Goal: Information Seeking & Learning: Compare options

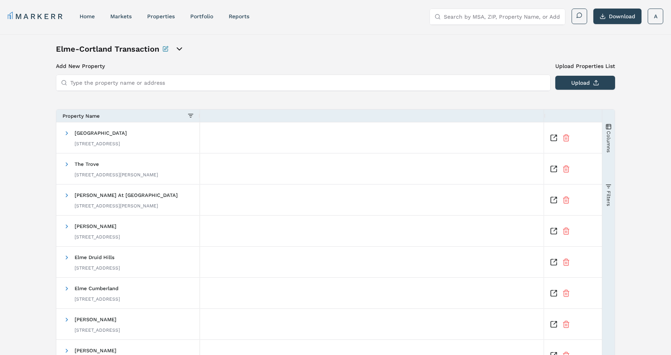
scroll to position [0, 602]
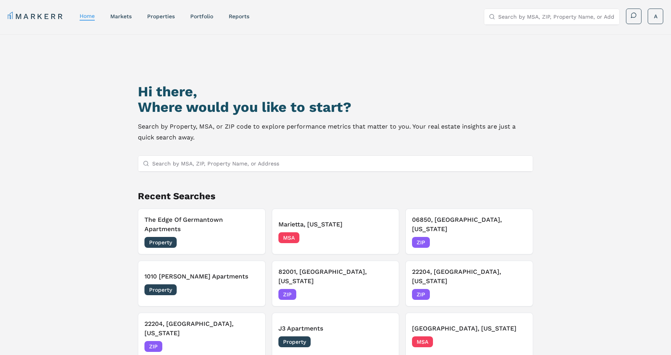
click at [519, 19] on input "Search by MSA, ZIP, Property Name, or Address" at bounding box center [556, 17] width 116 height 16
type input "22204"
click at [531, 35] on div "22204, [GEOGRAPHIC_DATA], [US_STATE]" at bounding box center [543, 36] width 106 height 16
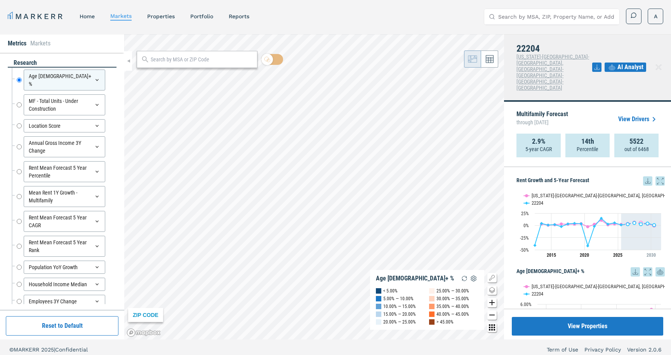
click at [616, 63] on icon at bounding box center [611, 67] width 9 height 9
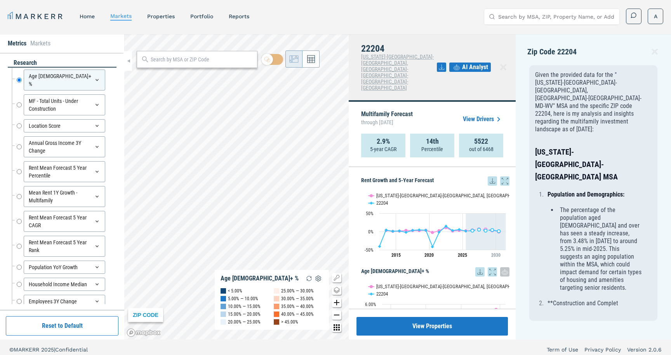
click at [653, 53] on icon at bounding box center [654, 51] width 5 height 5
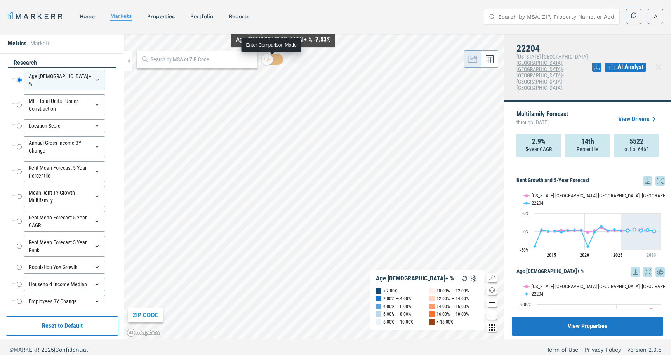
click at [272, 60] on div at bounding box center [267, 60] width 12 height 12
click at [272, 60] on input "checkbox" at bounding box center [272, 59] width 22 height 11
checkbox input "true"
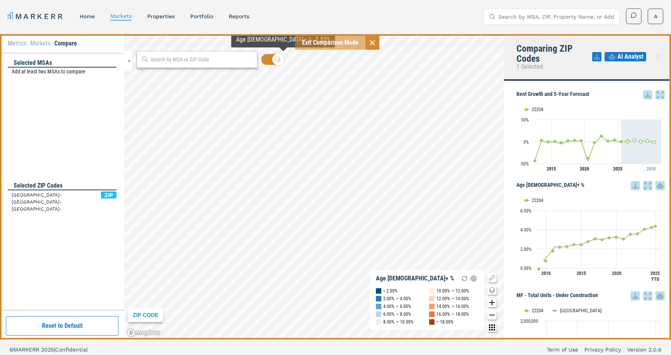
click at [217, 63] on input "text" at bounding box center [202, 60] width 102 height 8
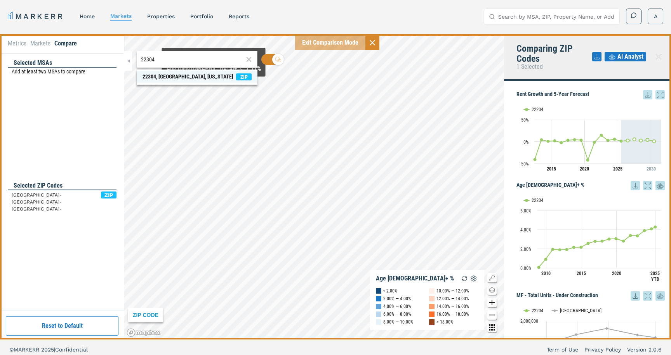
click at [214, 79] on span "22304, Alexandria, Virginia ZIP" at bounding box center [197, 77] width 121 height 12
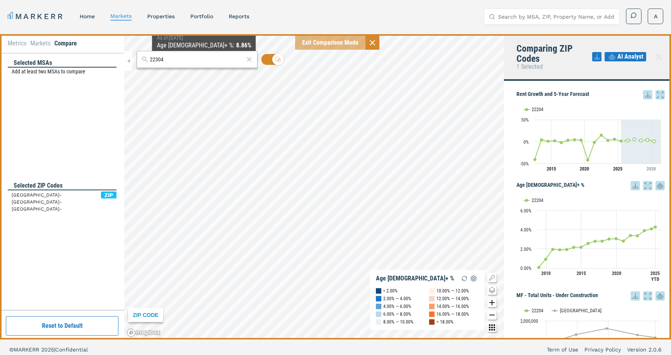
click at [193, 57] on input "22304" at bounding box center [197, 60] width 94 height 8
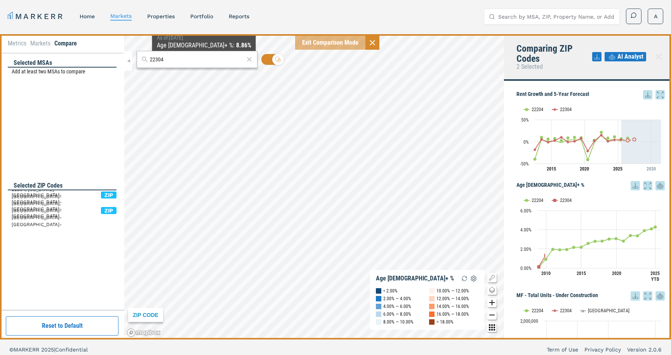
drag, startPoint x: 193, startPoint y: 57, endPoint x: 137, endPoint y: 55, distance: 55.5
click at [137, 55] on div "22304" at bounding box center [197, 59] width 121 height 17
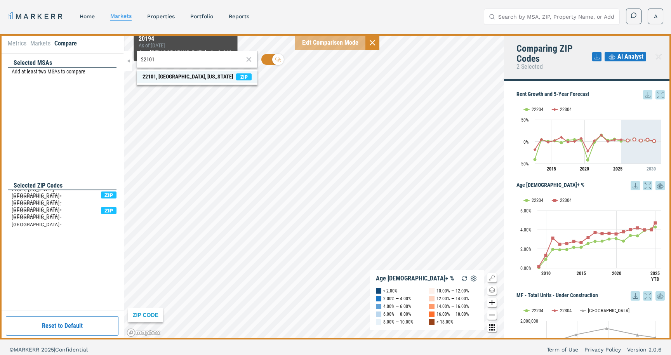
click at [187, 75] on div "22101, McLean, Virginia" at bounding box center [187, 77] width 91 height 8
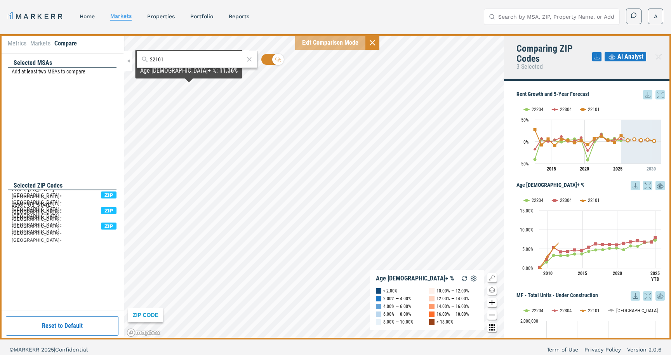
click at [133, 55] on div "22101 ZIP CODE Age 65+ % < 2.00% 2.00% — 4.00% 4.00% — 6.00% 6.00% — 8.00% 8.00…" at bounding box center [314, 186] width 380 height 305
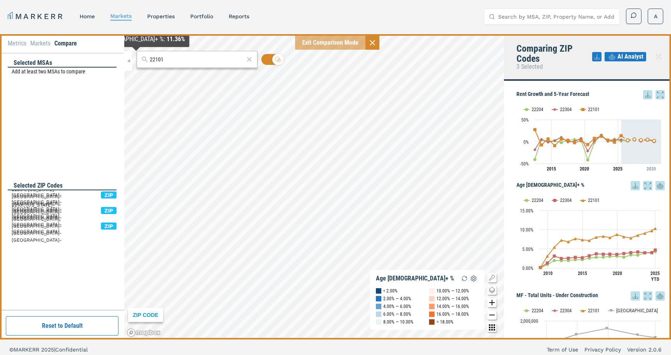
click at [170, 61] on input "22101" at bounding box center [197, 60] width 94 height 8
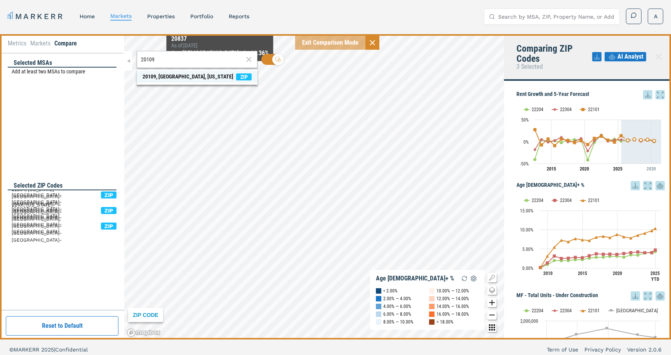
click at [207, 79] on span "20109, Manassas, Virginia ZIP" at bounding box center [197, 77] width 121 height 12
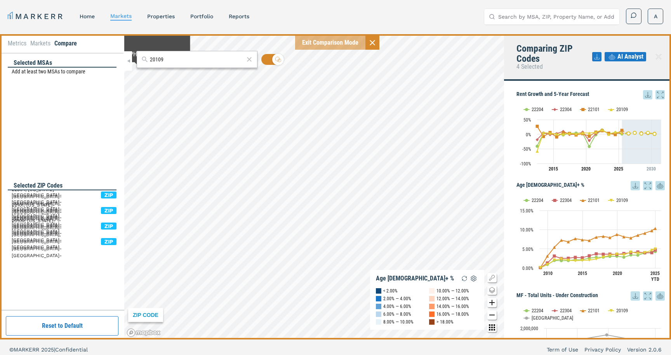
drag, startPoint x: 175, startPoint y: 58, endPoint x: 131, endPoint y: 52, distance: 44.2
click at [131, 52] on div "Metrics Markets Compare Selected MSAs Add at least two MSAs to compare Selected…" at bounding box center [335, 186] width 671 height 305
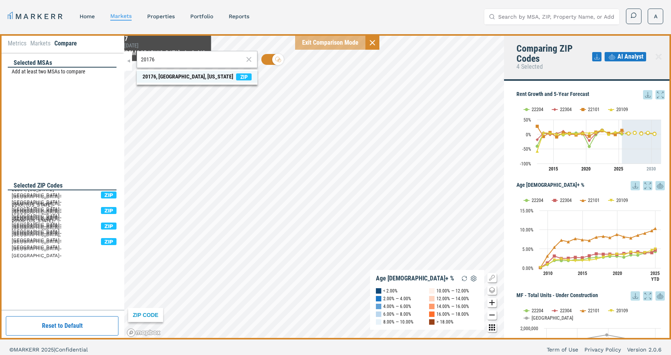
click at [166, 76] on div "20176, Leesburg, Virginia" at bounding box center [187, 77] width 91 height 8
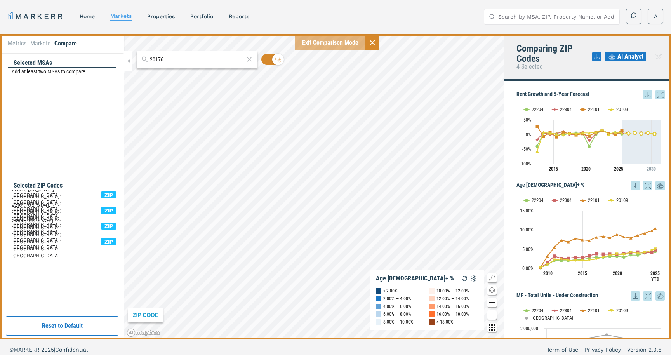
drag, startPoint x: 170, startPoint y: 57, endPoint x: 149, endPoint y: 59, distance: 21.1
click at [149, 59] on div "20176" at bounding box center [197, 59] width 121 height 17
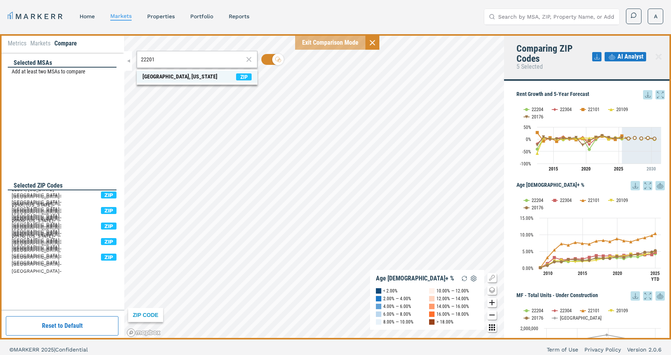
click at [164, 78] on div "22201, Arlington, Virginia" at bounding box center [179, 77] width 75 height 8
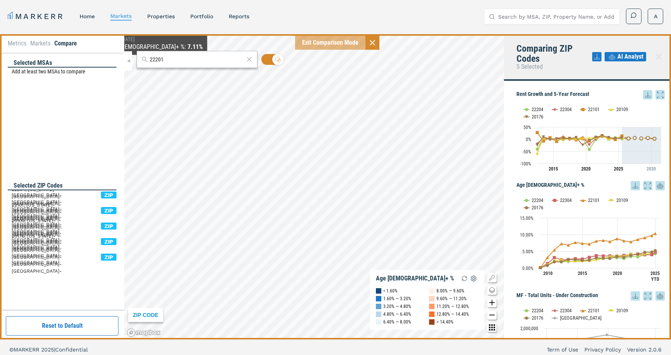
click at [164, 60] on input "22201" at bounding box center [197, 60] width 94 height 8
drag, startPoint x: 164, startPoint y: 60, endPoint x: 143, endPoint y: 59, distance: 21.4
click at [143, 59] on div "22201" at bounding box center [197, 59] width 121 height 17
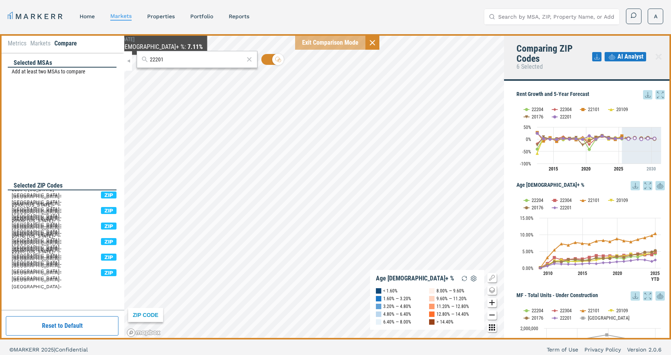
click at [155, 59] on input "22201" at bounding box center [197, 60] width 94 height 8
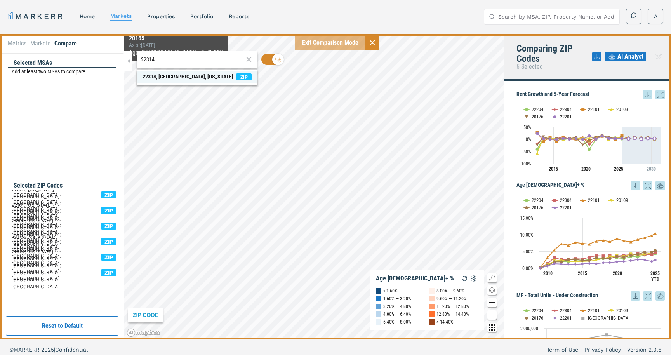
click at [175, 72] on span "22314, Alexandria, Virginia ZIP" at bounding box center [197, 77] width 121 height 12
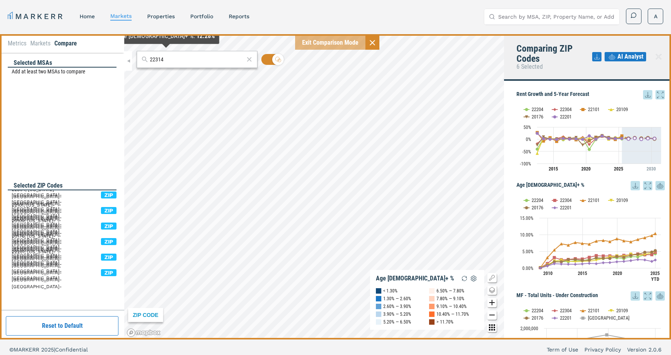
drag, startPoint x: 167, startPoint y: 60, endPoint x: 146, endPoint y: 60, distance: 21.0
click at [146, 60] on div "22314" at bounding box center [197, 59] width 121 height 17
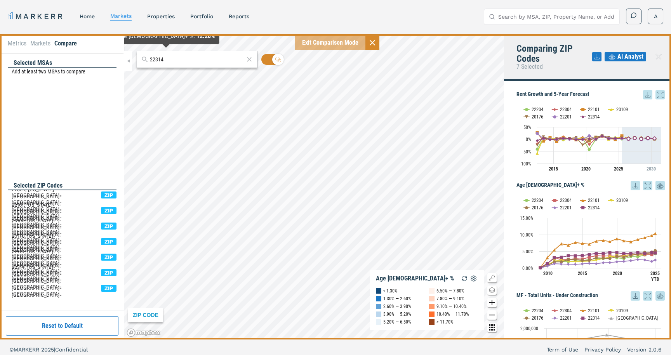
click at [161, 57] on input "22314" at bounding box center [197, 60] width 94 height 8
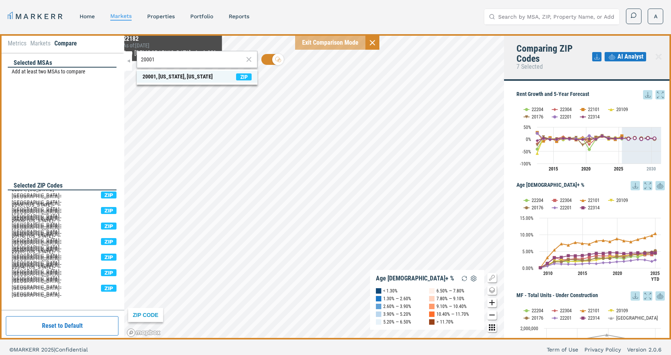
click at [170, 72] on span "20001, Washington, District of Columbia ZIP" at bounding box center [197, 77] width 121 height 12
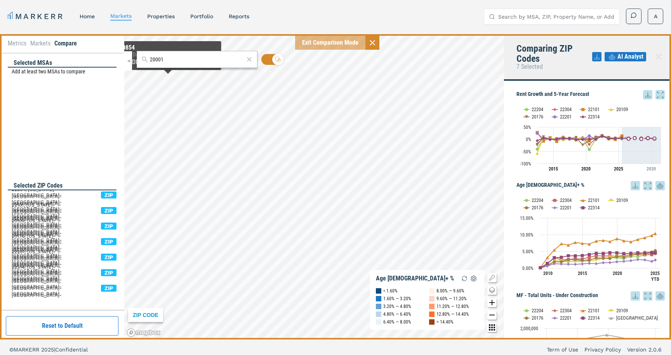
drag, startPoint x: 166, startPoint y: 61, endPoint x: 149, endPoint y: 61, distance: 17.1
click at [149, 61] on div "20001" at bounding box center [197, 59] width 121 height 17
click at [169, 58] on input "20001" at bounding box center [197, 60] width 94 height 8
type input "2"
type input "0"
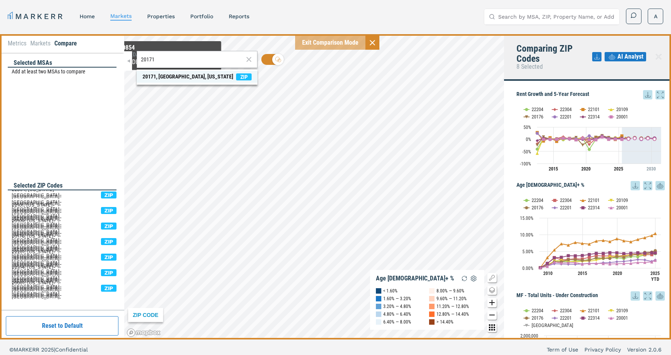
click at [194, 75] on div "20171, Herndon, Virginia" at bounding box center [187, 77] width 91 height 8
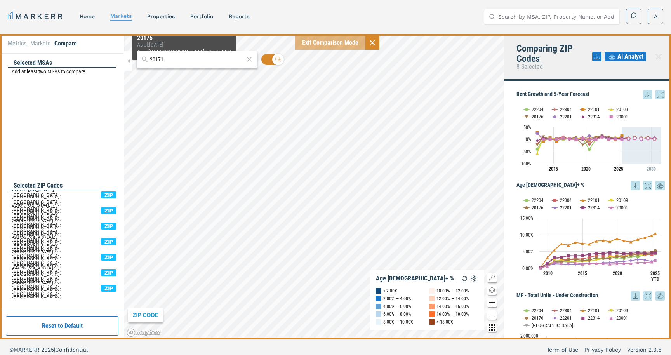
drag, startPoint x: 173, startPoint y: 60, endPoint x: 136, endPoint y: 60, distance: 36.9
click at [137, 60] on div "20171" at bounding box center [197, 59] width 121 height 17
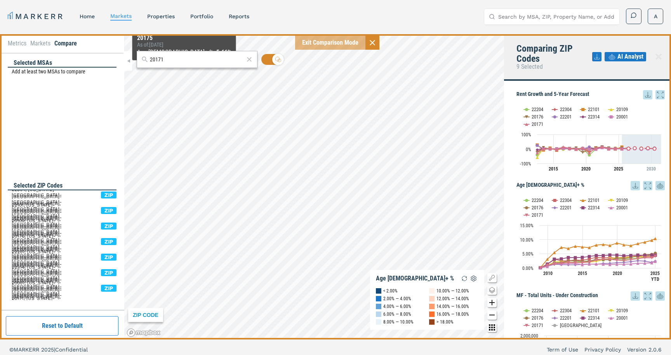
click at [158, 58] on input "20171" at bounding box center [197, 60] width 94 height 8
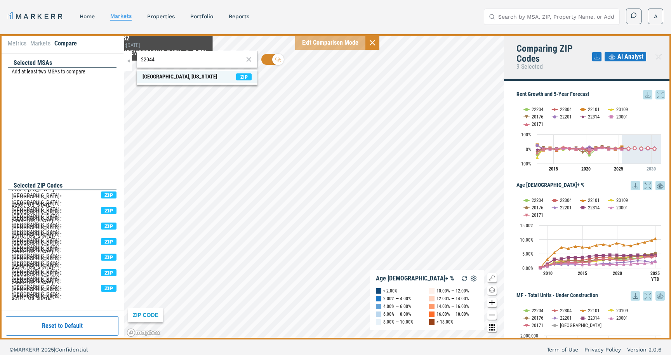
click at [163, 71] on span "22044, Falls Church, Virginia ZIP" at bounding box center [197, 77] width 121 height 12
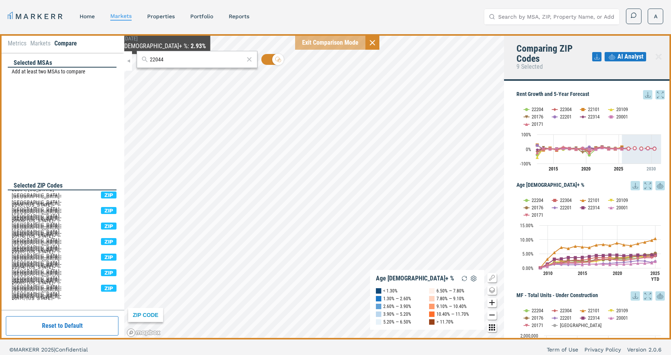
click at [170, 60] on input "22044" at bounding box center [197, 60] width 94 height 8
click at [174, 58] on input "22" at bounding box center [197, 60] width 94 height 8
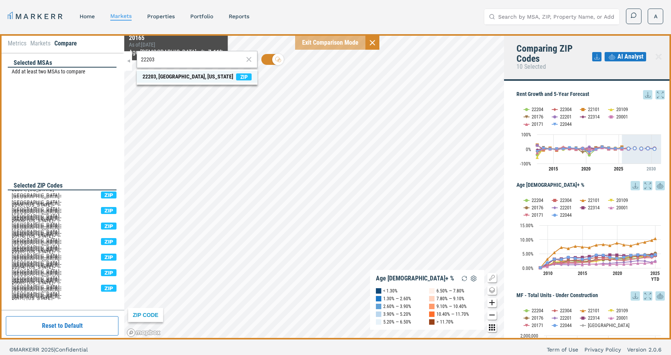
click at [174, 75] on div "22203, Arlington, Virginia" at bounding box center [187, 77] width 91 height 8
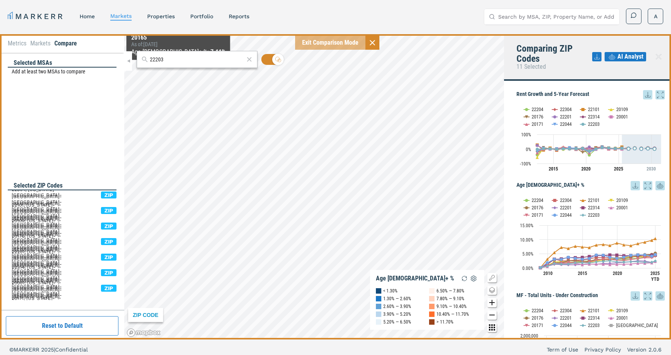
click at [180, 61] on input "22203" at bounding box center [197, 60] width 94 height 8
type input "22304"
click at [180, 75] on div "22304, Alexandria, Virginia" at bounding box center [187, 77] width 91 height 8
drag, startPoint x: 167, startPoint y: 61, endPoint x: 156, endPoint y: 61, distance: 11.3
click at [156, 61] on input "22304" at bounding box center [197, 60] width 94 height 8
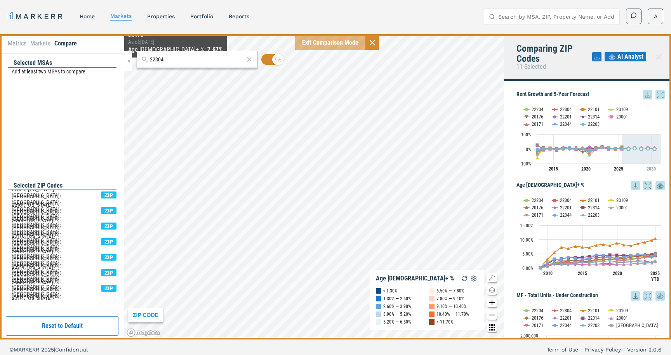
click at [164, 60] on input "22304" at bounding box center [197, 60] width 94 height 8
drag, startPoint x: 166, startPoint y: 60, endPoint x: 150, endPoint y: 60, distance: 16.3
click at [150, 60] on input "22304" at bounding box center [197, 60] width 94 height 8
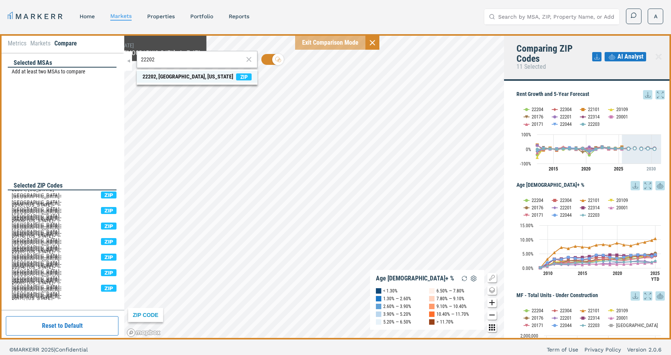
click at [155, 73] on div "22202, Arlington, Virginia" at bounding box center [187, 77] width 91 height 8
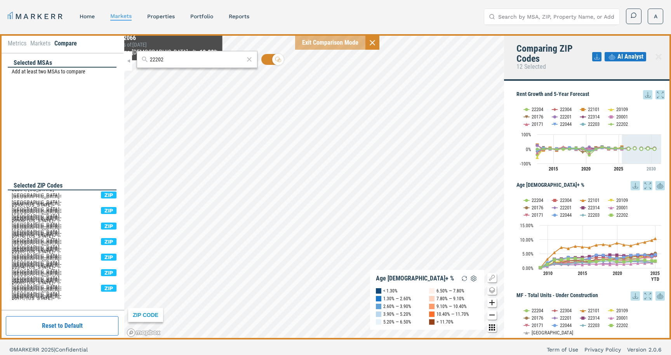
click at [172, 59] on input "22202" at bounding box center [197, 60] width 94 height 8
type input "2"
type input "22209"
click at [172, 76] on div "22209, Arlington, Virginia" at bounding box center [187, 77] width 91 height 8
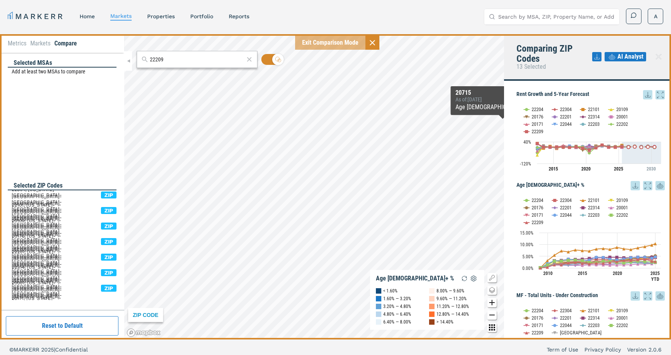
click at [632, 55] on span "AI Analyst" at bounding box center [630, 56] width 26 height 9
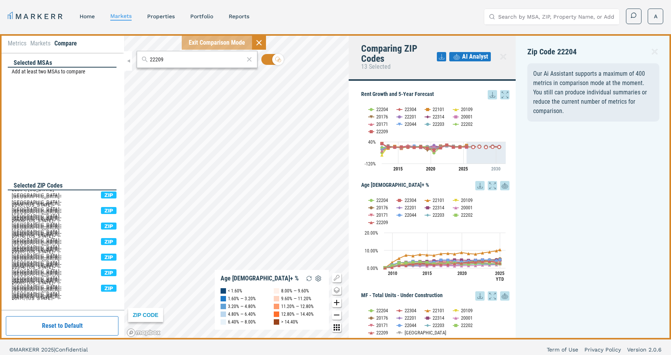
click at [653, 51] on icon at bounding box center [654, 51] width 9 height 9
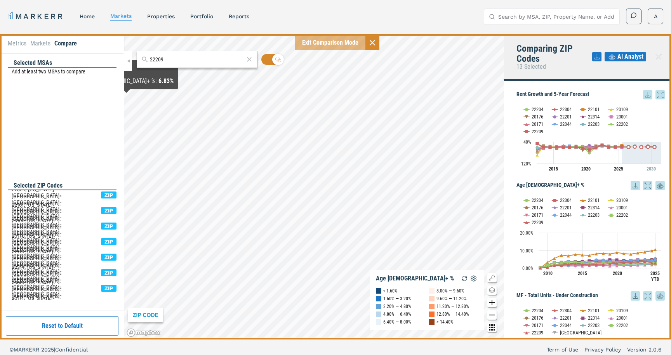
click at [20, 43] on li "Metrics" at bounding box center [17, 43] width 19 height 9
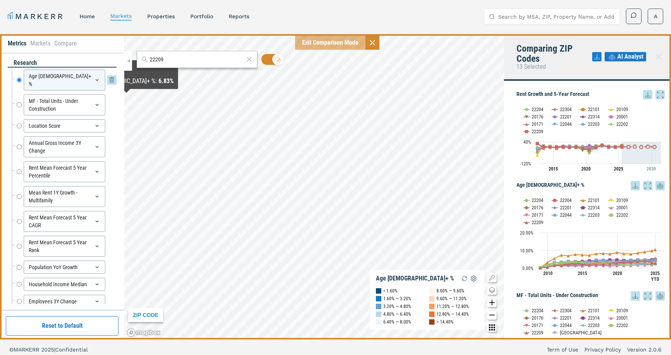
click at [111, 77] on icon at bounding box center [111, 79] width 9 height 9
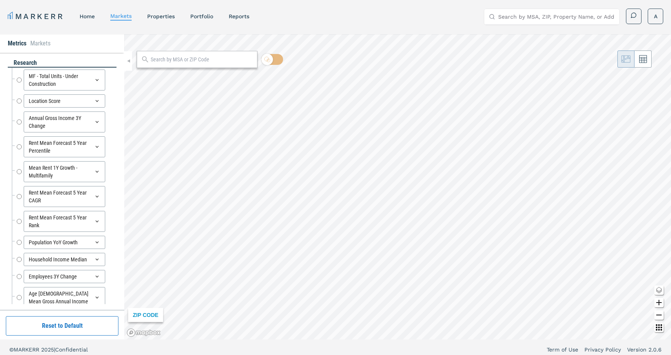
click at [111, 77] on icon at bounding box center [111, 79] width 9 height 9
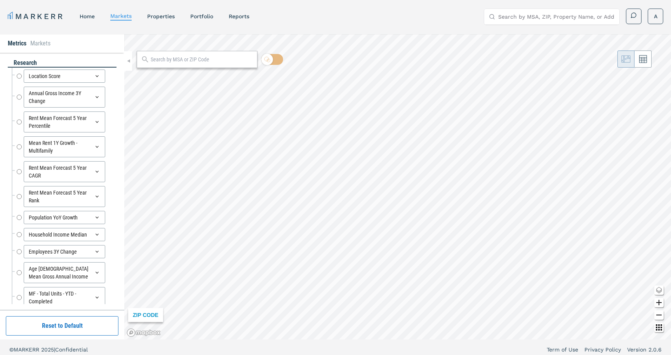
click at [58, 321] on button "Reset to Default" at bounding box center [62, 325] width 113 height 19
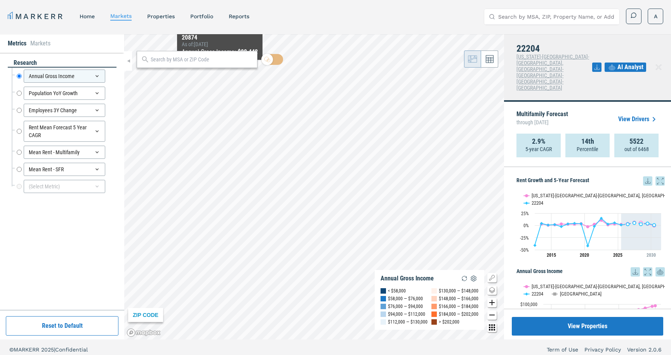
click at [208, 60] on input "text" at bounding box center [202, 60] width 102 height 8
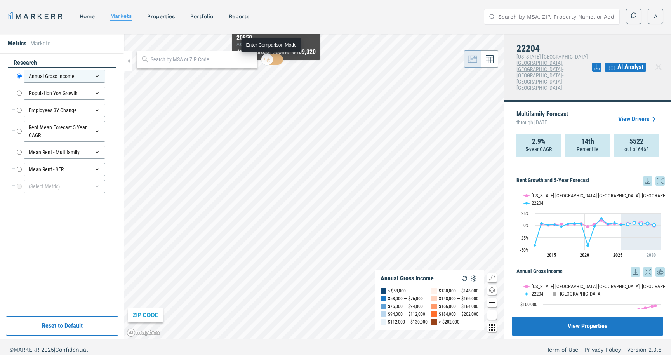
click at [275, 56] on input "checkbox" at bounding box center [272, 59] width 22 height 11
checkbox input "true"
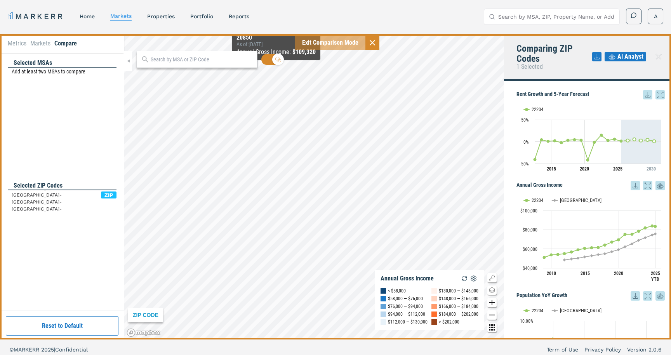
click at [215, 65] on div at bounding box center [197, 59] width 121 height 17
click at [208, 60] on input "text" at bounding box center [202, 60] width 102 height 8
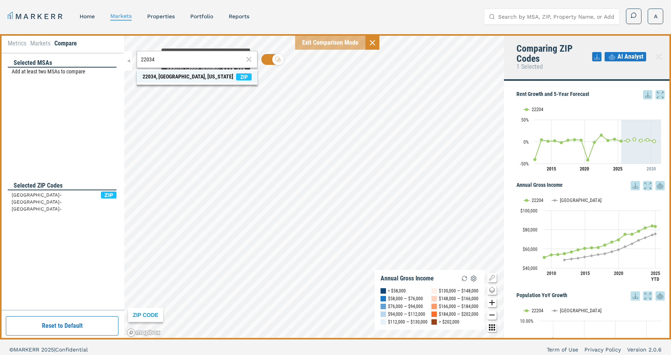
click at [205, 81] on span "22034, Fairfax, Virginia ZIP" at bounding box center [197, 77] width 121 height 12
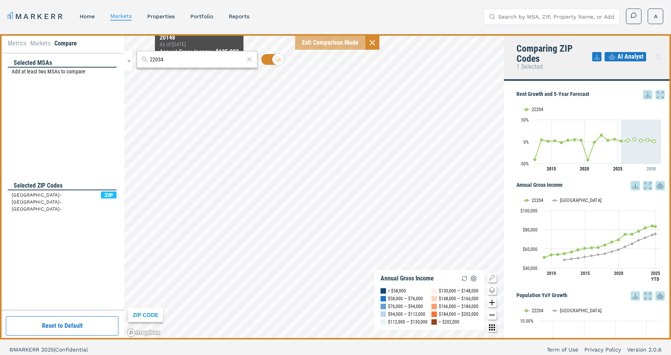
click at [194, 59] on input "22034" at bounding box center [197, 60] width 94 height 8
type input "2"
type input "22101"
click at [203, 72] on span "22101, McLean, Virginia ZIP" at bounding box center [197, 77] width 121 height 12
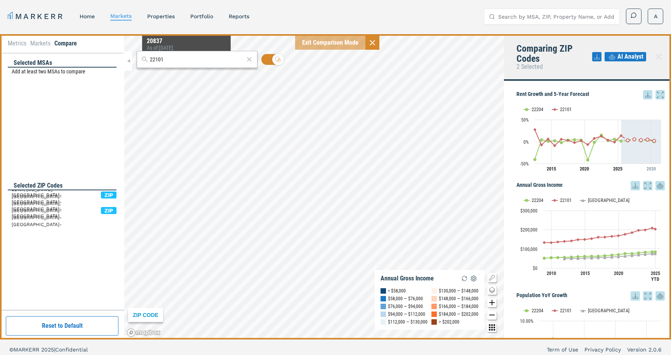
click at [177, 61] on input "22101" at bounding box center [197, 60] width 94 height 8
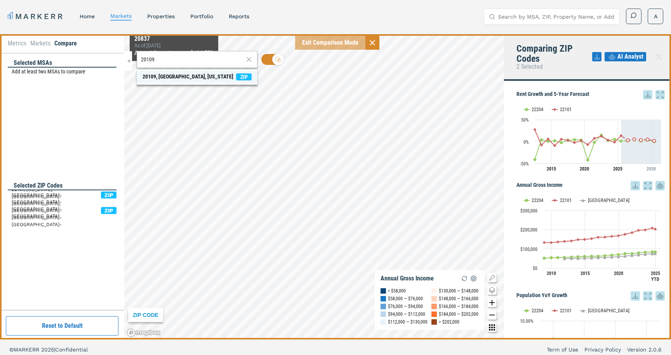
click at [173, 75] on div "20109, [GEOGRAPHIC_DATA], [US_STATE]" at bounding box center [187, 77] width 91 height 8
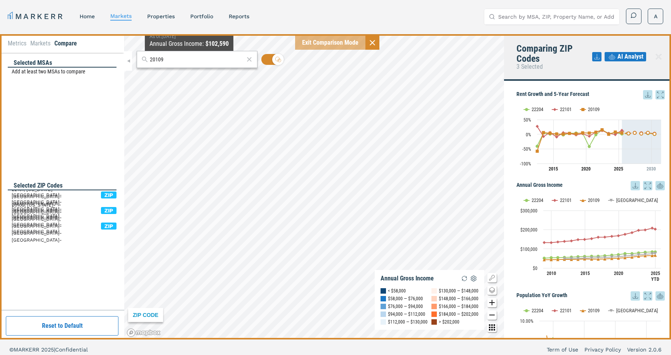
click at [171, 60] on input "20109" at bounding box center [197, 60] width 94 height 8
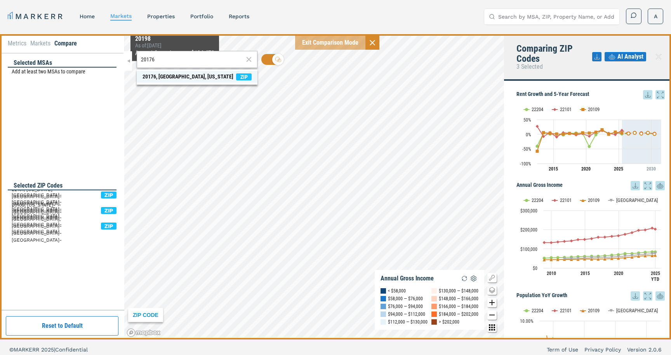
click at [175, 72] on span "20176, [GEOGRAPHIC_DATA], [US_STATE] ZIP" at bounding box center [197, 77] width 121 height 12
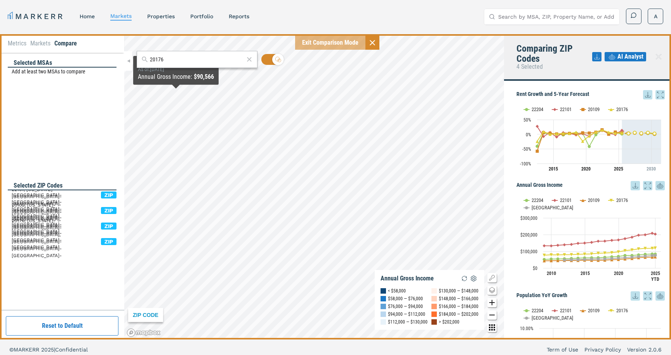
click at [169, 60] on input "20176" at bounding box center [197, 60] width 94 height 8
click at [172, 75] on div "[GEOGRAPHIC_DATA], [US_STATE]" at bounding box center [179, 77] width 75 height 8
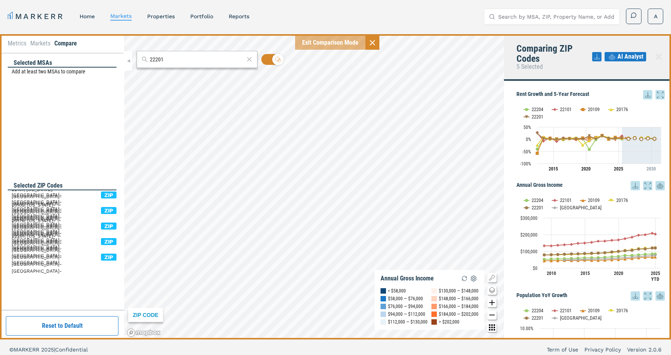
click at [166, 58] on input "22201" at bounding box center [197, 60] width 94 height 8
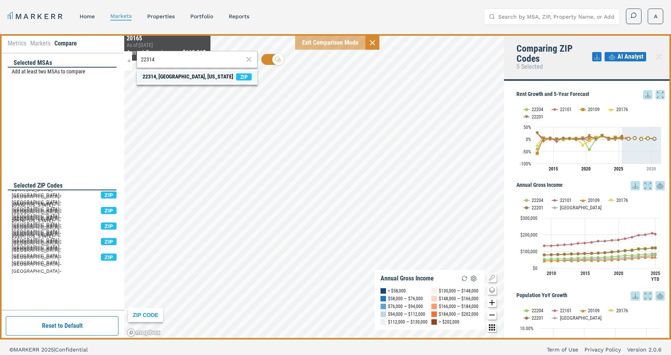
click at [166, 76] on div "22314, Alexandria, Virginia" at bounding box center [187, 77] width 91 height 8
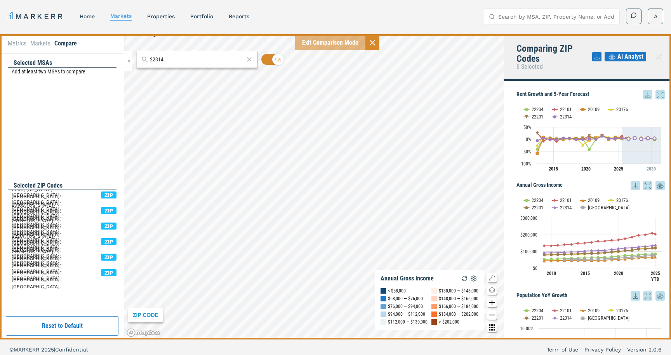
click at [167, 58] on input "22314" at bounding box center [197, 60] width 94 height 8
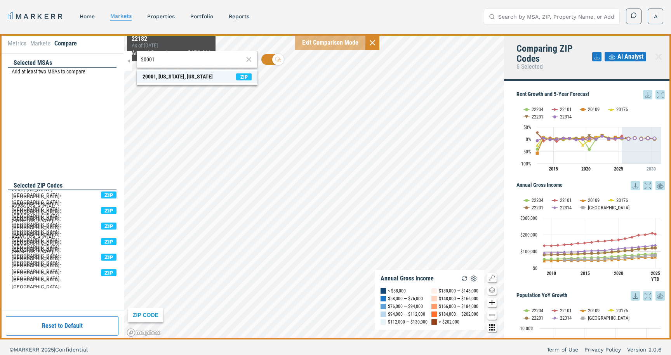
click at [170, 74] on div "20001, Washington, District of Columbia" at bounding box center [177, 77] width 70 height 8
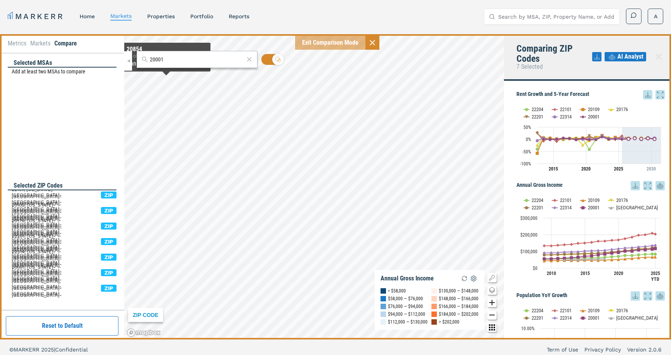
click at [168, 60] on input "20001" at bounding box center [197, 60] width 94 height 8
click at [177, 75] on div "20171, Herndon, Virginia" at bounding box center [187, 77] width 91 height 8
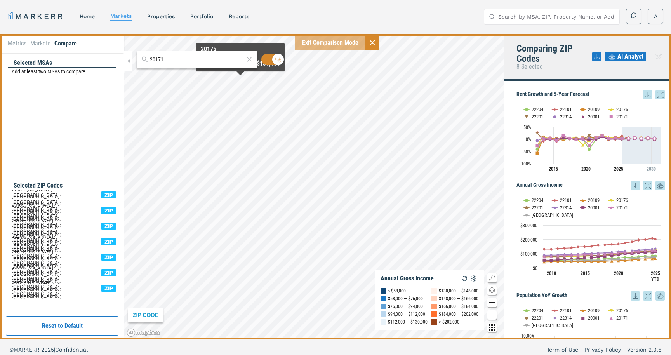
click at [174, 59] on input "20171" at bounding box center [197, 60] width 94 height 8
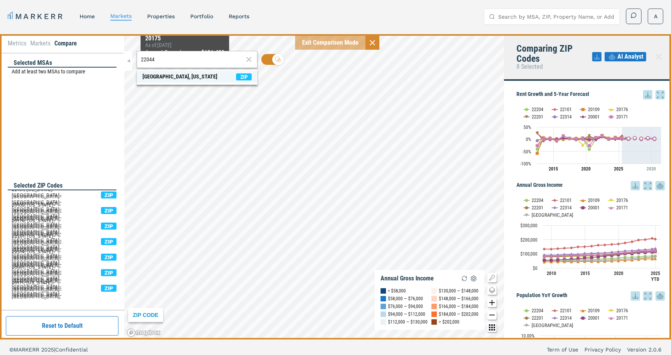
click at [189, 75] on div "22044, Falls Church, Virginia" at bounding box center [179, 77] width 75 height 8
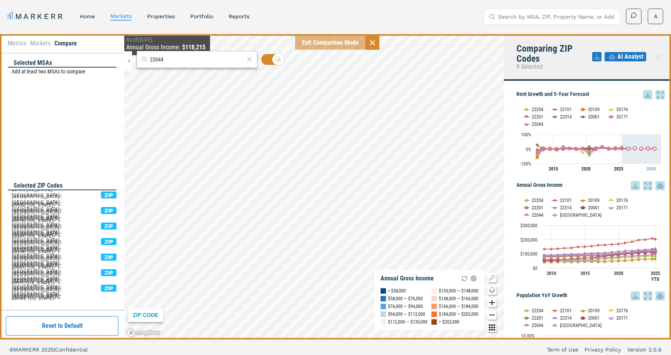
click at [172, 60] on input "22044" at bounding box center [197, 60] width 94 height 8
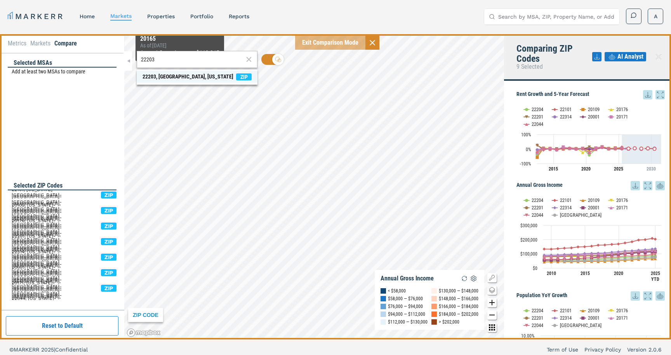
click at [180, 75] on div "22203, Arlington, Virginia" at bounding box center [187, 77] width 91 height 8
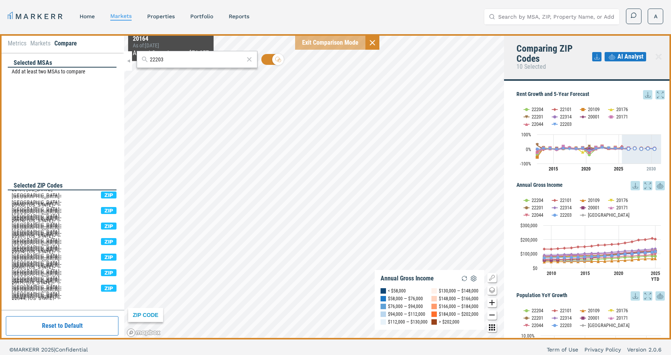
click at [169, 61] on input "22203" at bounding box center [197, 60] width 94 height 8
drag, startPoint x: 169, startPoint y: 61, endPoint x: 175, endPoint y: 61, distance: 5.4
click at [171, 61] on input "22203" at bounding box center [197, 60] width 94 height 8
click at [177, 76] on div "22202, Arlington, Virginia" at bounding box center [187, 77] width 91 height 8
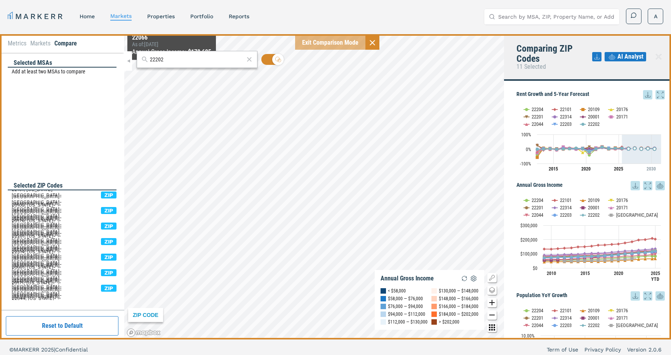
click at [172, 57] on input "22202" at bounding box center [197, 60] width 94 height 8
click at [174, 74] on div "22209, Arlington, Virginia" at bounding box center [187, 77] width 91 height 8
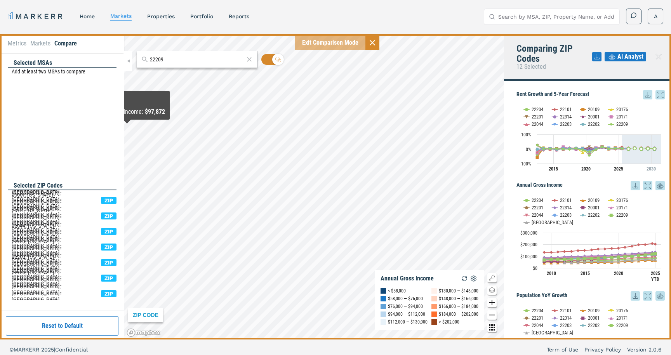
scroll to position [73, 0]
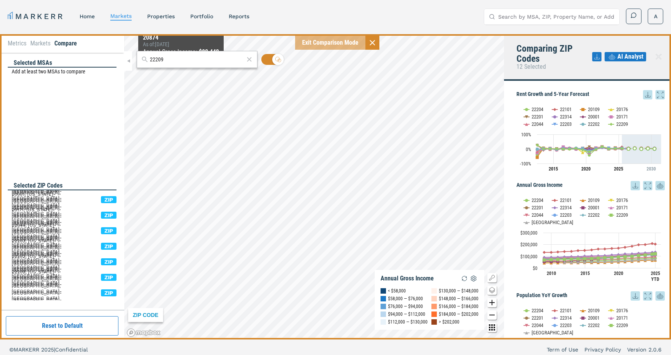
click at [185, 59] on input "22209" at bounding box center [197, 60] width 94 height 8
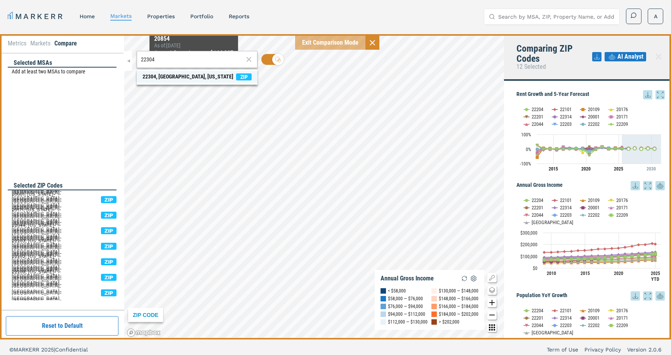
type input "22304"
click at [193, 73] on div "22304, Alexandria, Virginia" at bounding box center [187, 77] width 91 height 8
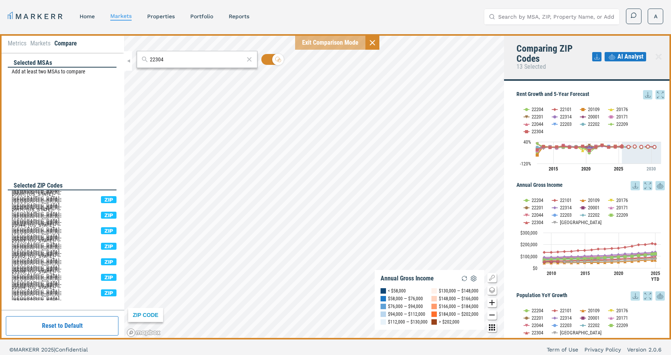
click at [617, 58] on button "AI Analyst" at bounding box center [625, 56] width 42 height 9
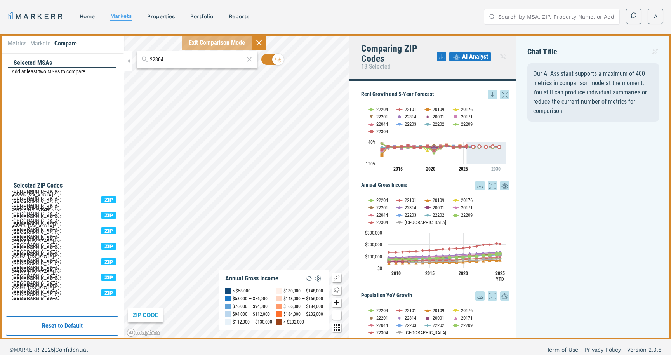
click at [20, 45] on li "Metrics" at bounding box center [17, 43] width 19 height 9
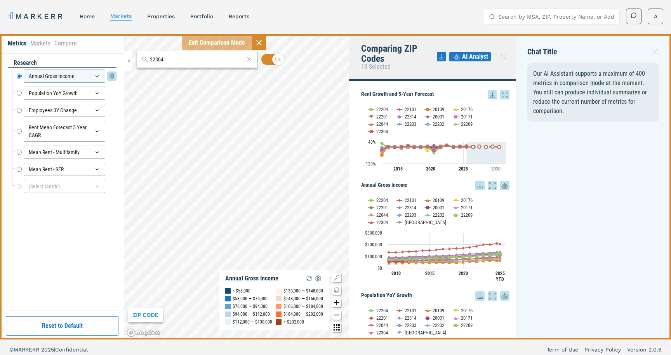
click at [113, 76] on icon at bounding box center [111, 75] width 9 height 9
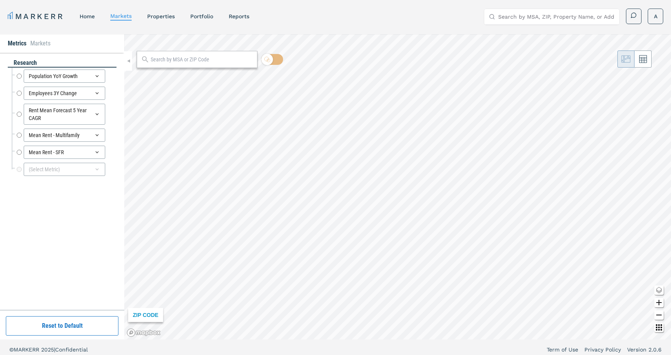
click at [113, 76] on icon at bounding box center [111, 75] width 9 height 9
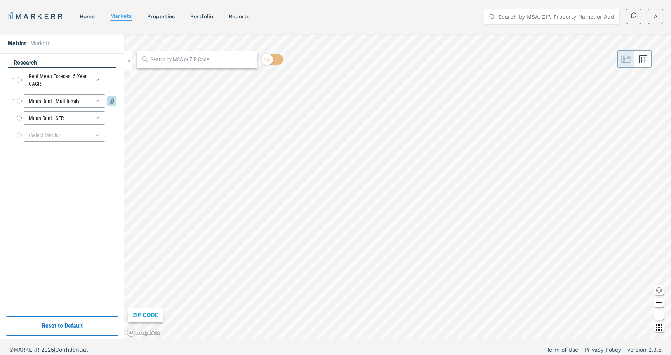
click at [109, 99] on icon at bounding box center [111, 100] width 9 height 9
click at [110, 101] on icon at bounding box center [111, 100] width 9 height 9
click at [193, 61] on input "text" at bounding box center [202, 60] width 102 height 8
click at [209, 52] on div at bounding box center [197, 59] width 121 height 17
click at [200, 59] on input "text" at bounding box center [202, 60] width 102 height 8
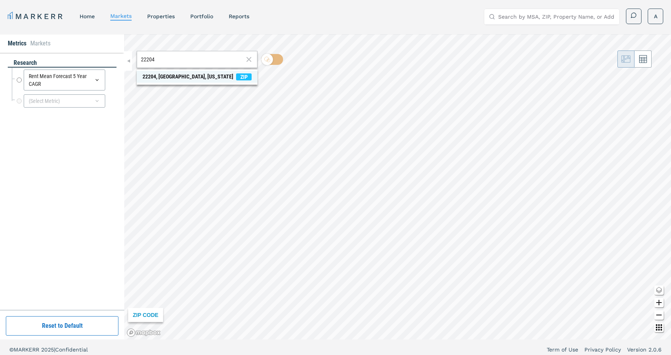
type input "22204"
click at [186, 76] on div "22204, Arlington, Virginia" at bounding box center [187, 77] width 91 height 8
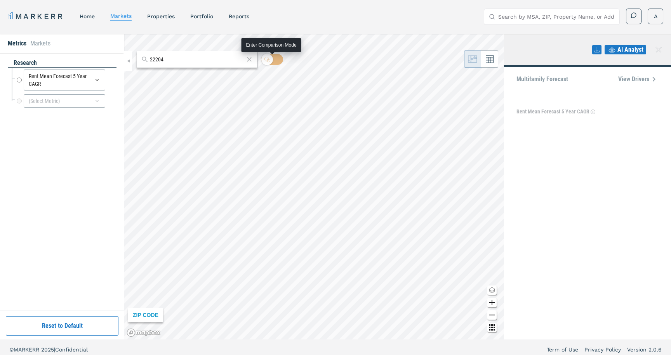
click at [270, 58] on icon at bounding box center [267, 59] width 6 height 6
click at [270, 58] on input "checkbox" at bounding box center [272, 59] width 22 height 11
checkbox input "true"
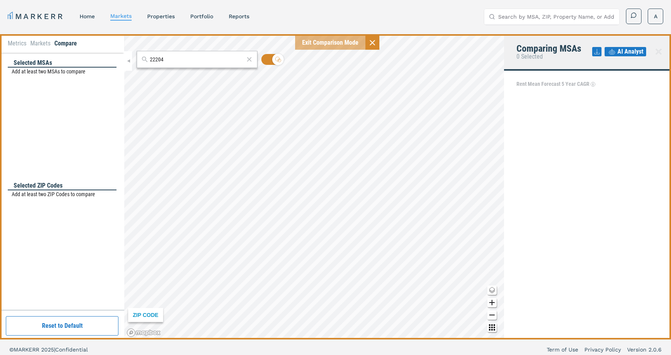
click at [178, 57] on input "22204" at bounding box center [197, 60] width 94 height 8
type input "22204"
click at [190, 77] on div "22204, Arlington, Virginia" at bounding box center [187, 77] width 91 height 8
click at [372, 39] on icon at bounding box center [372, 42] width 9 height 9
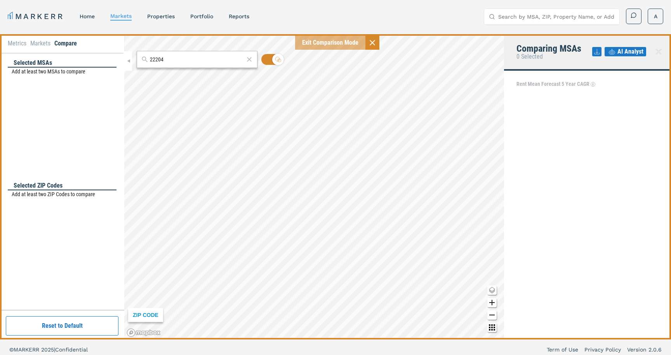
checkbox input "false"
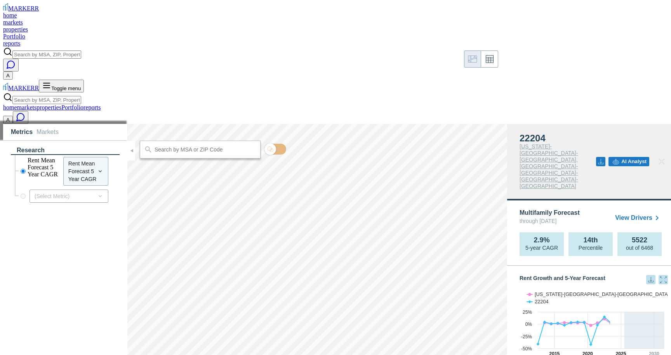
click at [186, 146] on input "text" at bounding box center [205, 149] width 102 height 7
type input "2"
click at [278, 144] on input "checkbox" at bounding box center [275, 149] width 22 height 11
checkbox input "true"
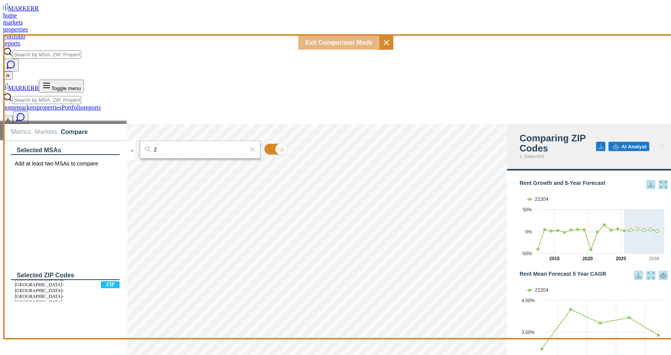
click at [184, 146] on input "2" at bounding box center [200, 149] width 94 height 7
click at [189, 162] on div "22304, [GEOGRAPHIC_DATA], [US_STATE]" at bounding box center [191, 168] width 90 height 12
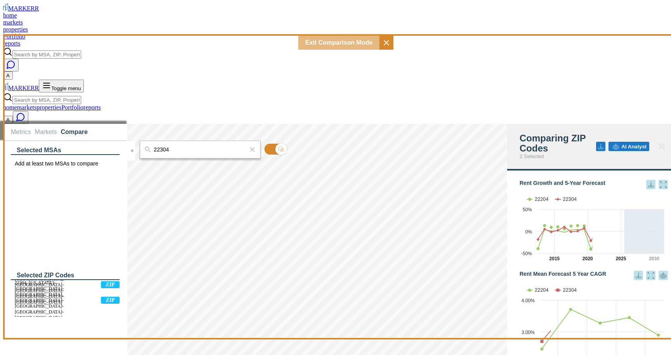
click at [163, 146] on input "22304" at bounding box center [200, 149] width 94 height 7
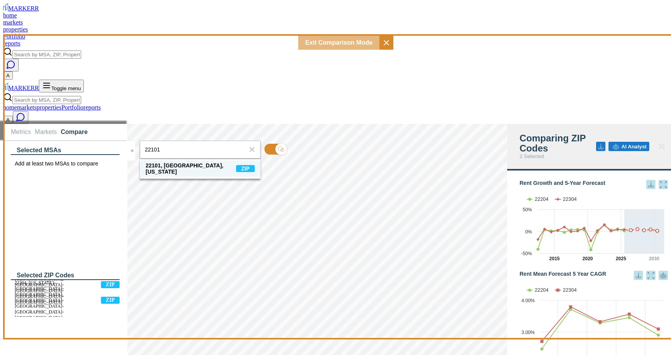
click at [165, 162] on div "22101, [GEOGRAPHIC_DATA], [US_STATE]" at bounding box center [191, 168] width 90 height 12
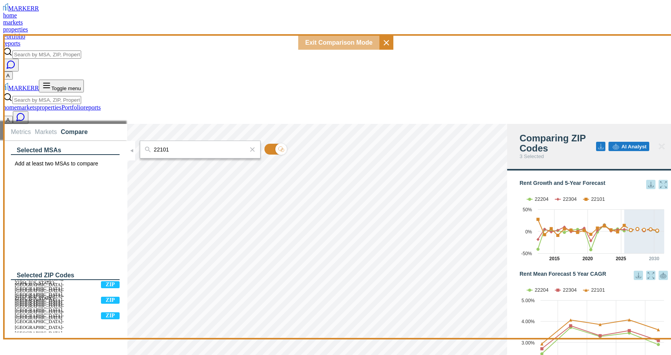
click at [166, 146] on input "22101" at bounding box center [200, 149] width 94 height 7
type input "2"
click at [179, 162] on div "20109, [GEOGRAPHIC_DATA], [US_STATE]" at bounding box center [191, 168] width 90 height 12
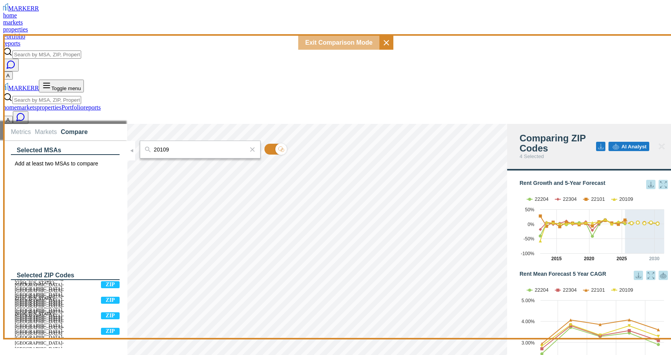
click at [174, 146] on input "20109" at bounding box center [200, 149] width 94 height 7
click at [214, 160] on span "21076, Hanover, Maryland ZIP" at bounding box center [200, 168] width 121 height 16
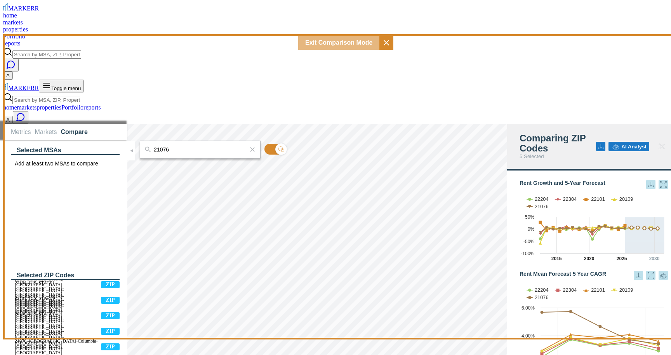
click at [176, 141] on div "21076" at bounding box center [200, 150] width 121 height 18
click at [174, 146] on input "21076" at bounding box center [200, 149] width 94 height 7
type input "2"
click at [175, 162] on div "[GEOGRAPHIC_DATA], [US_STATE]" at bounding box center [191, 168] width 90 height 12
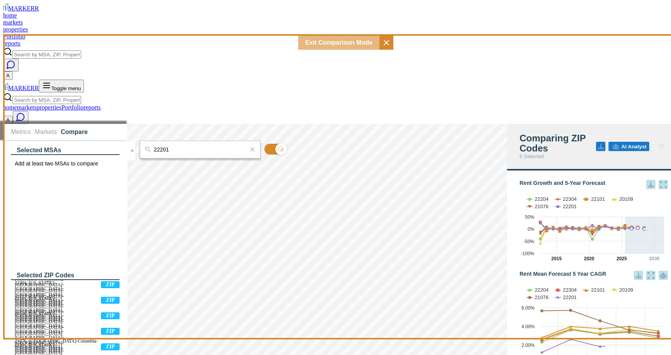
click at [173, 146] on input "22201" at bounding box center [200, 149] width 94 height 7
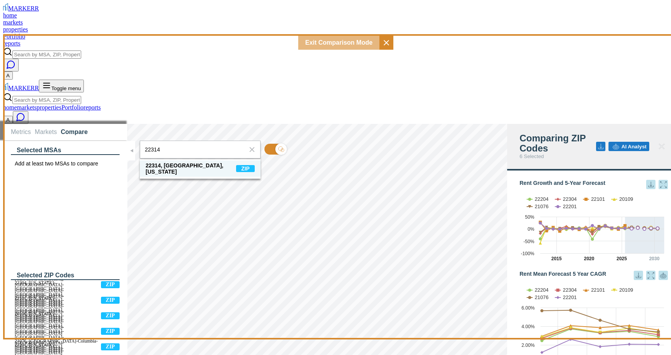
click at [177, 162] on div "22314, [GEOGRAPHIC_DATA], [US_STATE]" at bounding box center [191, 168] width 90 height 12
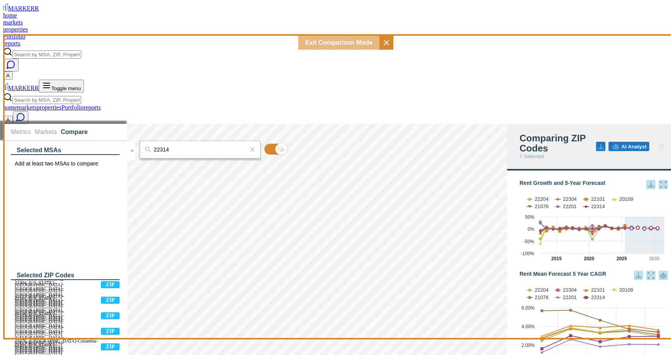
click at [166, 146] on input "22314" at bounding box center [200, 149] width 94 height 7
click at [174, 163] on div "20001, [US_STATE], [US_STATE]" at bounding box center [187, 166] width 83 height 6
click at [170, 146] on input "20001" at bounding box center [200, 149] width 94 height 7
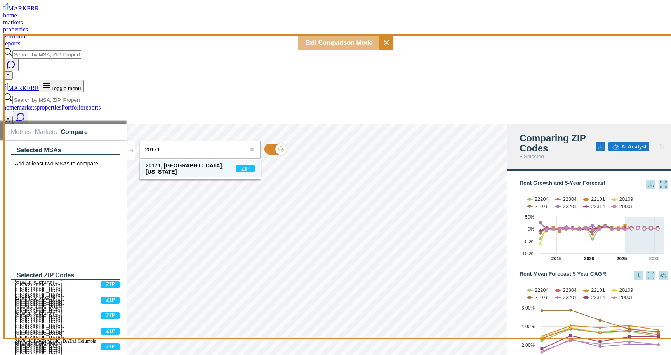
click at [173, 162] on div "20171, [GEOGRAPHIC_DATA], [US_STATE]" at bounding box center [191, 168] width 90 height 12
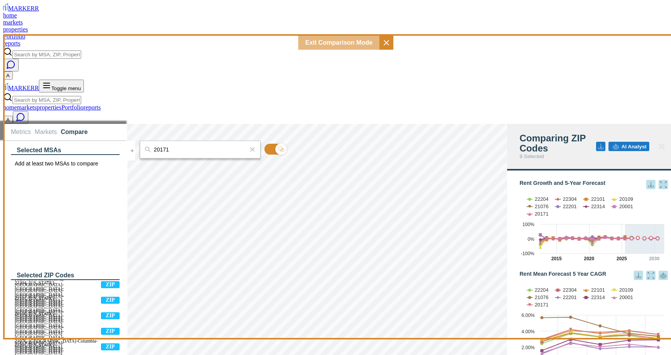
click at [168, 146] on input "20171" at bounding box center [200, 149] width 94 height 7
click at [171, 162] on div "[GEOGRAPHIC_DATA], [US_STATE]" at bounding box center [191, 168] width 90 height 12
click at [166, 146] on input "22044" at bounding box center [200, 149] width 94 height 7
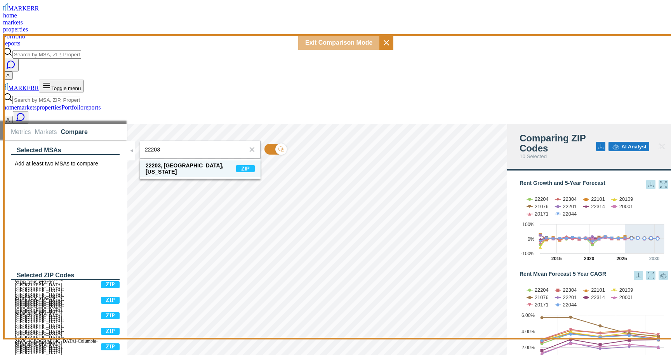
click at [168, 162] on div "22203, [GEOGRAPHIC_DATA], [US_STATE]" at bounding box center [191, 168] width 90 height 12
click at [171, 146] on input "22203" at bounding box center [200, 149] width 94 height 7
click at [172, 162] on div "22202, [GEOGRAPHIC_DATA], [US_STATE]" at bounding box center [191, 168] width 90 height 12
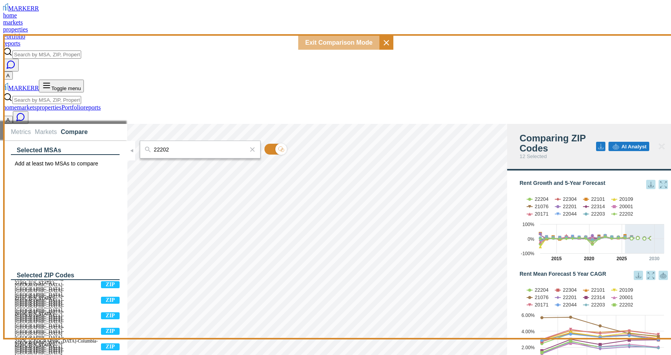
click at [172, 146] on input "22202" at bounding box center [200, 149] width 94 height 7
type input "22209"
click at [177, 162] on div "22209, [GEOGRAPHIC_DATA], [US_STATE]" at bounding box center [191, 168] width 90 height 12
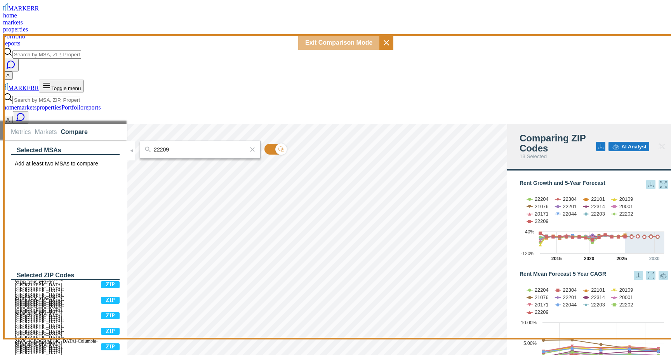
click at [632, 144] on span "AI Analyst" at bounding box center [633, 147] width 25 height 6
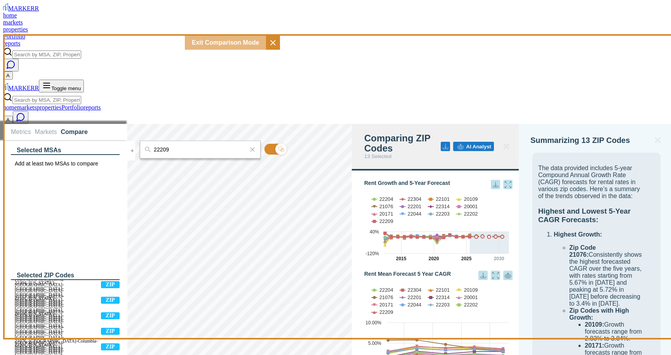
click at [14, 129] on li "Metrics" at bounding box center [21, 132] width 20 height 7
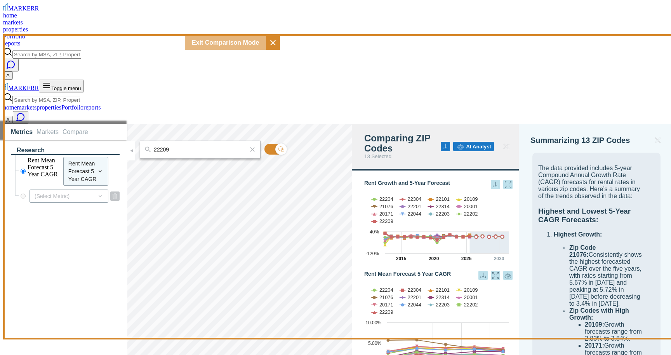
click at [99, 193] on icon at bounding box center [100, 196] width 6 height 6
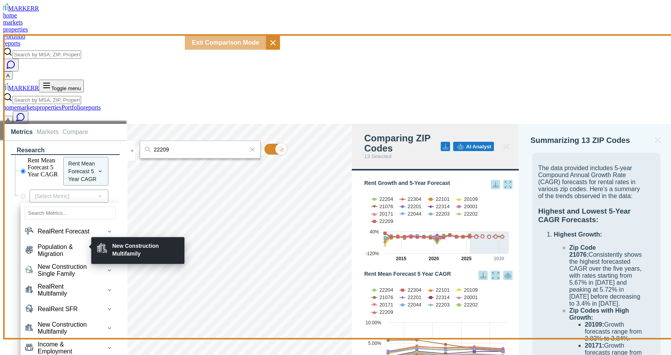
click at [75, 321] on div "New Construction Multifamily" at bounding box center [65, 328] width 55 height 14
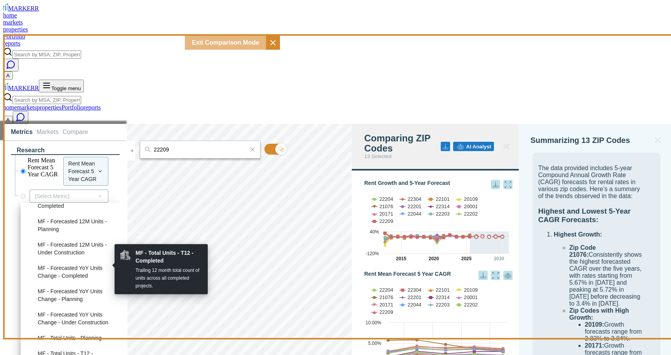
scroll to position [135, 0]
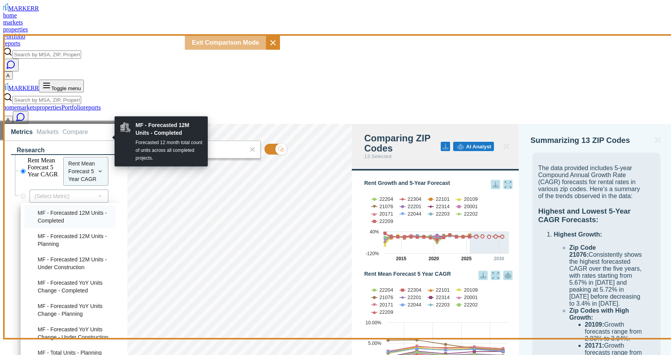
click at [76, 205] on li "MF - Forecasted 12M Units - Completed" at bounding box center [69, 216] width 91 height 23
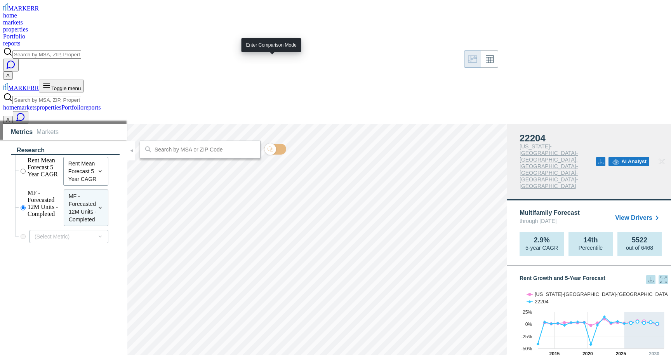
click at [267, 146] on icon at bounding box center [270, 149] width 6 height 6
click at [267, 144] on input "checkbox" at bounding box center [275, 149] width 22 height 11
checkbox input "true"
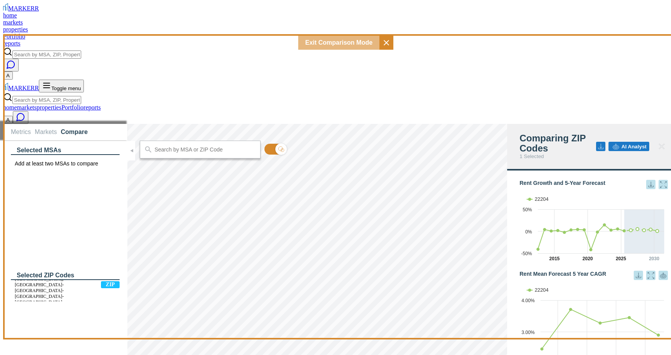
click at [217, 141] on div at bounding box center [200, 150] width 121 height 18
click at [214, 146] on input "text" at bounding box center [205, 149] width 102 height 7
click at [217, 160] on span "22304, Alexandria, Virginia ZIP" at bounding box center [200, 168] width 121 height 16
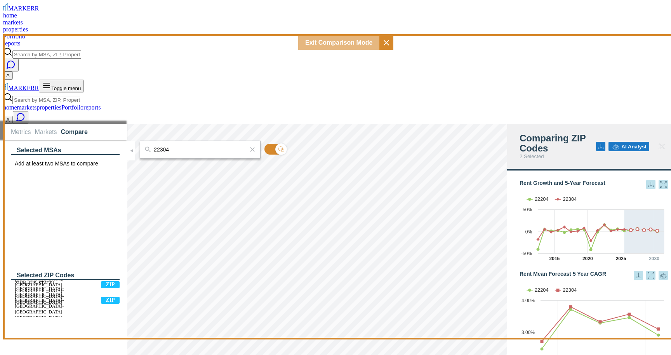
click at [206, 146] on input "22304" at bounding box center [200, 149] width 94 height 7
click at [208, 160] on span "22101, [GEOGRAPHIC_DATA], [US_STATE] ZIP" at bounding box center [200, 168] width 121 height 16
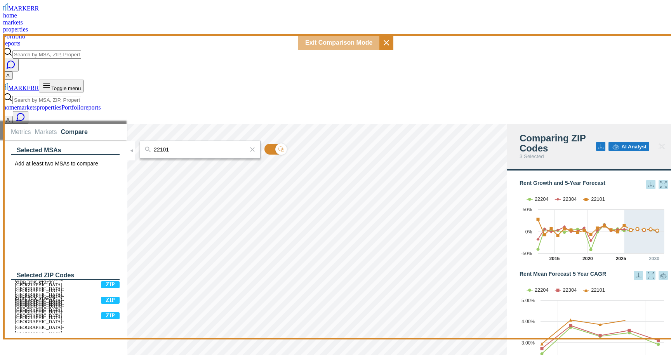
click at [189, 146] on input "22101" at bounding box center [200, 149] width 94 height 7
click at [187, 162] on div "20109, [GEOGRAPHIC_DATA], [US_STATE]" at bounding box center [191, 168] width 90 height 12
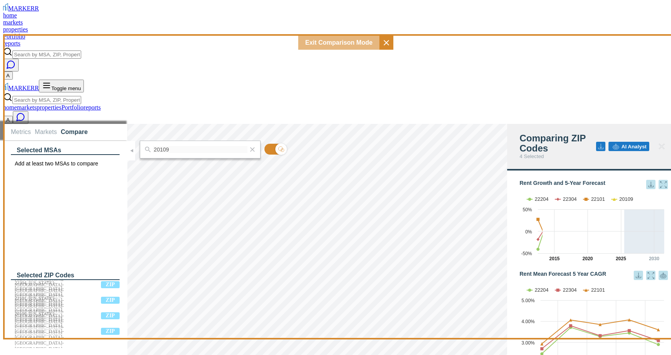
click at [185, 146] on input "20109" at bounding box center [200, 149] width 94 height 7
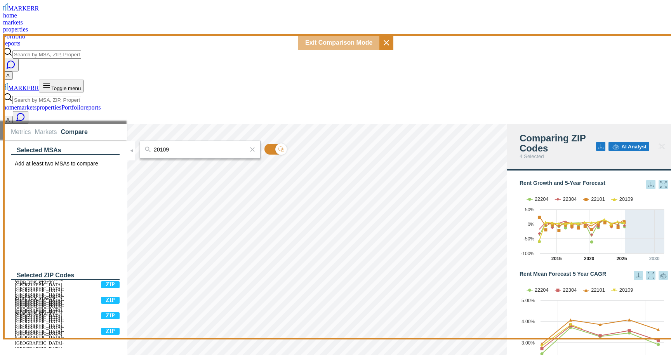
click at [185, 146] on input "20109" at bounding box center [200, 149] width 94 height 7
click at [167, 146] on input "20109" at bounding box center [200, 149] width 94 height 7
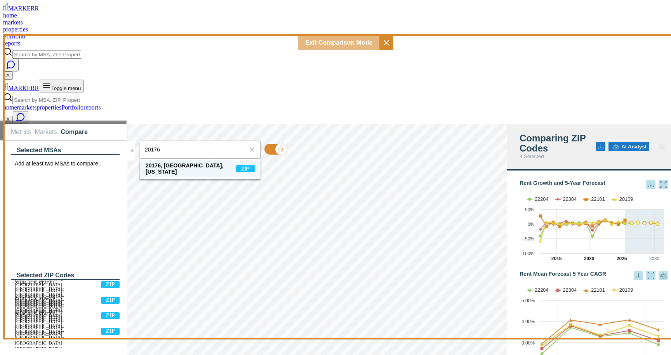
click at [169, 162] on div "20176, [GEOGRAPHIC_DATA], [US_STATE]" at bounding box center [191, 168] width 90 height 12
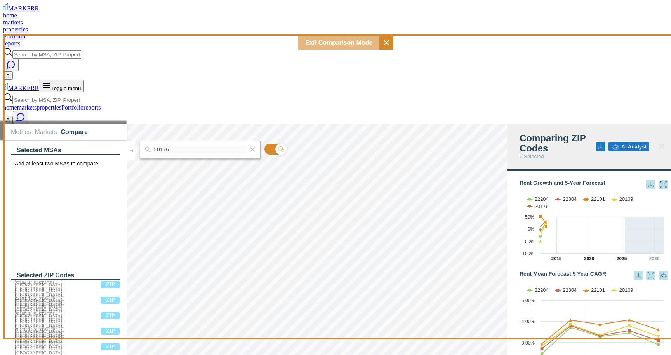
click at [169, 146] on input "20176" at bounding box center [200, 149] width 94 height 7
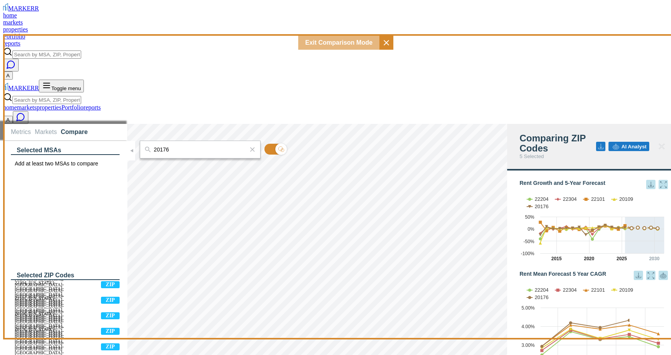
click at [167, 146] on input "20176" at bounding box center [200, 149] width 94 height 7
click at [175, 162] on div "[GEOGRAPHIC_DATA], [US_STATE]" at bounding box center [191, 168] width 90 height 12
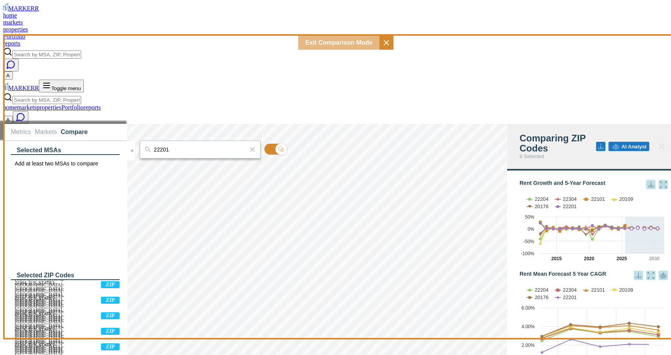
click at [175, 146] on input "22201" at bounding box center [200, 149] width 94 height 7
click at [179, 162] on div "22314, [GEOGRAPHIC_DATA], [US_STATE]" at bounding box center [191, 168] width 90 height 12
click at [181, 146] on input "22314" at bounding box center [200, 149] width 94 height 7
type input "2"
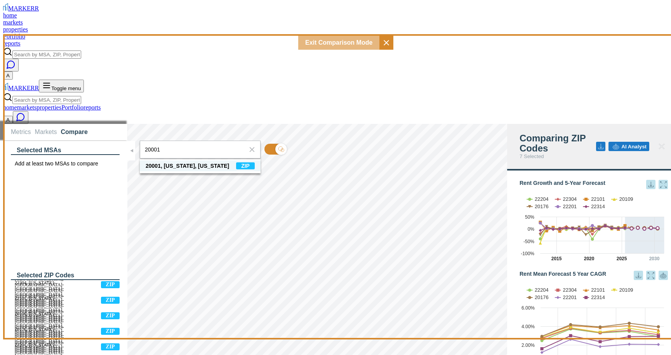
click at [191, 163] on div "20001, [US_STATE], [US_STATE]" at bounding box center [187, 166] width 83 height 6
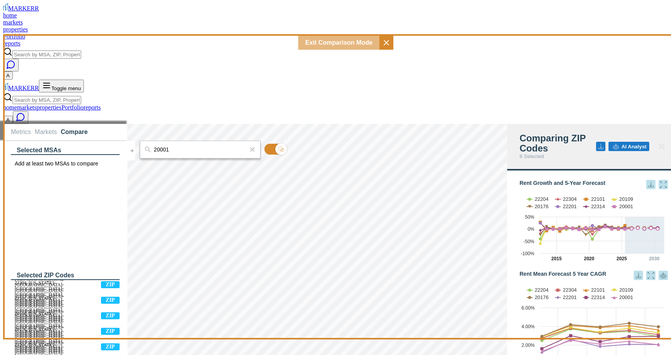
click at [184, 146] on input "20001" at bounding box center [200, 149] width 94 height 7
type input "2"
click at [188, 162] on div "20171, [GEOGRAPHIC_DATA], [US_STATE]" at bounding box center [191, 168] width 90 height 12
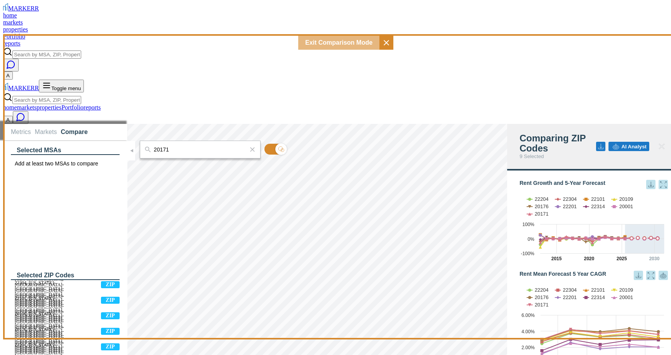
click at [184, 146] on input "20171" at bounding box center [200, 149] width 94 height 7
click at [183, 162] on div "[GEOGRAPHIC_DATA], [US_STATE]" at bounding box center [191, 168] width 90 height 12
click at [173, 146] on input "22044" at bounding box center [200, 149] width 94 height 7
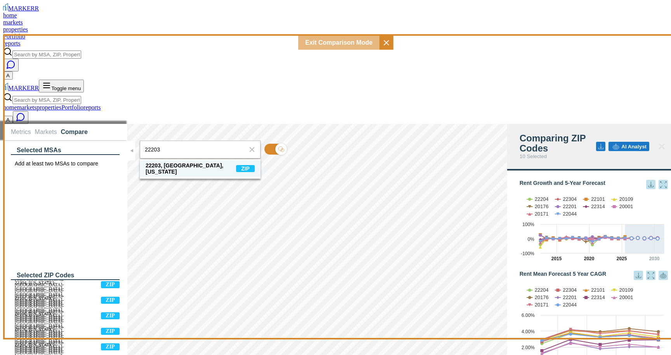
click at [182, 162] on div "22203, [GEOGRAPHIC_DATA], [US_STATE]" at bounding box center [191, 168] width 90 height 12
click at [175, 146] on input "22203" at bounding box center [200, 149] width 94 height 7
click at [175, 162] on div "22202, [GEOGRAPHIC_DATA], [US_STATE]" at bounding box center [191, 168] width 90 height 12
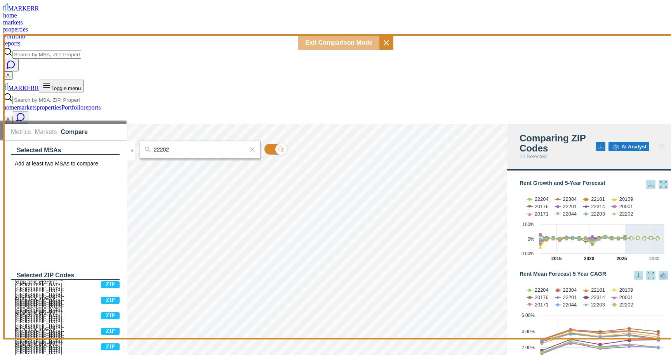
click at [171, 146] on input "22202" at bounding box center [200, 149] width 94 height 7
type input "22209"
click at [178, 162] on div "22209, [GEOGRAPHIC_DATA], [US_STATE]" at bounding box center [191, 168] width 90 height 12
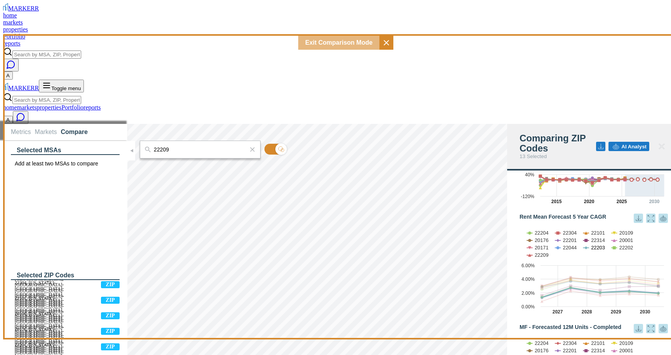
scroll to position [68, 0]
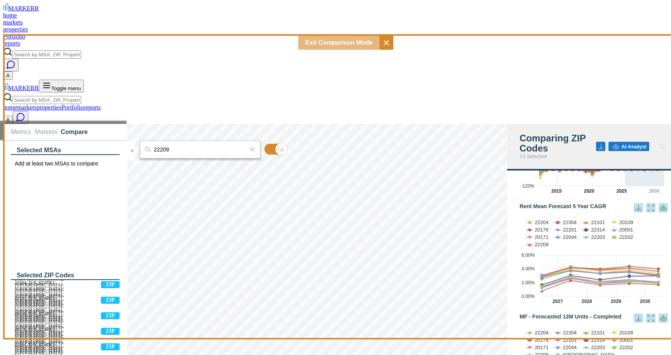
click at [636, 205] on icon at bounding box center [638, 207] width 5 height 5
click at [621, 132] on div "Download as PNG" at bounding box center [606, 133] width 45 height 8
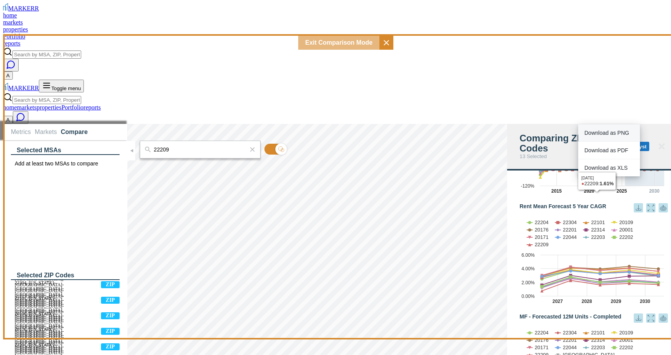
scroll to position [5, 0]
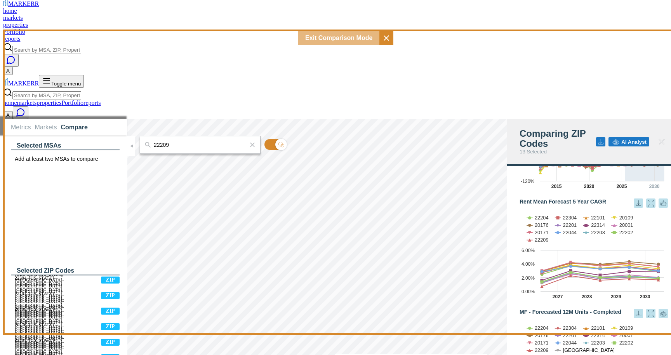
click at [563, 347] on text "[GEOGRAPHIC_DATA]" at bounding box center [589, 350] width 52 height 6
click at [636, 311] on icon at bounding box center [638, 313] width 5 height 5
click at [620, 235] on div "Download as PNG" at bounding box center [606, 238] width 45 height 8
click at [616, 272] on div "Download as XLS" at bounding box center [606, 273] width 45 height 8
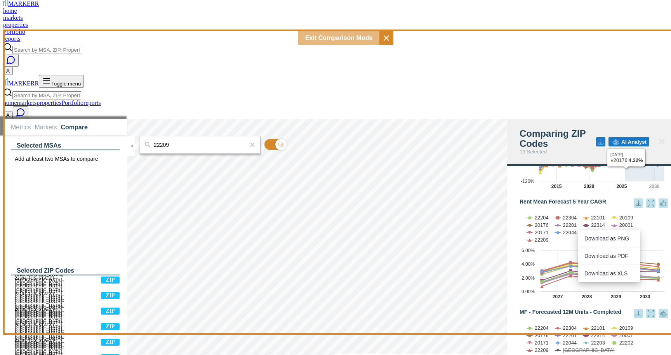
click at [636, 198] on icon at bounding box center [638, 202] width 9 height 9
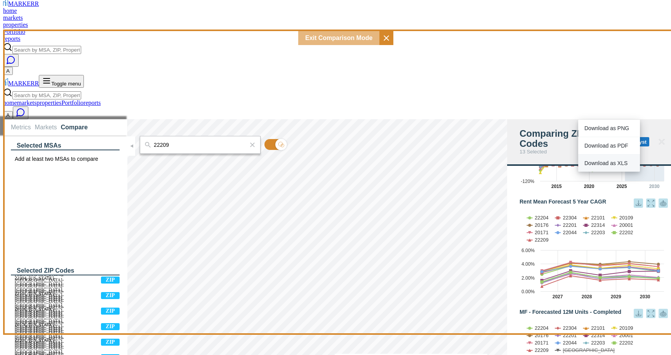
click at [620, 159] on div "Download as XLS" at bounding box center [606, 163] width 45 height 8
click at [621, 139] on span "AI Analyst" at bounding box center [633, 142] width 25 height 6
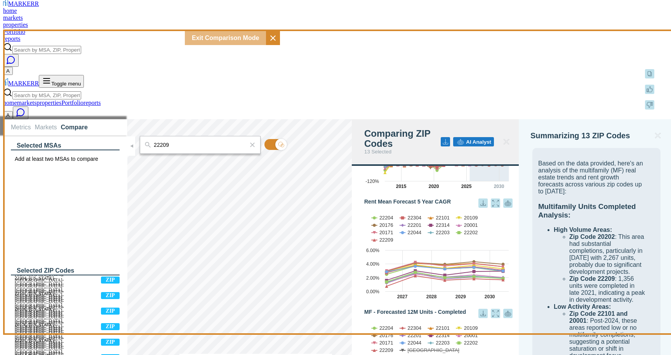
click at [650, 74] on icon at bounding box center [649, 73] width 9 height 9
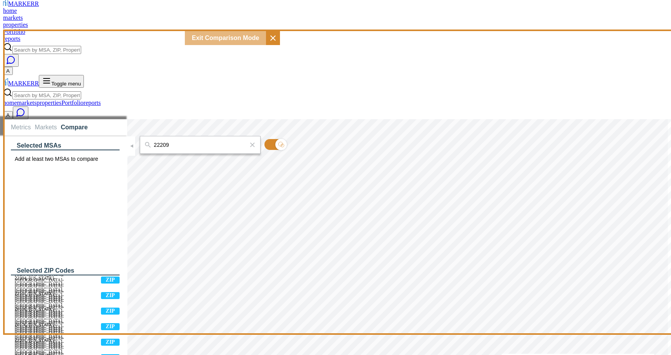
click at [14, 124] on li "Metrics" at bounding box center [21, 127] width 20 height 7
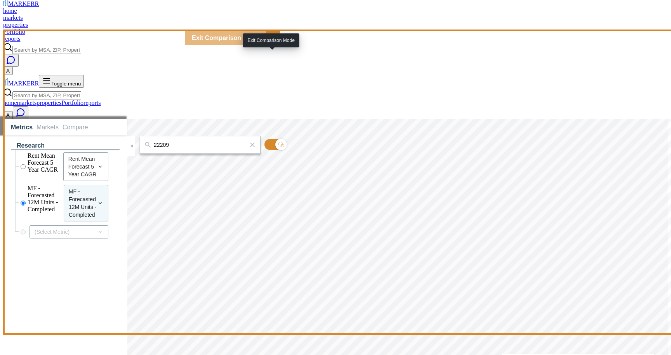
click at [278, 141] on icon at bounding box center [281, 144] width 6 height 6
click at [275, 139] on input "checkbox" at bounding box center [275, 144] width 22 height 11
checkbox input "false"
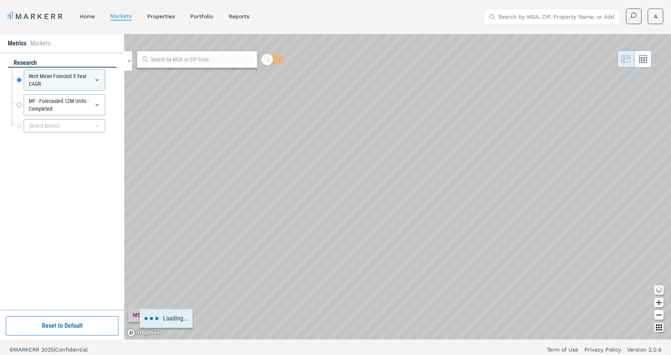
scroll to position [5, 0]
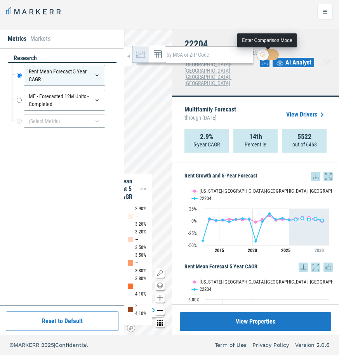
click at [264, 56] on icon at bounding box center [263, 55] width 6 height 6
click at [264, 56] on input "checkbox" at bounding box center [268, 54] width 22 height 11
checkbox input "true"
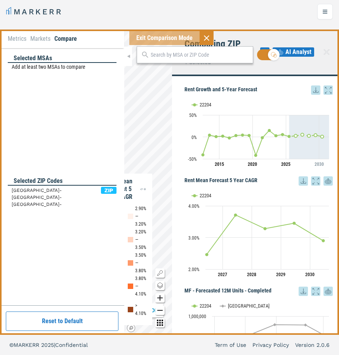
click at [211, 59] on div at bounding box center [195, 54] width 116 height 17
click at [207, 57] on input "text" at bounding box center [200, 55] width 98 height 8
click at [203, 57] on input "text" at bounding box center [200, 55] width 98 height 8
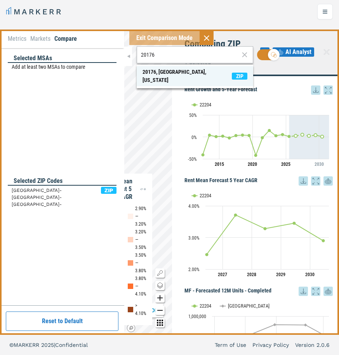
click at [219, 72] on span "20176, [GEOGRAPHIC_DATA], [US_STATE] ZIP" at bounding box center [195, 76] width 116 height 20
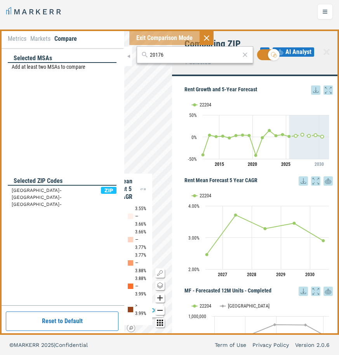
click at [189, 55] on input "20176" at bounding box center [195, 55] width 90 height 8
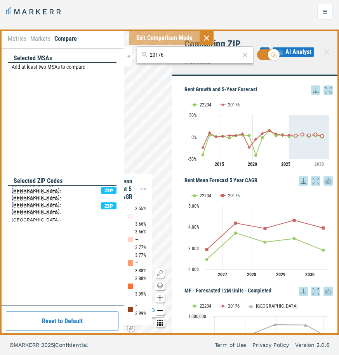
drag, startPoint x: 189, startPoint y: 55, endPoint x: 139, endPoint y: 54, distance: 50.5
click at [139, 54] on div "20176" at bounding box center [195, 54] width 116 height 17
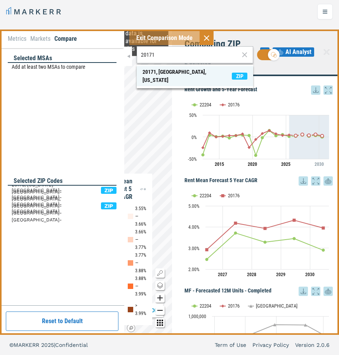
click at [148, 71] on div "20171, [GEOGRAPHIC_DATA], [US_STATE]" at bounding box center [186, 76] width 89 height 16
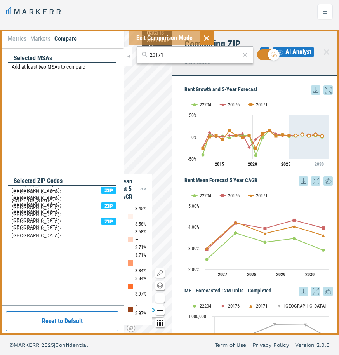
drag, startPoint x: 173, startPoint y: 56, endPoint x: 137, endPoint y: 52, distance: 36.7
click at [137, 52] on div "20171" at bounding box center [195, 54] width 116 height 17
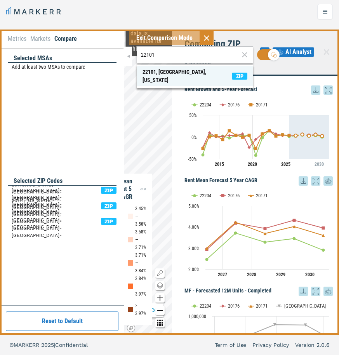
click at [150, 69] on div "22101, [GEOGRAPHIC_DATA], [US_STATE]" at bounding box center [186, 76] width 89 height 16
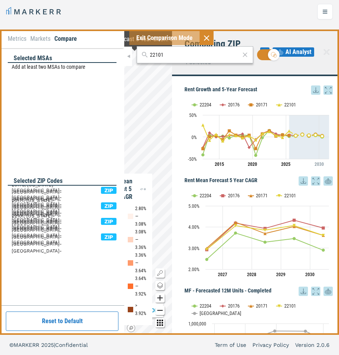
drag, startPoint x: 172, startPoint y: 55, endPoint x: 112, endPoint y: 57, distance: 60.2
click at [112, 57] on div "Metrics Markets Compare Selected MSAs Add at least two MSAs to compare Selected…" at bounding box center [169, 182] width 339 height 305
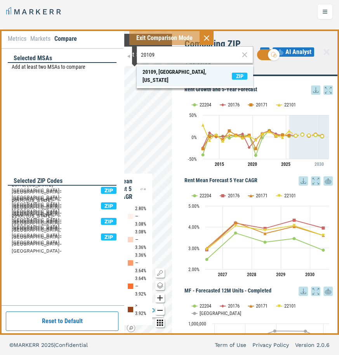
click at [155, 70] on div "20109, [GEOGRAPHIC_DATA], [US_STATE]" at bounding box center [186, 76] width 89 height 16
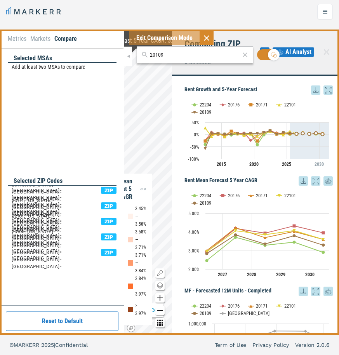
drag, startPoint x: 170, startPoint y: 56, endPoint x: 122, endPoint y: 57, distance: 47.8
click at [122, 57] on div "Metrics Markets Compare Selected MSAs Add at least two MSAs to compare Selected…" at bounding box center [169, 182] width 339 height 305
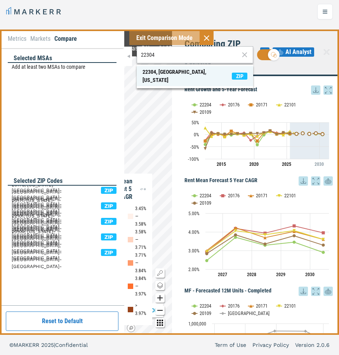
click at [156, 72] on div "22304, [GEOGRAPHIC_DATA], [US_STATE]" at bounding box center [186, 76] width 89 height 16
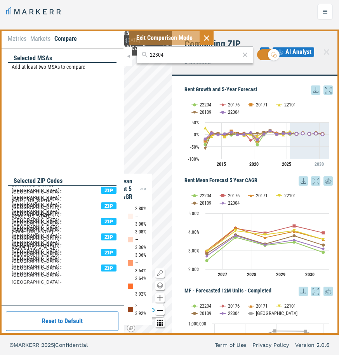
drag, startPoint x: 184, startPoint y: 54, endPoint x: 129, endPoint y: 52, distance: 55.2
click at [129, 52] on div "Metrics Markets Compare Selected MSAs Add at least two MSAs to compare Selected…" at bounding box center [169, 182] width 339 height 305
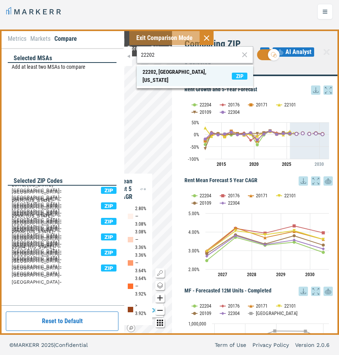
click at [155, 71] on div "22202, [GEOGRAPHIC_DATA], [US_STATE]" at bounding box center [186, 76] width 89 height 16
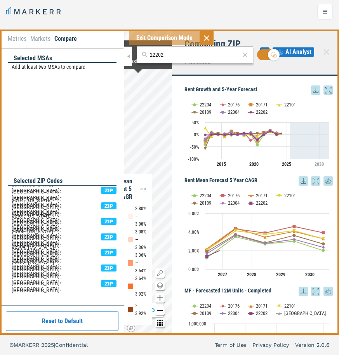
click at [147, 53] on div "22202" at bounding box center [195, 54] width 116 height 17
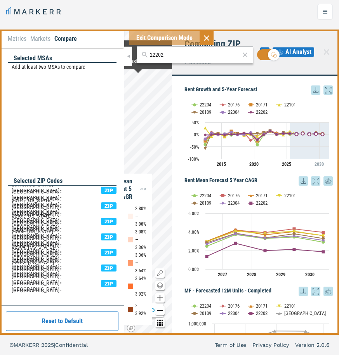
click at [153, 53] on input "22202" at bounding box center [195, 55] width 90 height 8
drag, startPoint x: 165, startPoint y: 54, endPoint x: 137, endPoint y: 54, distance: 27.2
click at [137, 54] on div "22202" at bounding box center [195, 54] width 116 height 17
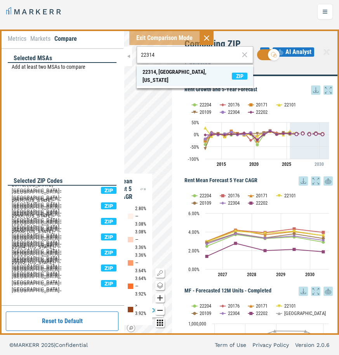
click at [152, 71] on div "22314, [GEOGRAPHIC_DATA], [US_STATE]" at bounding box center [186, 76] width 89 height 16
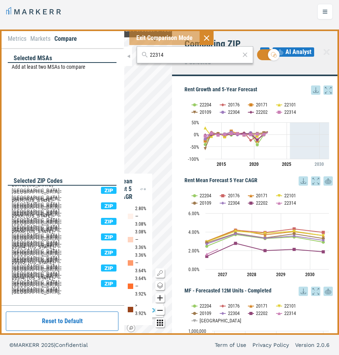
click at [151, 54] on input "22314" at bounding box center [195, 55] width 90 height 8
drag, startPoint x: 163, startPoint y: 54, endPoint x: 140, endPoint y: 54, distance: 23.7
click at [140, 54] on div "22314" at bounding box center [195, 54] width 116 height 17
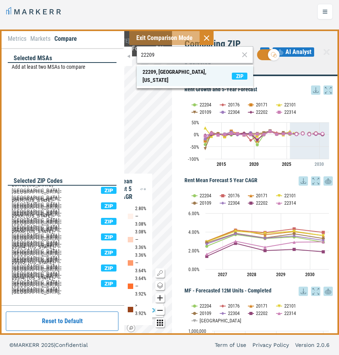
click at [172, 70] on div "22209, [GEOGRAPHIC_DATA], [US_STATE]" at bounding box center [186, 76] width 89 height 16
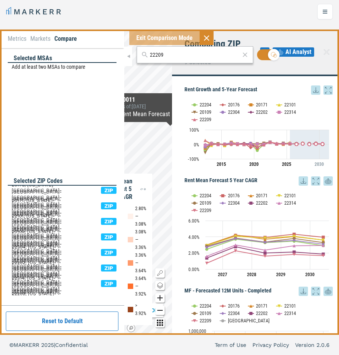
click at [176, 55] on input "22209" at bounding box center [195, 55] width 90 height 8
drag, startPoint x: 176, startPoint y: 55, endPoint x: 129, endPoint y: 52, distance: 47.4
click at [129, 52] on div "Metrics Markets Compare Selected MSAs Add at least two MSAs to compare Selected…" at bounding box center [169, 182] width 339 height 305
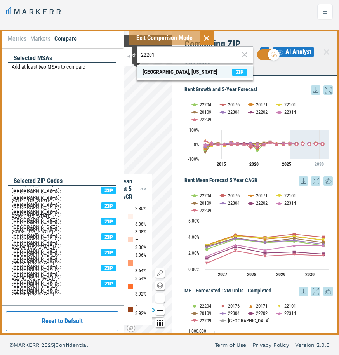
click at [152, 70] on div "[GEOGRAPHIC_DATA], [US_STATE]" at bounding box center [179, 72] width 75 height 8
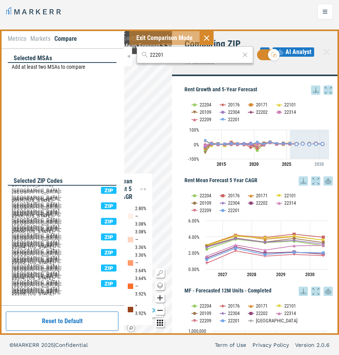
click at [167, 54] on input "22201" at bounding box center [195, 55] width 90 height 8
drag, startPoint x: 167, startPoint y: 54, endPoint x: 156, endPoint y: 54, distance: 10.9
click at [156, 54] on input "22201" at bounding box center [195, 55] width 90 height 8
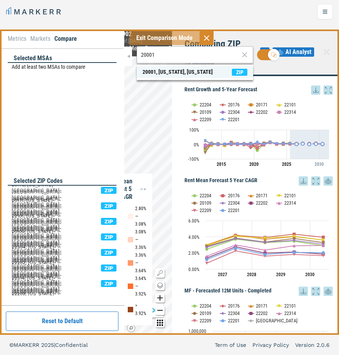
type input "20001"
click at [170, 71] on div "20001, [US_STATE], [US_STATE]" at bounding box center [177, 72] width 70 height 8
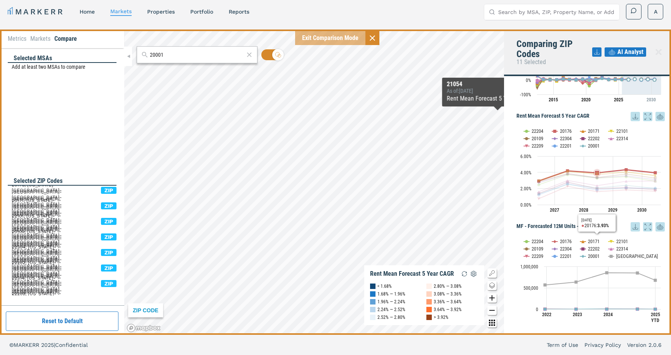
scroll to position [68, 0]
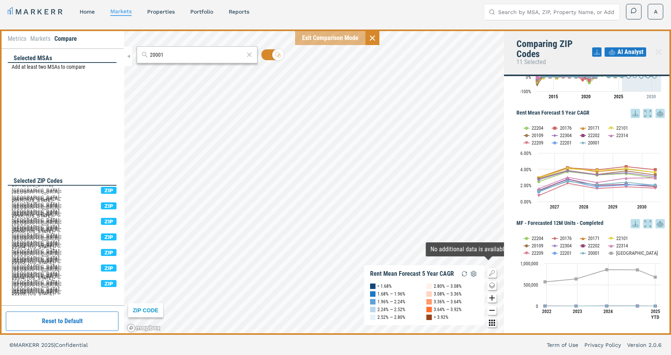
click at [491, 295] on icon "Zoom in map button" at bounding box center [491, 297] width 9 height 9
click at [490, 306] on icon "Zoom out map button" at bounding box center [491, 310] width 9 height 9
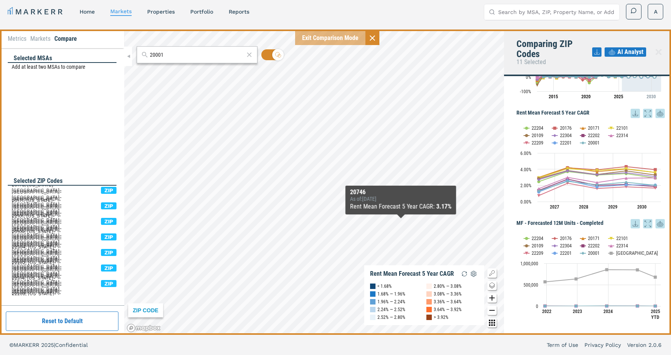
click at [491, 297] on icon "Zoom in map button" at bounding box center [491, 297] width 5 height 5
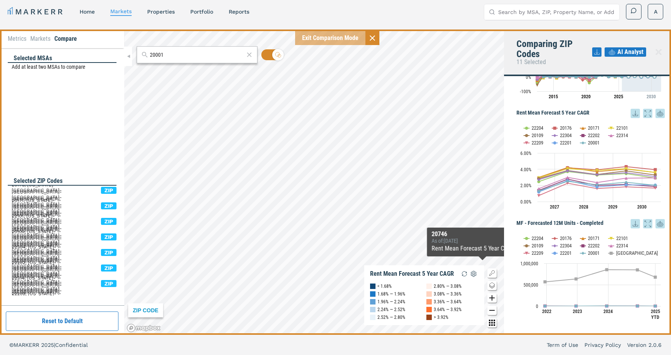
click at [491, 310] on icon "Zoom out map button" at bounding box center [491, 310] width 5 height 1
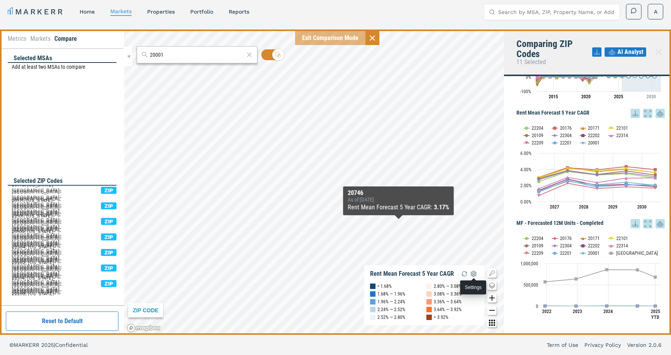
click at [474, 274] on img "button" at bounding box center [473, 273] width 9 height 9
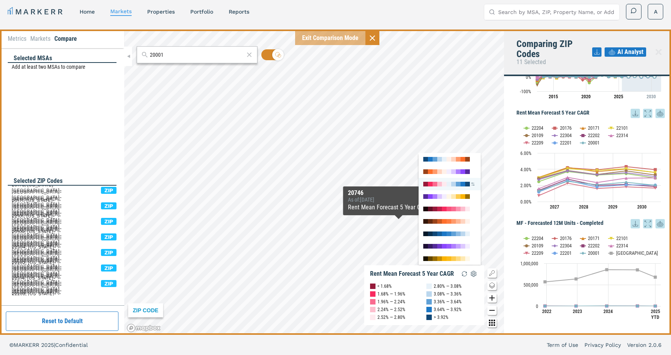
click at [472, 182] on img "button" at bounding box center [473, 184] width 6 height 6
click at [0, 0] on img "button" at bounding box center [0, 0] width 0 height 0
click at [472, 158] on img "button" at bounding box center [473, 159] width 6 height 6
click at [0, 0] on img "button" at bounding box center [0, 0] width 0 height 0
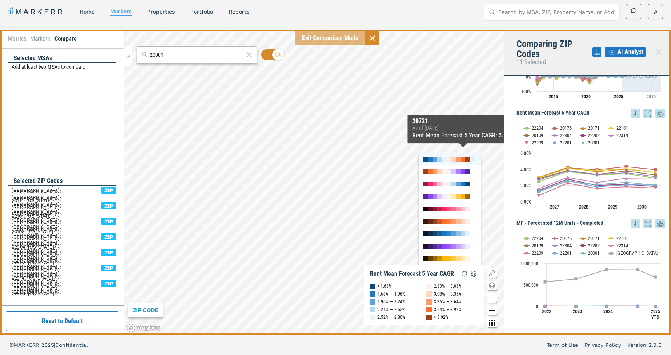
click at [457, 155] on div at bounding box center [449, 159] width 62 height 12
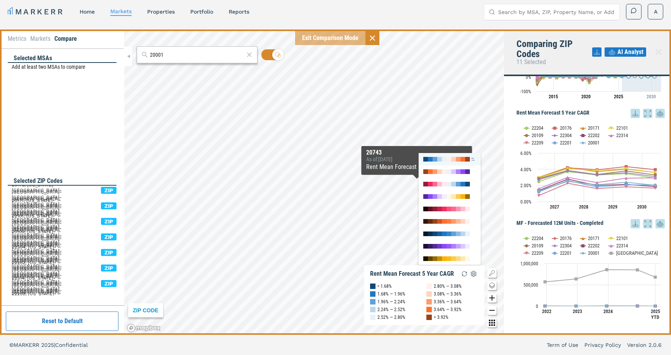
click at [471, 161] on img "button" at bounding box center [473, 159] width 6 height 6
click at [0, 0] on img "button" at bounding box center [0, 0] width 0 height 0
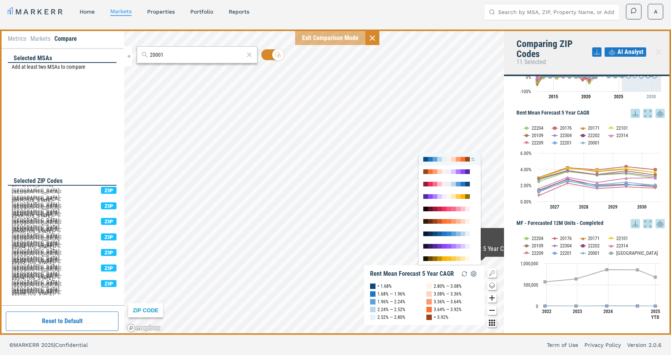
click at [437, 158] on div at bounding box center [439, 159] width 5 height 5
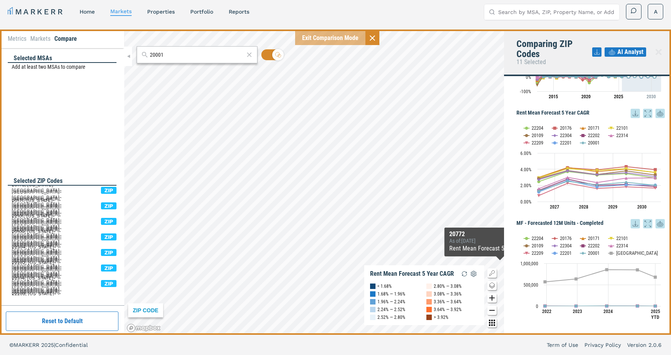
click at [491, 307] on icon "Zoom out map button" at bounding box center [491, 310] width 9 height 9
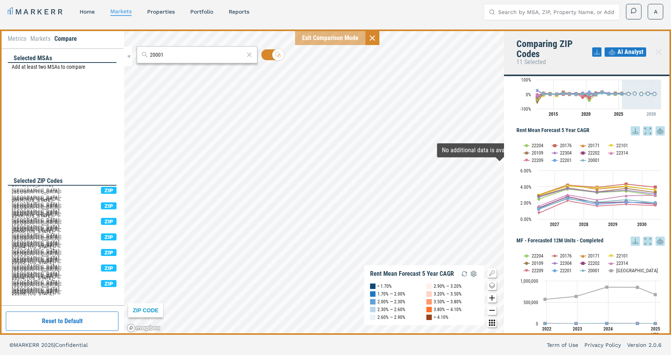
scroll to position [62, 0]
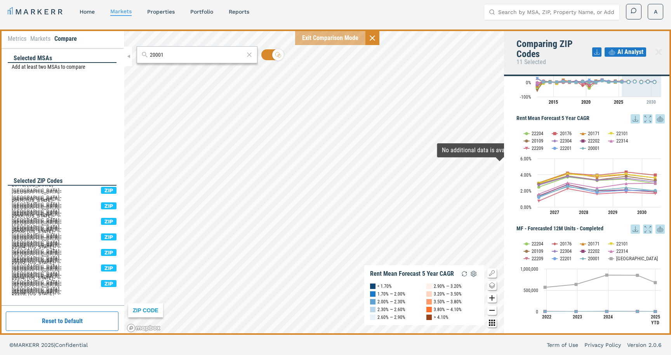
click at [615, 257] on rect "Interactive chart" at bounding box center [590, 282] width 148 height 97
click at [616, 259] on text "[GEOGRAPHIC_DATA]" at bounding box center [637, 258] width 42 height 6
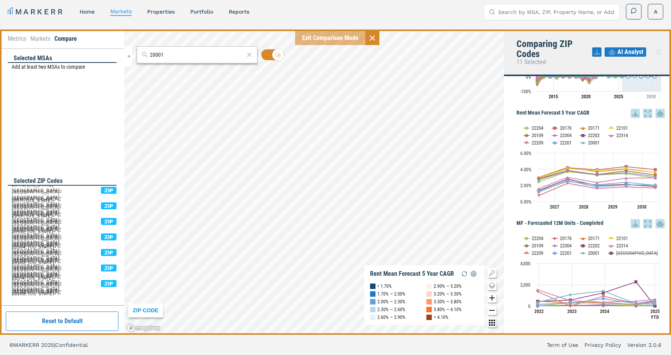
click at [493, 296] on icon "Zoom in map button" at bounding box center [491, 297] width 9 height 9
click at [491, 307] on icon "Zoom out map button" at bounding box center [491, 310] width 9 height 9
click at [250, 57] on icon at bounding box center [249, 54] width 8 height 9
click at [15, 39] on li "Metrics" at bounding box center [17, 38] width 19 height 9
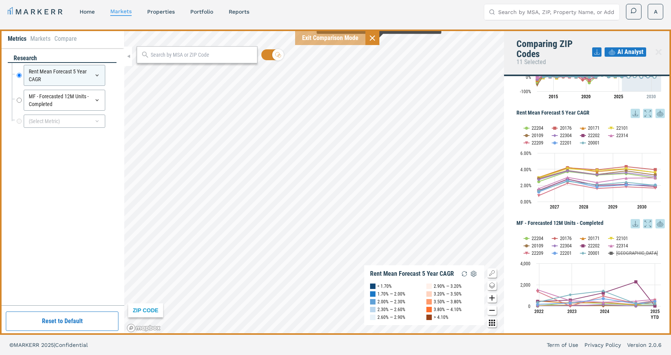
click at [373, 40] on icon at bounding box center [372, 37] width 5 height 5
checkbox input "false"
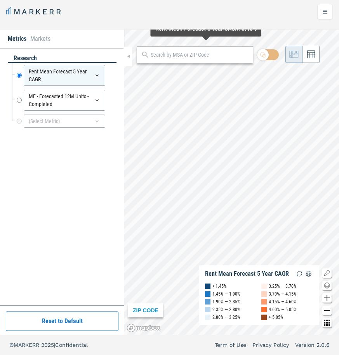
click at [193, 54] on input "text" at bounding box center [200, 55] width 98 height 8
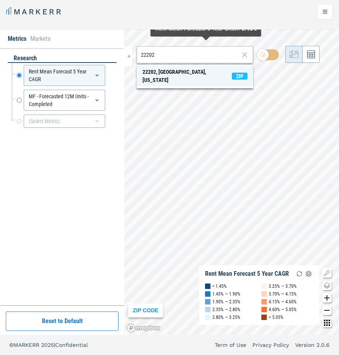
click at [192, 73] on div "22202, [GEOGRAPHIC_DATA], [US_STATE]" at bounding box center [186, 76] width 89 height 16
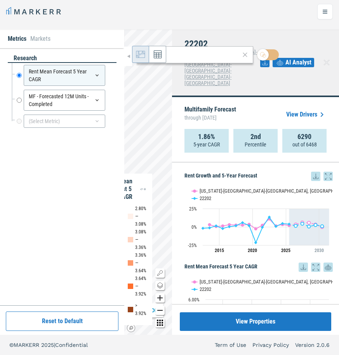
click at [203, 55] on input "22202" at bounding box center [195, 55] width 90 height 8
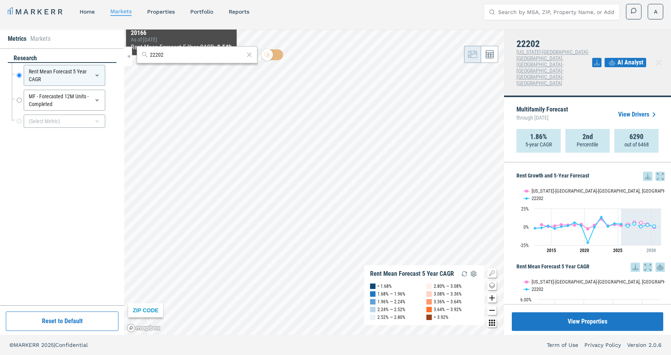
click at [182, 57] on input "22202" at bounding box center [197, 55] width 94 height 8
click at [185, 70] on div "20001, [US_STATE], [US_STATE]" at bounding box center [177, 72] width 70 height 8
drag, startPoint x: 177, startPoint y: 54, endPoint x: 139, endPoint y: 51, distance: 37.8
click at [139, 51] on div "20001" at bounding box center [197, 54] width 121 height 17
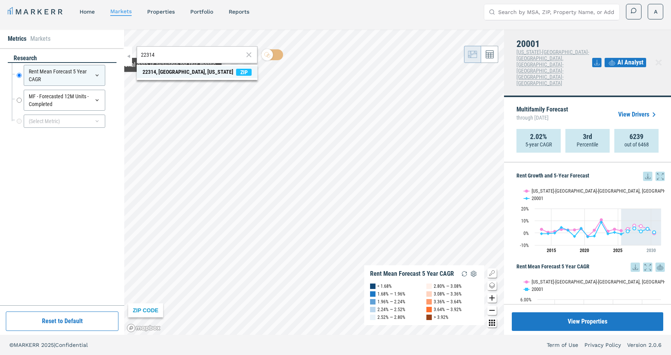
click at [161, 75] on div "22314, [GEOGRAPHIC_DATA], [US_STATE]" at bounding box center [187, 72] width 91 height 8
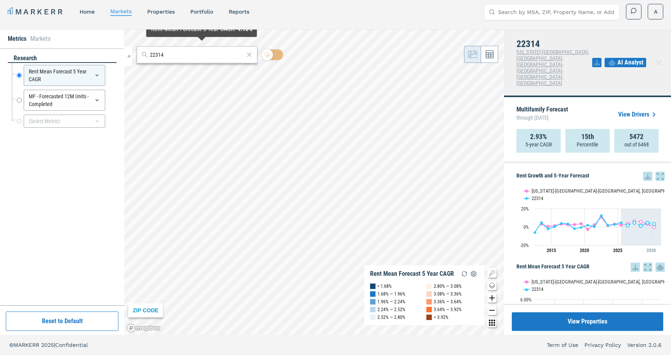
drag, startPoint x: 181, startPoint y: 55, endPoint x: 141, endPoint y: 54, distance: 40.0
click at [141, 54] on div "22314" at bounding box center [197, 54] width 121 height 17
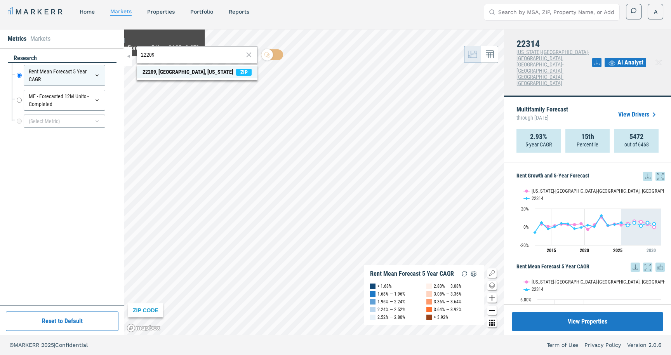
click at [163, 69] on div "22209, [GEOGRAPHIC_DATA], [US_STATE]" at bounding box center [187, 72] width 91 height 8
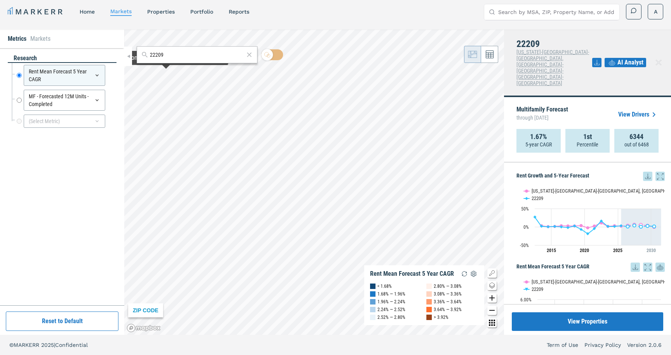
click at [173, 56] on input "22209" at bounding box center [197, 55] width 94 height 8
type input "22201"
click at [173, 70] on div "[GEOGRAPHIC_DATA], [US_STATE]" at bounding box center [179, 72] width 75 height 8
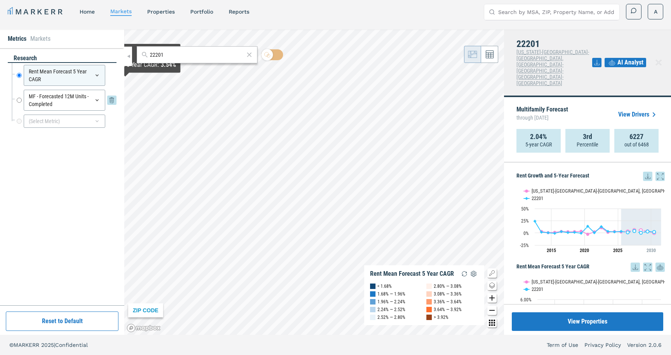
click at [19, 101] on input "MF - Forecasted 12M Units - Completed" at bounding box center [19, 100] width 5 height 21
radio input "false"
radio input "true"
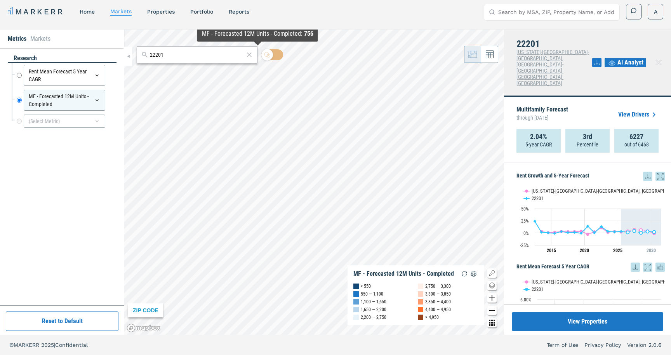
click at [195, 52] on input "22201" at bounding box center [197, 55] width 94 height 8
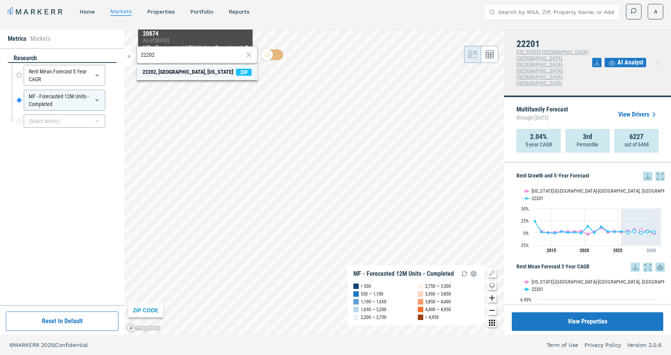
type input "22202"
click at [191, 76] on div "22202, [GEOGRAPHIC_DATA], [US_STATE]" at bounding box center [187, 72] width 91 height 8
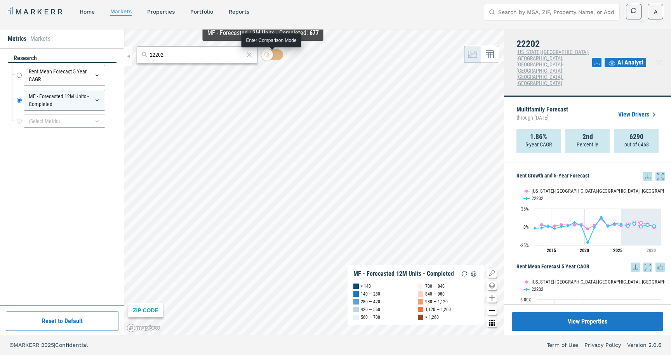
click at [269, 53] on icon at bounding box center [267, 55] width 6 height 6
click at [269, 53] on input "checkbox" at bounding box center [272, 54] width 22 height 11
checkbox input "true"
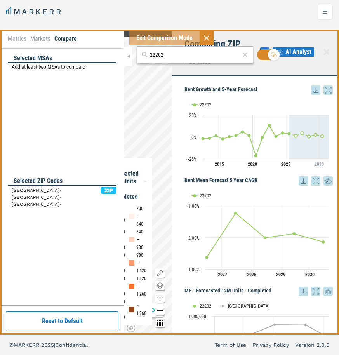
drag, startPoint x: 167, startPoint y: 52, endPoint x: 127, endPoint y: 51, distance: 40.4
click at [127, 51] on div "Metrics Markets Compare Selected MSAs Add at least two MSAs to compare Selected…" at bounding box center [169, 182] width 339 height 305
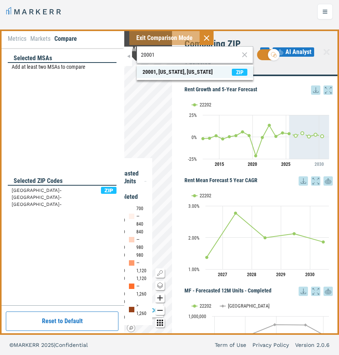
click at [151, 69] on div "20001, [US_STATE], [US_STATE]" at bounding box center [177, 72] width 70 height 8
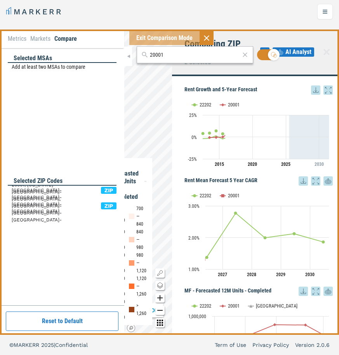
click at [171, 53] on input "20001" at bounding box center [195, 55] width 90 height 8
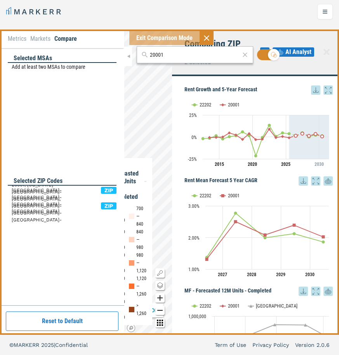
drag, startPoint x: 171, startPoint y: 53, endPoint x: 146, endPoint y: 52, distance: 24.5
click at [146, 52] on div "20001" at bounding box center [195, 54] width 116 height 17
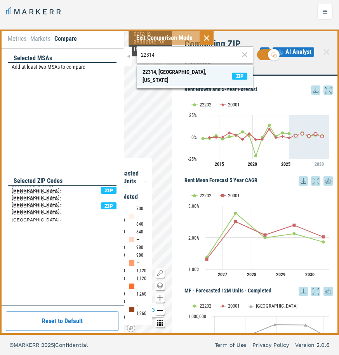
click at [153, 71] on div "22314, [GEOGRAPHIC_DATA], [US_STATE]" at bounding box center [186, 76] width 89 height 16
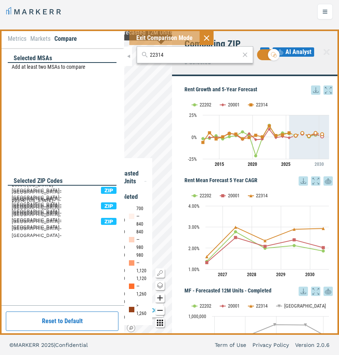
click at [168, 54] on input "22314" at bounding box center [195, 55] width 90 height 8
drag, startPoint x: 168, startPoint y: 54, endPoint x: 131, endPoint y: 53, distance: 37.3
click at [132, 53] on div "Metrics Markets Compare Selected MSAs Add at least two MSAs to compare Selected…" at bounding box center [169, 182] width 339 height 305
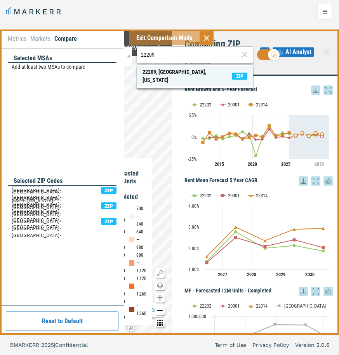
click at [148, 70] on div "22209, [GEOGRAPHIC_DATA], [US_STATE]" at bounding box center [186, 76] width 89 height 16
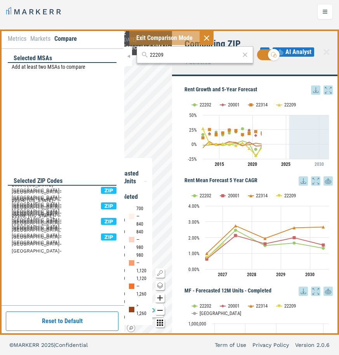
click at [169, 52] on input "22209" at bounding box center [195, 55] width 90 height 8
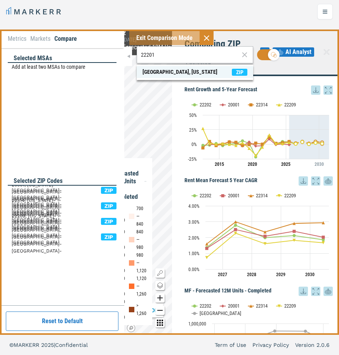
type input "22201"
click at [178, 69] on div "[GEOGRAPHIC_DATA], [US_STATE]" at bounding box center [179, 72] width 75 height 8
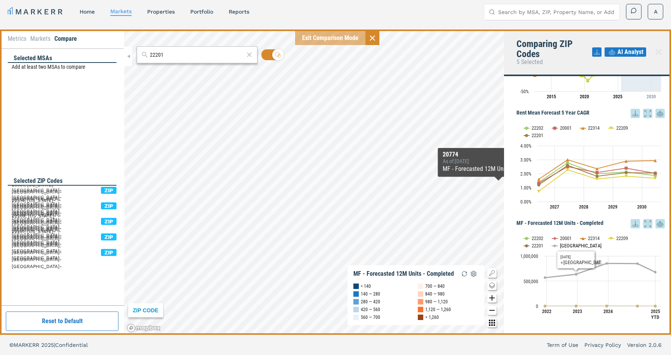
click at [564, 246] on text "[GEOGRAPHIC_DATA]" at bounding box center [581, 246] width 42 height 6
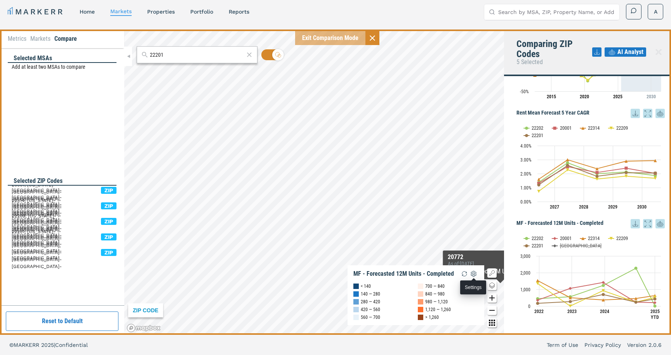
click at [473, 273] on img "button" at bounding box center [473, 273] width 9 height 9
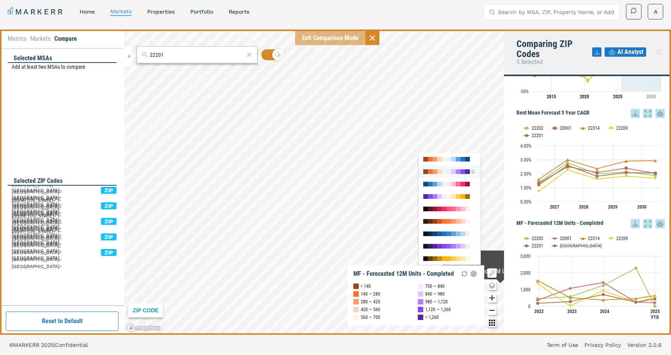
click at [448, 172] on div at bounding box center [448, 171] width 5 height 5
click at [472, 171] on img "button" at bounding box center [473, 171] width 6 height 6
click at [0, 0] on img "button" at bounding box center [0, 0] width 0 height 0
click at [467, 158] on div at bounding box center [467, 159] width 5 height 5
click at [474, 159] on img "button" at bounding box center [473, 159] width 6 height 6
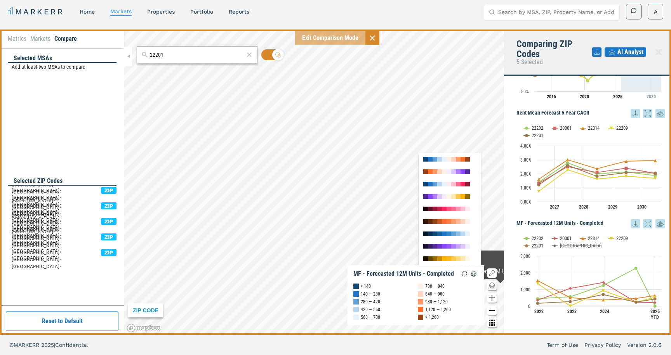
click at [0, 0] on img "button" at bounding box center [0, 0] width 0 height 0
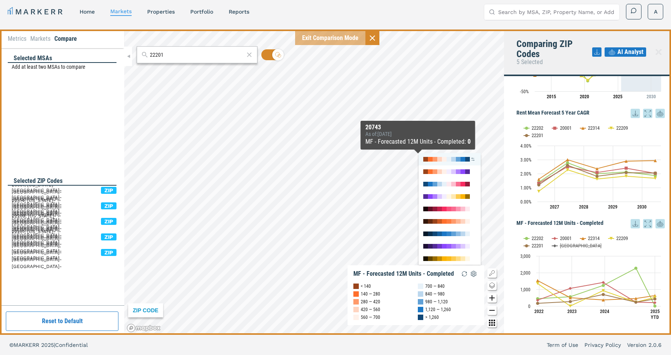
click at [441, 158] on div at bounding box center [439, 159] width 5 height 5
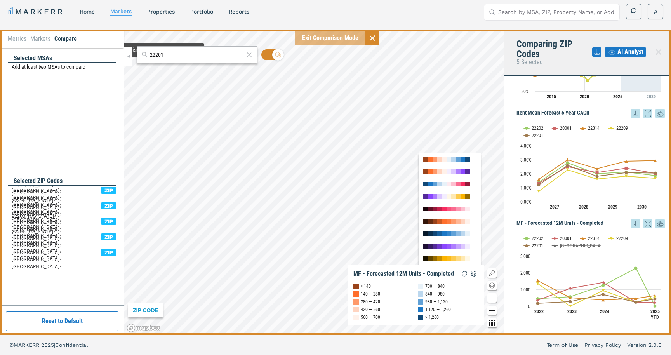
click at [21, 33] on div "Metrics Markets Compare" at bounding box center [62, 39] width 124 height 19
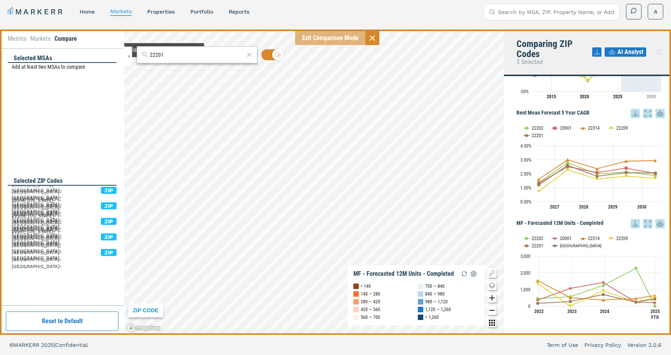
click at [17, 38] on li "Metrics" at bounding box center [17, 38] width 19 height 9
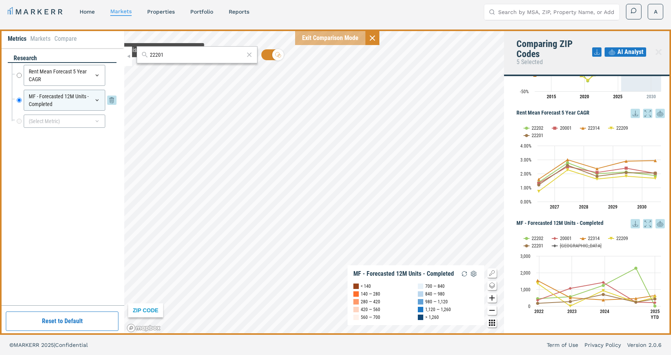
click at [97, 100] on icon at bounding box center [97, 100] width 3 height 2
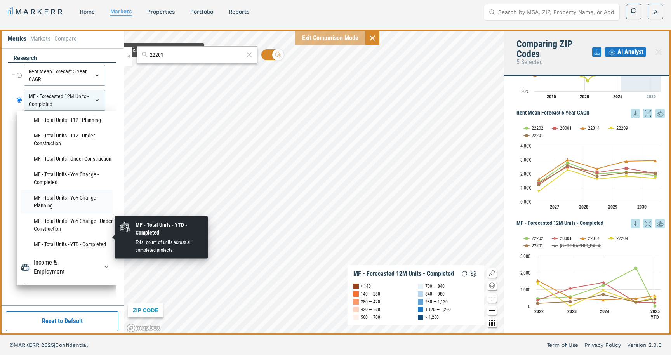
scroll to position [329, 0]
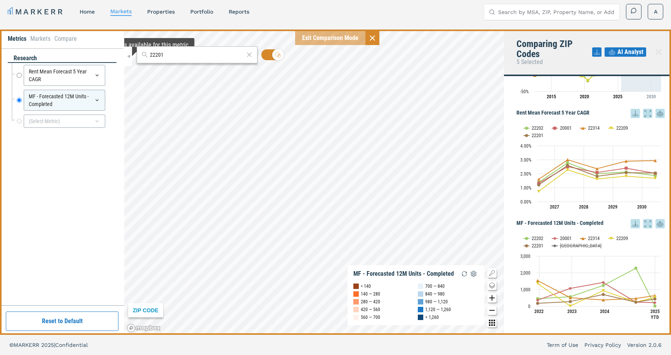
click at [106, 24] on div "MARKERR home markets properties Portfolio reports Search by MSA, ZIP, Property …" at bounding box center [335, 10] width 671 height 31
click at [168, 55] on input "22201" at bounding box center [197, 55] width 94 height 8
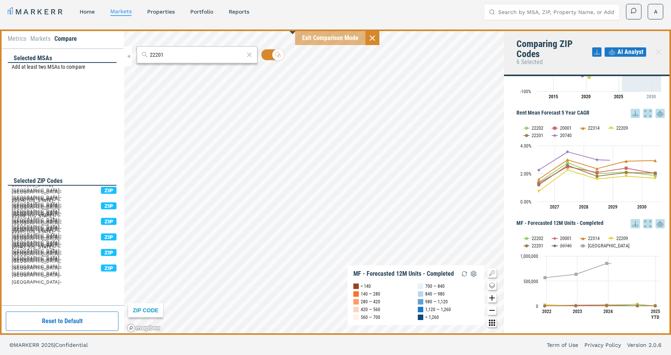
click at [373, 37] on icon at bounding box center [372, 37] width 9 height 9
checkbox input "false"
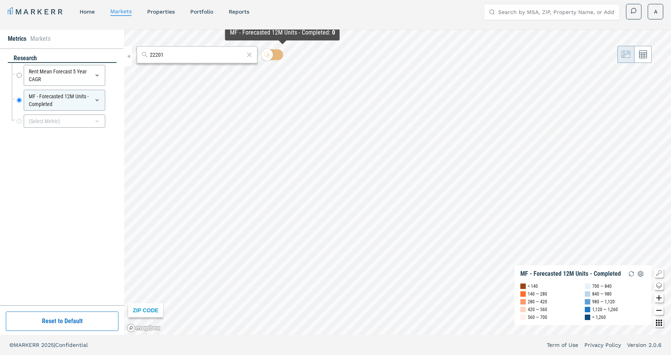
drag, startPoint x: 173, startPoint y: 57, endPoint x: 117, endPoint y: 53, distance: 56.0
click at [117, 53] on div "Metrics Markets research Rent Mean Forecast 5 Year CAGR Rent Mean Forecast 5 Ye…" at bounding box center [335, 182] width 671 height 305
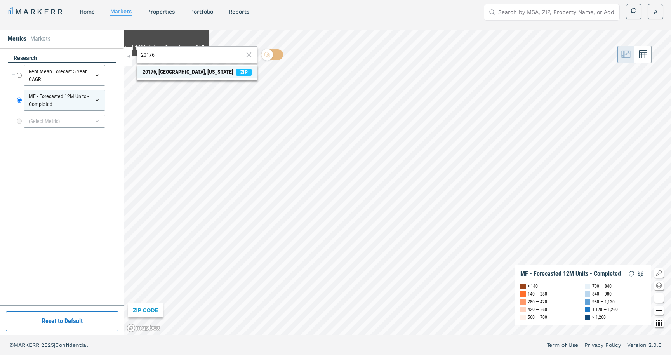
click at [165, 70] on div "20176, [GEOGRAPHIC_DATA], [US_STATE]" at bounding box center [187, 72] width 91 height 8
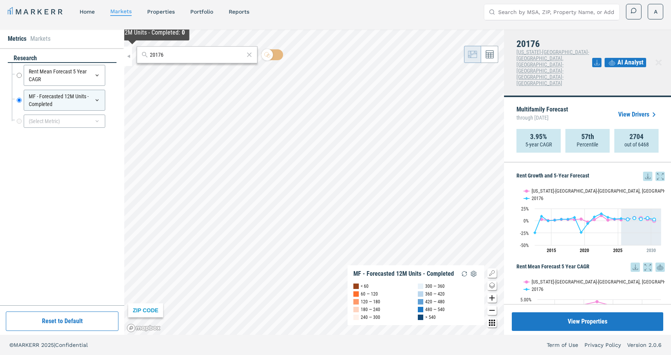
drag, startPoint x: 179, startPoint y: 56, endPoint x: 130, endPoint y: 49, distance: 49.1
click at [130, 49] on div "Metrics Markets research Rent Mean Forecast 5 Year CAGR Rent Mean Forecast 5 Ye…" at bounding box center [335, 182] width 671 height 305
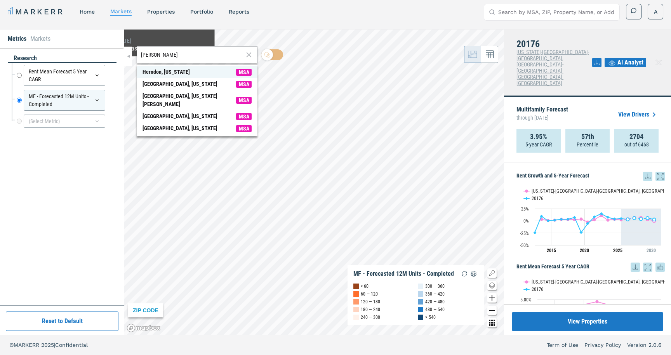
click at [158, 70] on div "Herndon, [US_STATE]" at bounding box center [165, 72] width 47 height 8
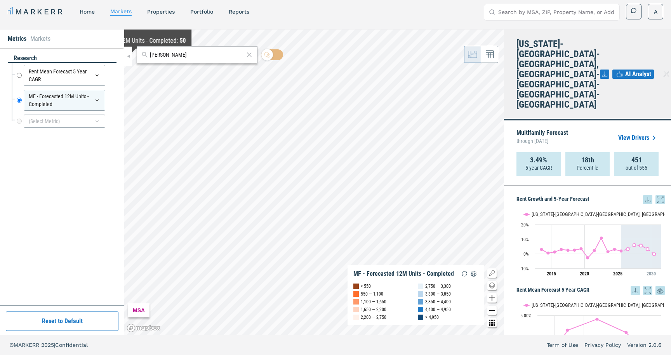
drag, startPoint x: 193, startPoint y: 56, endPoint x: 122, endPoint y: 56, distance: 71.0
click at [122, 56] on div "Metrics Markets research Rent Mean Forecast 5 Year CAGR Rent Mean Forecast 5 Ye…" at bounding box center [335, 182] width 671 height 305
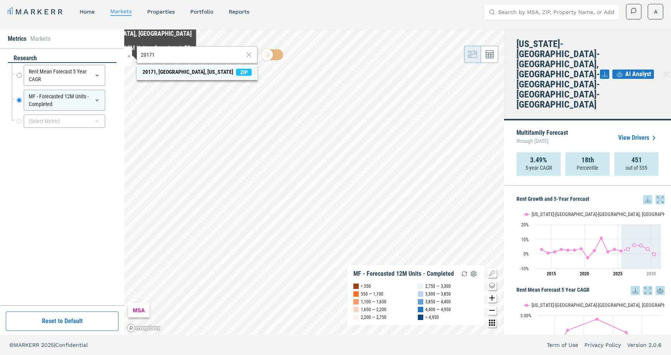
type input "20171"
click at [155, 73] on div "20171, [GEOGRAPHIC_DATA], [US_STATE]" at bounding box center [187, 72] width 91 height 8
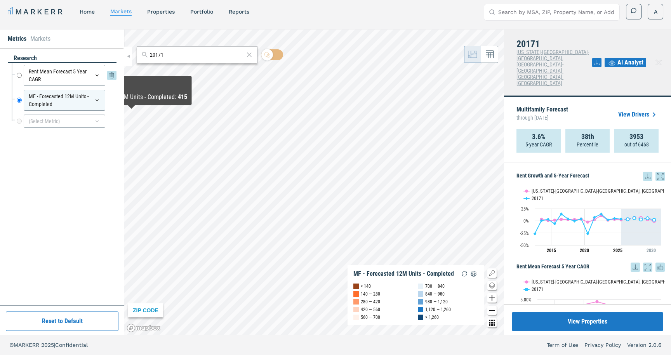
click at [19, 74] on input "Rent Mean Forecast 5 Year CAGR" at bounding box center [19, 75] width 5 height 21
radio input "true"
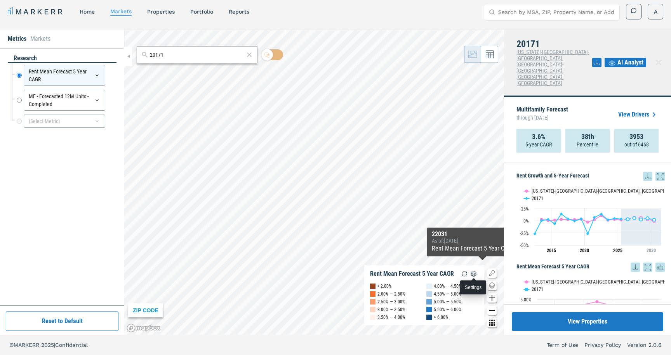
click at [474, 275] on img "button" at bounding box center [473, 273] width 9 height 9
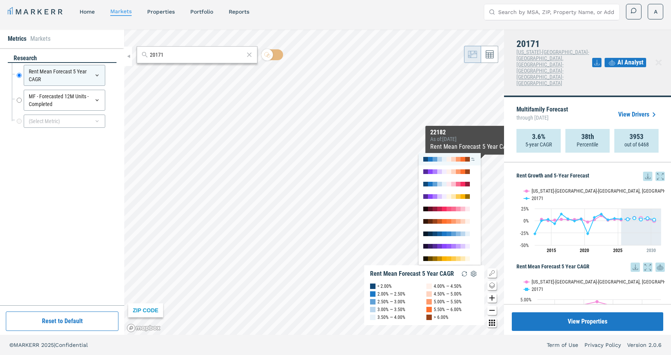
click at [472, 157] on img "button" at bounding box center [473, 159] width 6 height 6
click at [0, 0] on img "button" at bounding box center [0, 0] width 0 height 0
click at [473, 220] on img "button" at bounding box center [473, 221] width 6 height 6
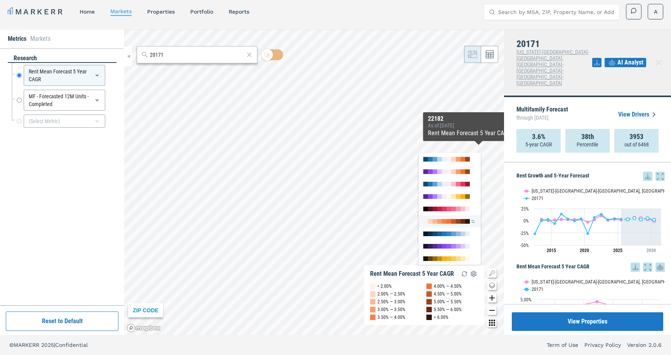
click at [439, 221] on div at bounding box center [439, 221] width 5 height 5
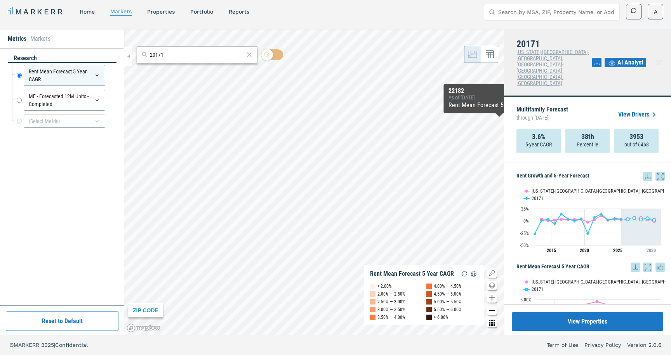
click at [637, 110] on link "View Drivers" at bounding box center [638, 114] width 40 height 9
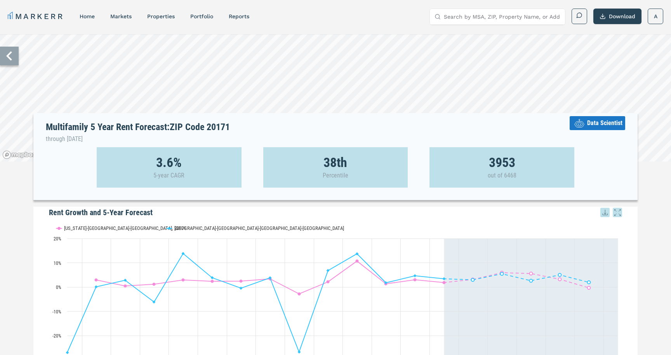
click at [16, 54] on icon at bounding box center [9, 56] width 19 height 19
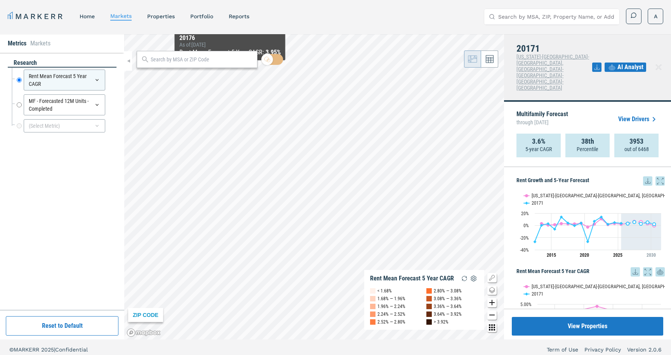
click at [233, 58] on input "text" at bounding box center [202, 60] width 102 height 8
click at [229, 73] on span "20109, Manassas, Virginia ZIP" at bounding box center [197, 77] width 121 height 12
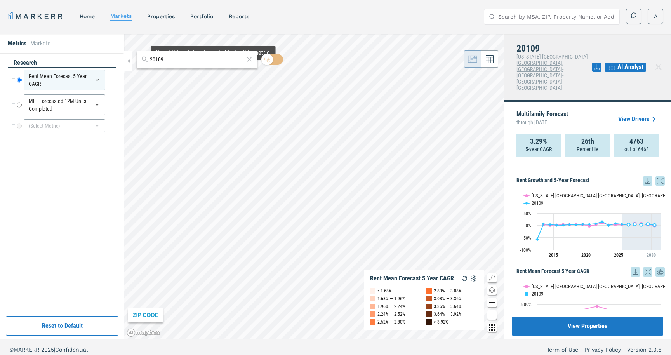
drag, startPoint x: 203, startPoint y: 58, endPoint x: 144, endPoint y: 56, distance: 59.4
click at [144, 56] on div "20109" at bounding box center [197, 59] width 121 height 17
type input "2"
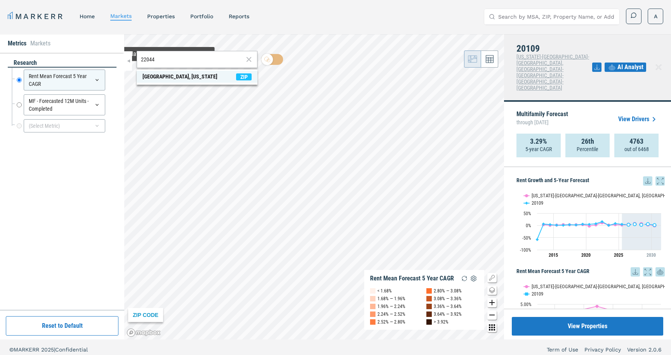
click at [154, 75] on div "22044, Falls Church, Virginia" at bounding box center [179, 77] width 75 height 8
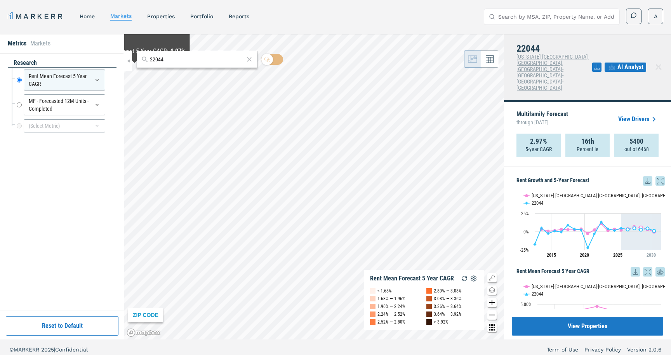
drag, startPoint x: 167, startPoint y: 59, endPoint x: 134, endPoint y: 55, distance: 33.2
click at [134, 55] on div "22044 ZIP CODE Rent Mean Forecast 5 Year CAGR < 1.68% 1.68% — 1.96% 1.96% — 2.2…" at bounding box center [314, 186] width 380 height 305
drag, startPoint x: 177, startPoint y: 57, endPoint x: 123, endPoint y: 58, distance: 54.8
click at [123, 58] on div "Metrics Markets research Rent Mean Forecast 5 Year CAGR Rent Mean Forecast 5 Ye…" at bounding box center [335, 186] width 671 height 305
click at [151, 75] on div "22202, Arlington, Virginia" at bounding box center [187, 77] width 91 height 8
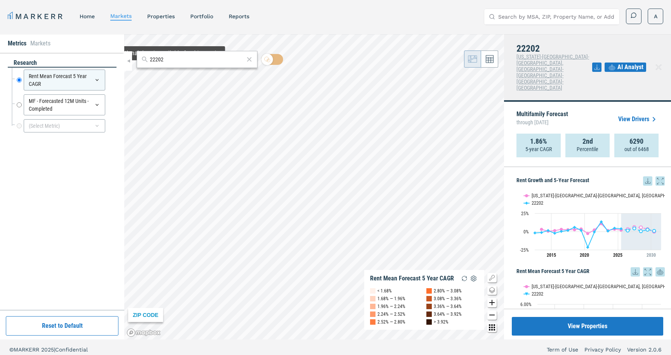
drag, startPoint x: 168, startPoint y: 60, endPoint x: 142, endPoint y: 57, distance: 26.6
click at [142, 57] on div "22202" at bounding box center [197, 59] width 121 height 17
type input "20176"
click at [164, 74] on div "20176, Leesburg, Virginia" at bounding box center [187, 77] width 91 height 8
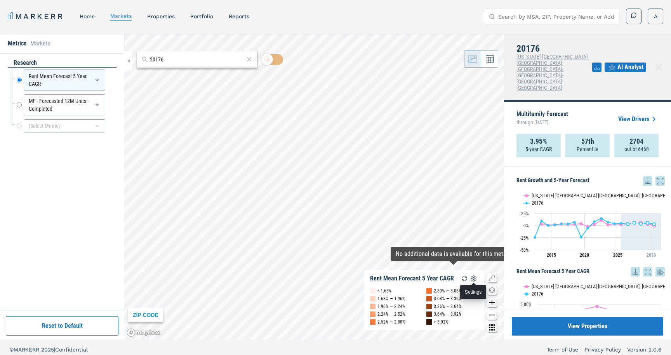
click at [472, 276] on img "button" at bounding box center [473, 278] width 9 height 9
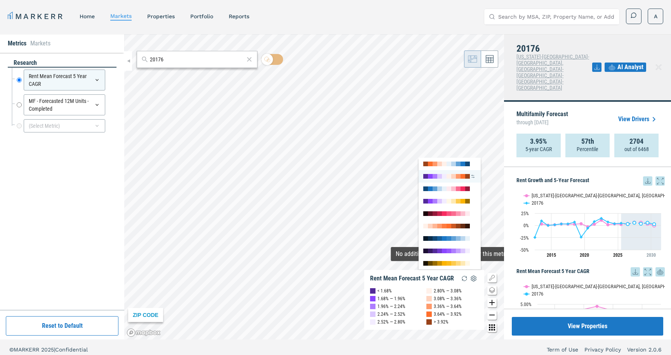
click at [473, 176] on img "button" at bounding box center [473, 176] width 6 height 6
click at [0, 0] on img "button" at bounding box center [0, 0] width 0 height 0
click at [458, 163] on div at bounding box center [458, 163] width 5 height 5
click at [473, 163] on img "button" at bounding box center [473, 164] width 6 height 6
click at [473, 225] on img "button" at bounding box center [473, 226] width 6 height 6
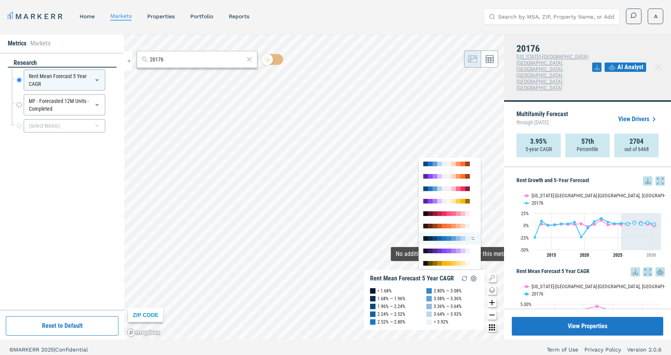
click at [472, 236] on img "button" at bounding box center [473, 238] width 6 height 6
click at [0, 0] on img "button" at bounding box center [0, 0] width 0 height 0
click at [471, 175] on img "button" at bounding box center [473, 176] width 6 height 6
click at [0, 0] on img "button" at bounding box center [0, 0] width 0 height 0
click at [472, 164] on img "button" at bounding box center [473, 164] width 6 height 6
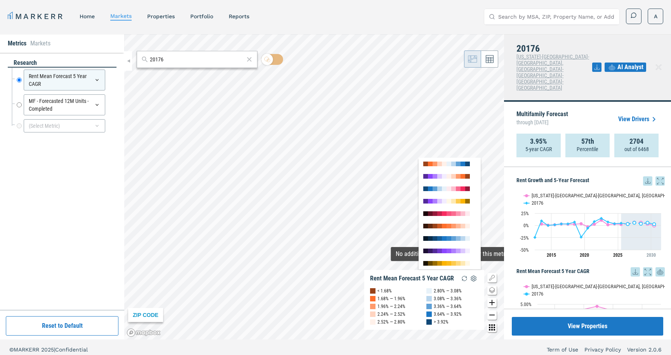
click at [0, 0] on img "button" at bounding box center [0, 0] width 0 height 0
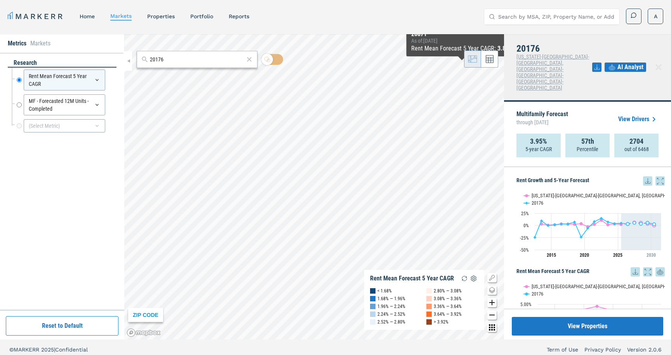
click at [632, 115] on link "View Drivers" at bounding box center [638, 119] width 40 height 9
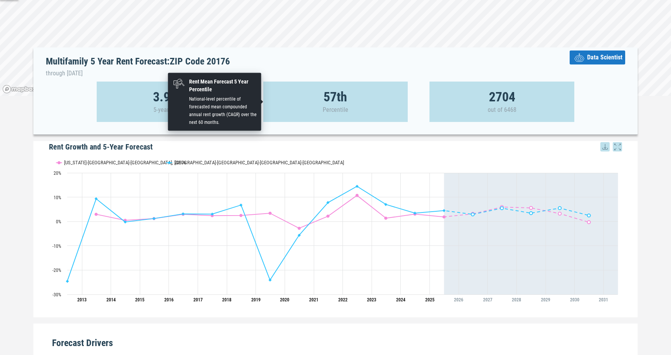
scroll to position [63, 0]
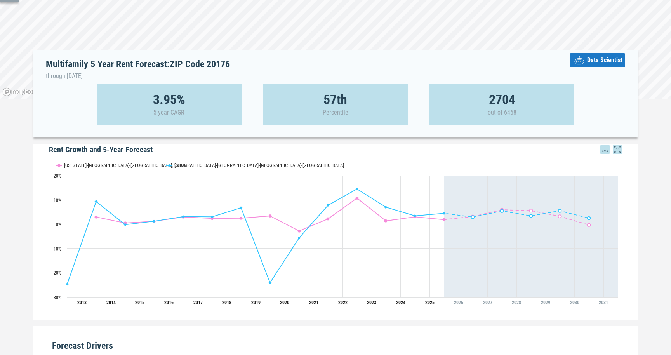
click at [594, 58] on span "Data Scientist" at bounding box center [604, 60] width 35 height 9
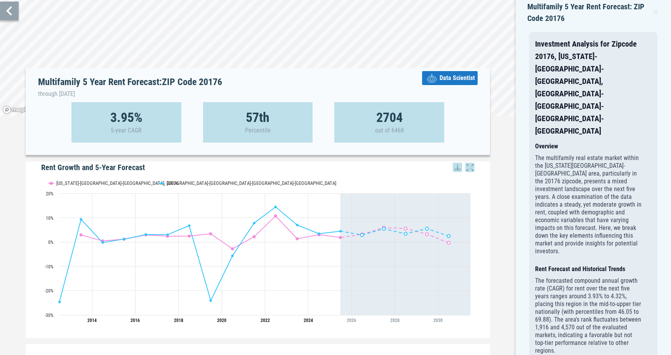
scroll to position [47, 0]
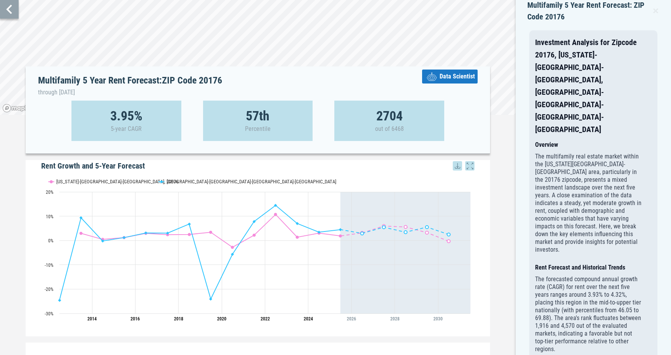
click at [8, 10] on icon at bounding box center [9, 9] width 6 height 9
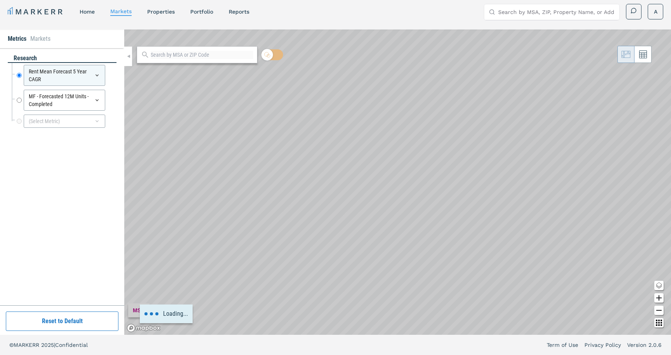
scroll to position [5, 0]
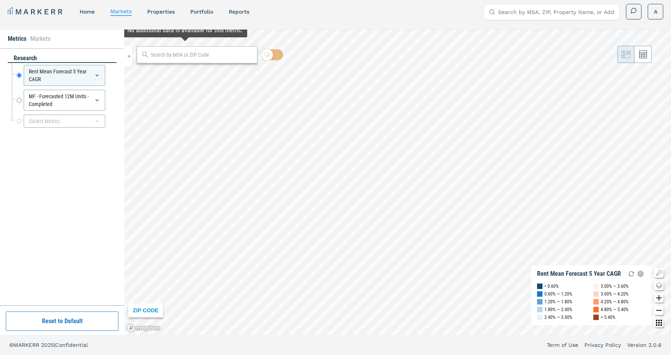
click at [174, 56] on input "text" at bounding box center [202, 55] width 102 height 8
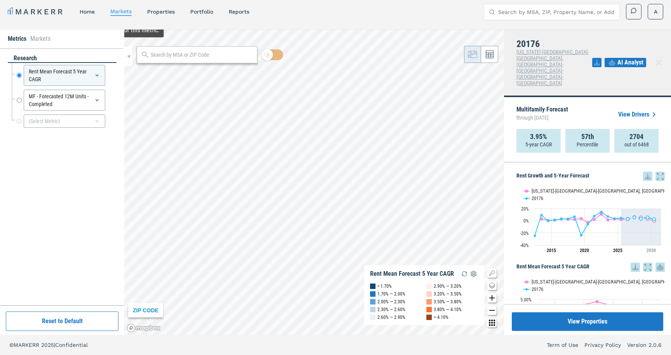
click at [174, 56] on input "text" at bounding box center [202, 55] width 102 height 8
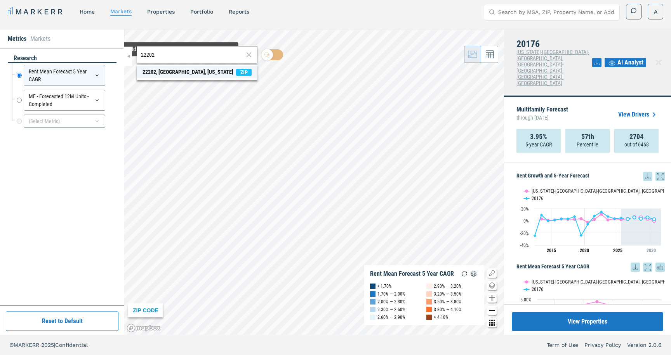
type input "22202"
click at [181, 68] on div "22202, Arlington, Virginia" at bounding box center [187, 72] width 91 height 8
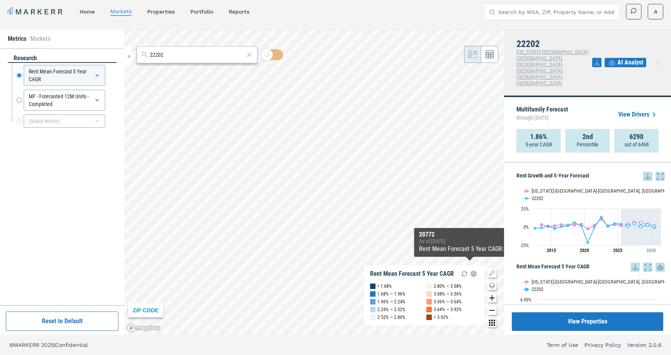
click at [493, 296] on icon "Zoom in map button" at bounding box center [491, 297] width 9 height 9
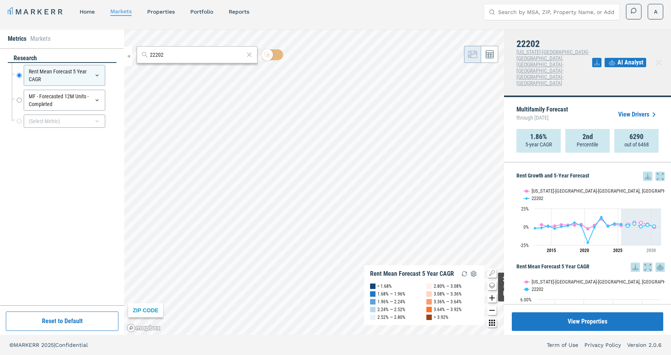
click at [493, 296] on icon "Zoom in map button" at bounding box center [491, 297] width 9 height 9
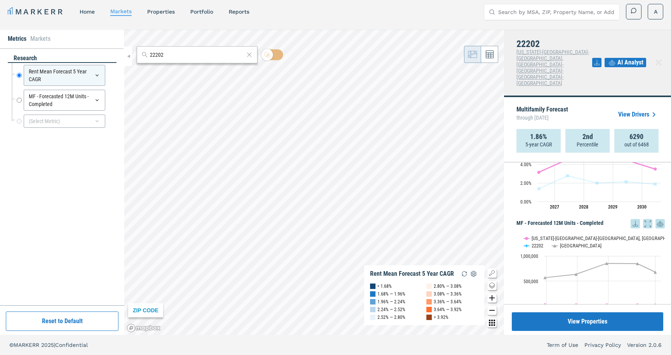
scroll to position [160, 0]
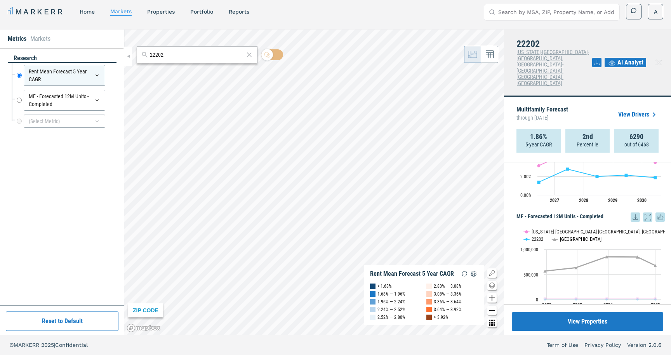
click at [564, 236] on text "USA" at bounding box center [581, 239] width 42 height 6
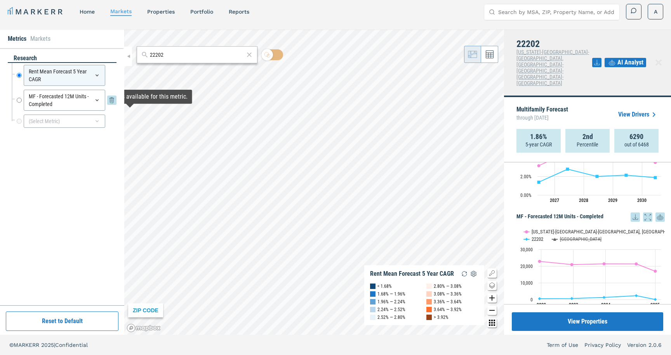
click at [19, 101] on input "MF - Forecasted 12M Units - Completed" at bounding box center [19, 100] width 5 height 21
radio input "false"
radio input "true"
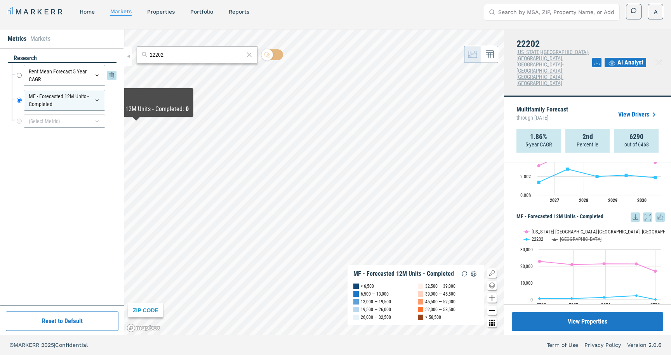
click at [20, 75] on input "Rent Mean Forecast 5 Year CAGR" at bounding box center [19, 75] width 5 height 21
radio input "true"
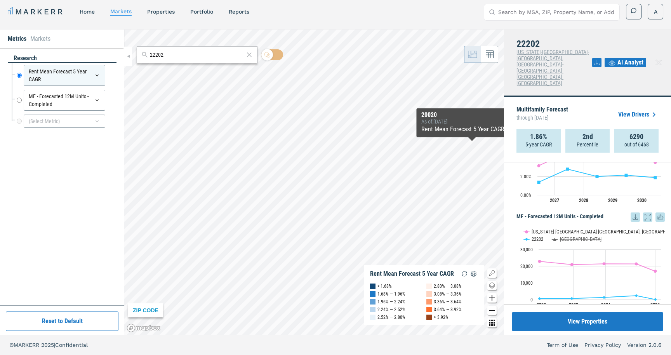
click at [640, 110] on link "View Drivers" at bounding box center [638, 114] width 40 height 9
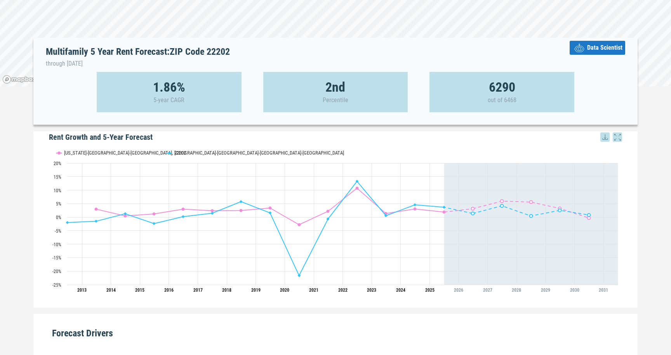
scroll to position [73, 0]
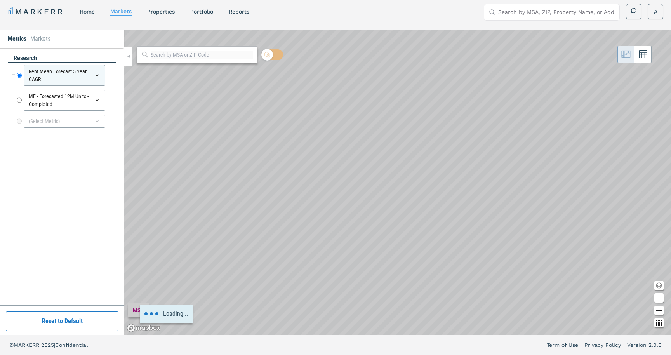
scroll to position [5, 0]
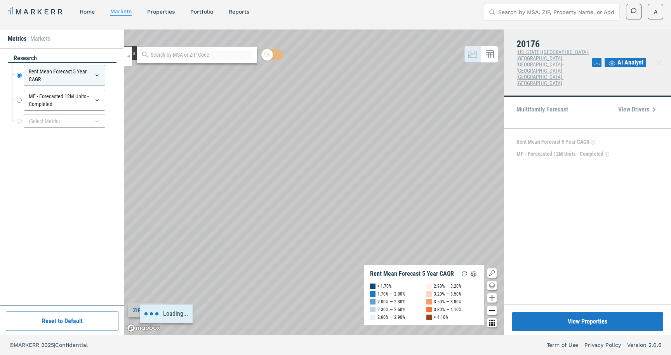
click at [182, 61] on div at bounding box center [197, 54] width 121 height 17
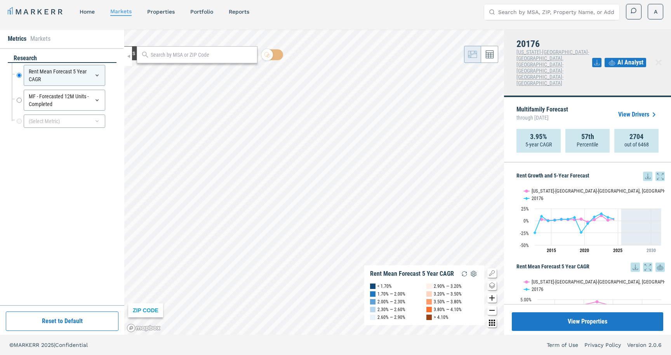
click at [186, 55] on input "text" at bounding box center [202, 55] width 102 height 8
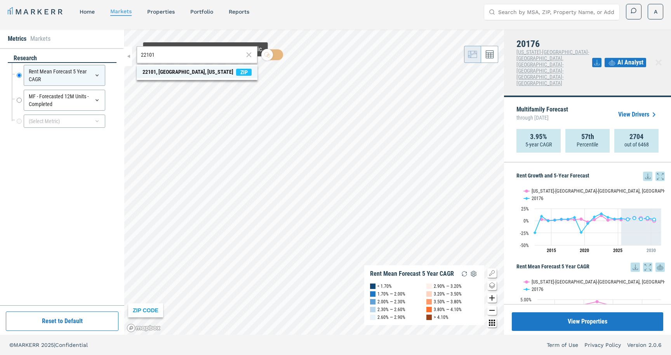
type input "22101"
click at [203, 68] on span "22101, McLean, Virginia ZIP" at bounding box center [197, 72] width 121 height 12
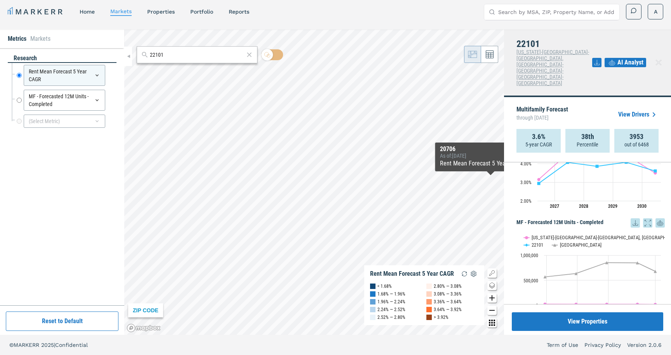
scroll to position [160, 0]
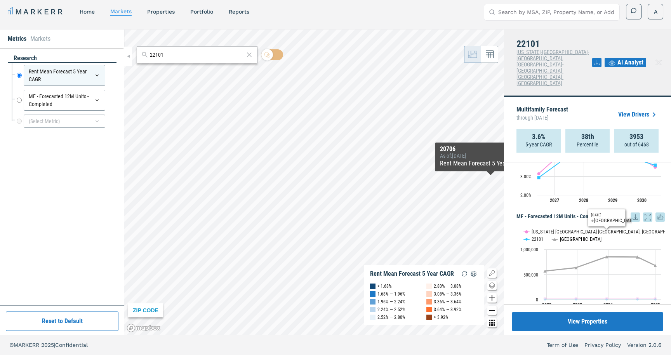
click at [562, 236] on text "USA" at bounding box center [581, 239] width 42 height 6
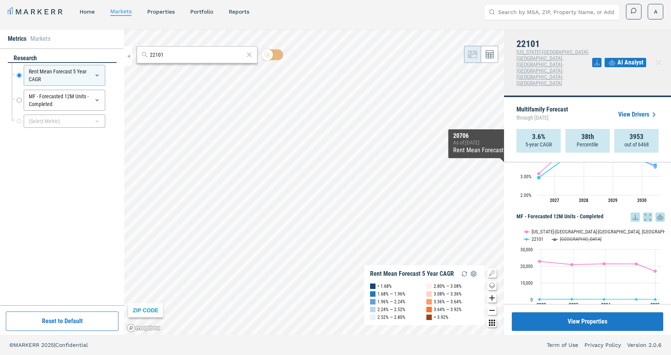
click at [615, 58] on icon at bounding box center [611, 62] width 9 height 9
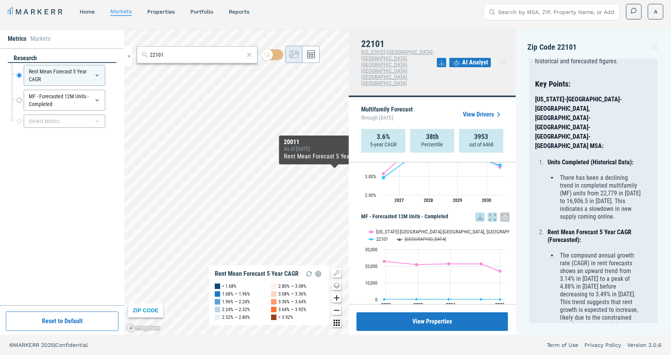
scroll to position [73, 0]
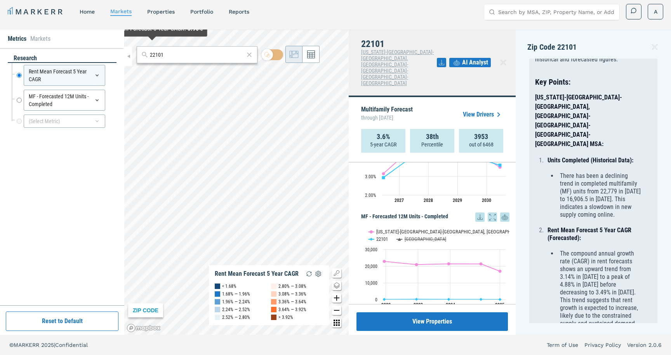
click at [168, 58] on input "22101" at bounding box center [197, 55] width 94 height 8
type input "22202"
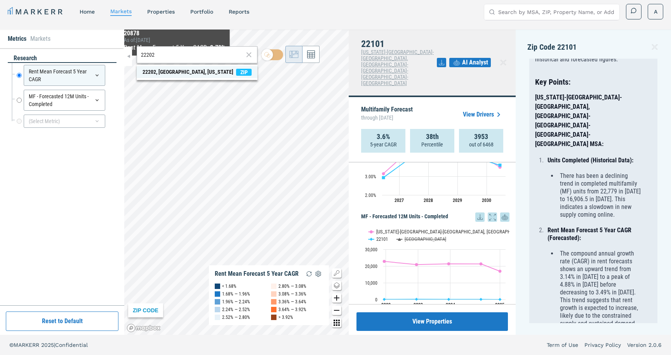
click at [178, 69] on div "22202, Arlington, Virginia" at bounding box center [187, 72] width 91 height 8
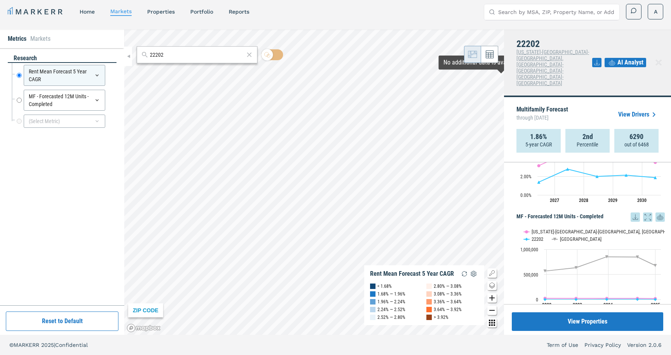
click at [633, 58] on span "AI Analyst" at bounding box center [630, 62] width 26 height 9
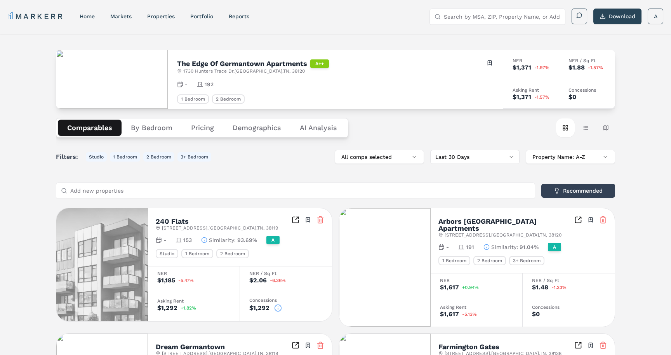
click at [467, 15] on input "Search by MSA, ZIP, Property Name, or Address" at bounding box center [502, 17] width 116 height 16
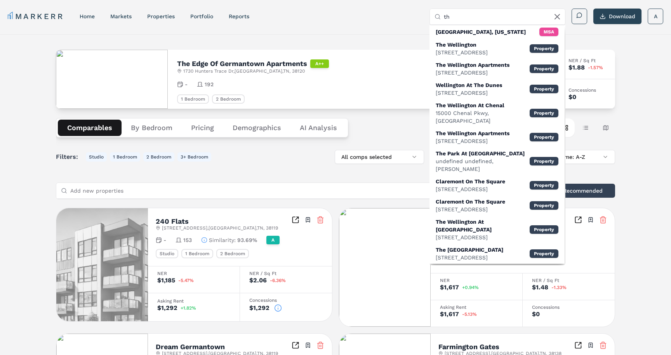
type input "t"
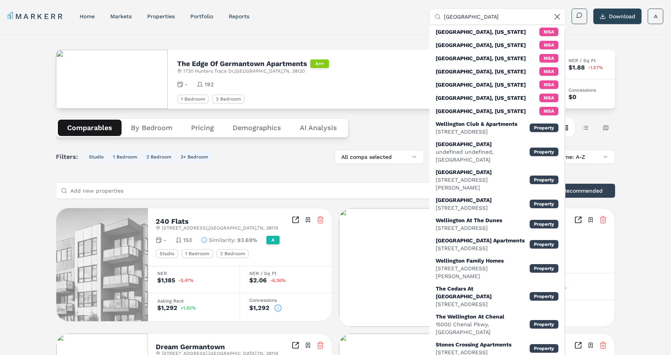
drag, startPoint x: 475, startPoint y: 17, endPoint x: 417, endPoint y: 16, distance: 57.9
click at [417, 16] on div "MARKERR home markets properties Portfolio reports Search by MSA, ZIP, Property …" at bounding box center [335, 17] width 655 height 16
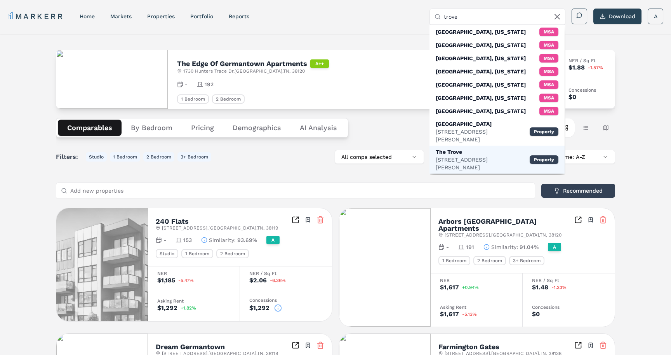
click at [462, 148] on div "The Trove" at bounding box center [483, 152] width 94 height 8
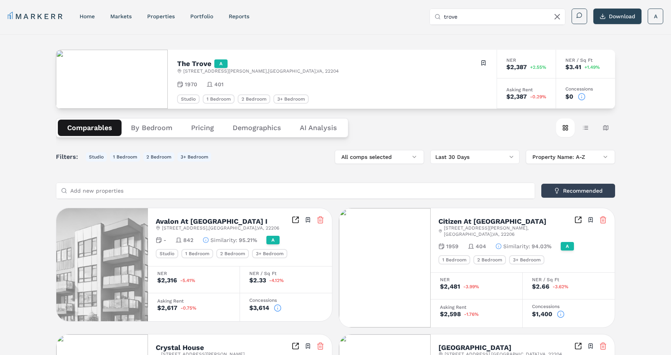
drag, startPoint x: 474, startPoint y: 17, endPoint x: 412, endPoint y: 17, distance: 61.7
click at [412, 17] on div "MARKERR home markets properties Portfolio reports Search by MSA, ZIP, Property …" at bounding box center [335, 17] width 655 height 16
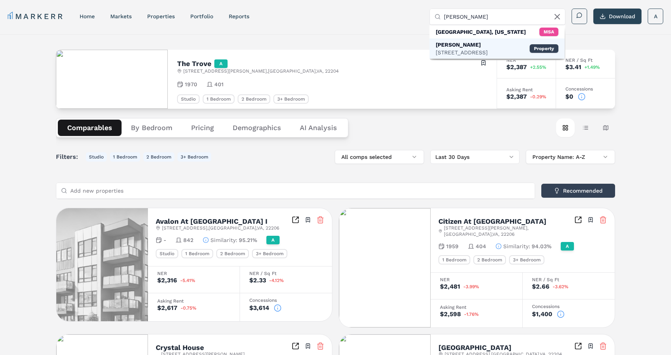
click at [452, 45] on div "[PERSON_NAME]" at bounding box center [462, 45] width 52 height 8
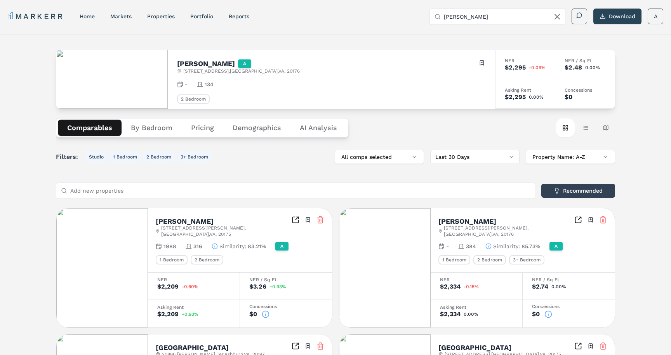
drag, startPoint x: 487, startPoint y: 15, endPoint x: 427, endPoint y: 14, distance: 60.6
click at [427, 14] on div "MARKERR home markets properties Portfolio reports Search by MSA, ZIP, Property …" at bounding box center [335, 17] width 655 height 16
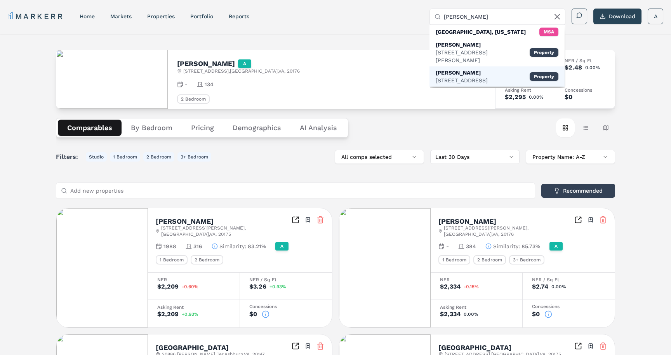
click at [455, 69] on div "[PERSON_NAME]" at bounding box center [462, 73] width 52 height 8
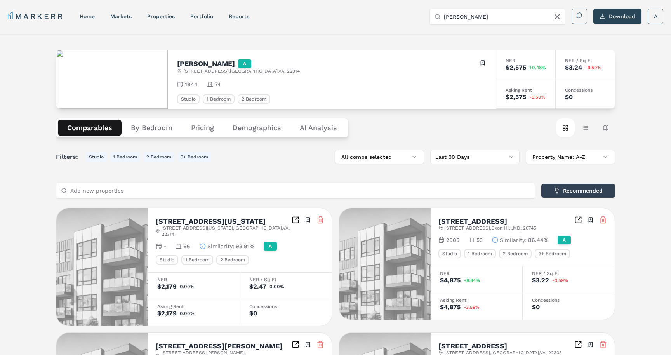
drag, startPoint x: 478, startPoint y: 18, endPoint x: 437, endPoint y: 14, distance: 41.7
click at [437, 14] on div "[PERSON_NAME]" at bounding box center [497, 17] width 135 height 16
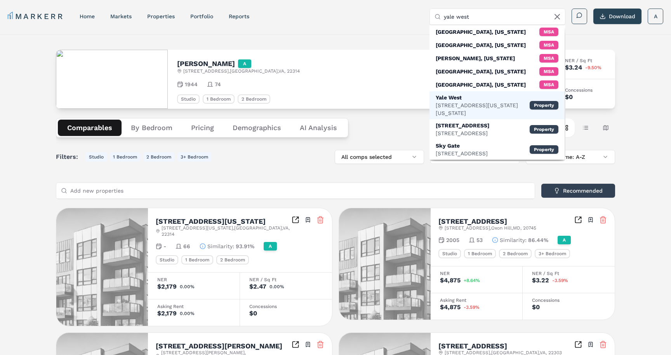
type input "yale west"
click at [479, 107] on div "[STREET_ADDRESS][US_STATE][US_STATE]" at bounding box center [483, 109] width 94 height 16
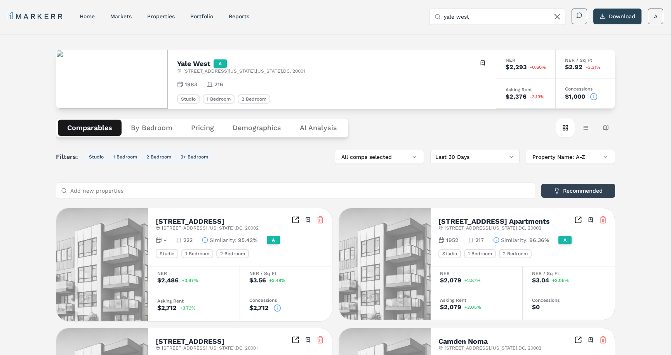
click at [596, 97] on icon at bounding box center [594, 97] width 8 height 8
drag, startPoint x: 486, startPoint y: 17, endPoint x: 427, endPoint y: 8, distance: 59.6
click at [427, 9] on div "MARKERR home markets properties Portfolio reports Search by MSA, ZIP, Property …" at bounding box center [335, 17] width 655 height 16
type input "m"
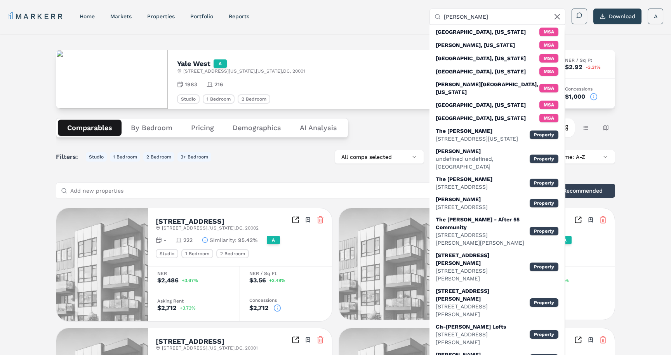
drag, startPoint x: 479, startPoint y: 19, endPoint x: 429, endPoint y: 12, distance: 50.5
click at [429, 12] on div "MARKERR home markets properties Portfolio reports Search by MSA, ZIP, Property …" at bounding box center [335, 17] width 655 height 16
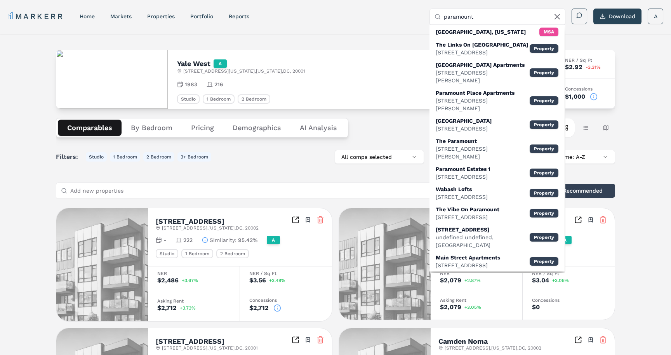
drag, startPoint x: 478, startPoint y: 17, endPoint x: 445, endPoint y: 12, distance: 33.8
click at [446, 12] on input "paramount" at bounding box center [502, 17] width 116 height 16
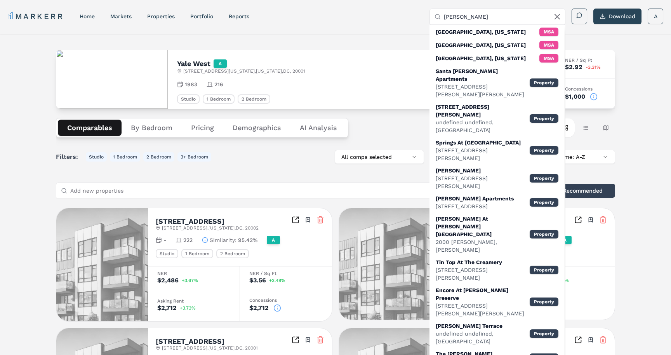
drag, startPoint x: 465, startPoint y: 18, endPoint x: 417, endPoint y: 7, distance: 49.7
click at [417, 7] on div "MARKERR home markets properties Portfolio reports Search by MSA, ZIP, Property …" at bounding box center [335, 15] width 671 height 31
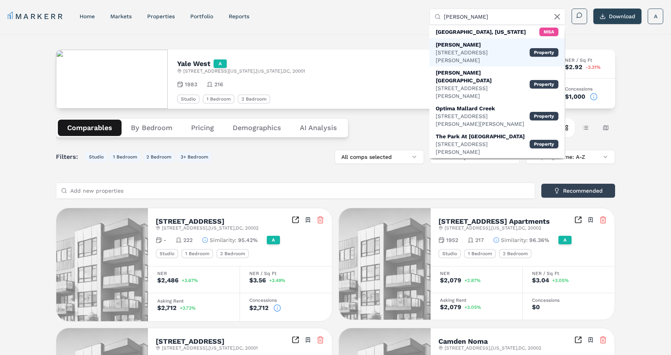
type input "[PERSON_NAME]"
click at [449, 49] on div "[STREET_ADDRESS][PERSON_NAME]" at bounding box center [483, 57] width 94 height 16
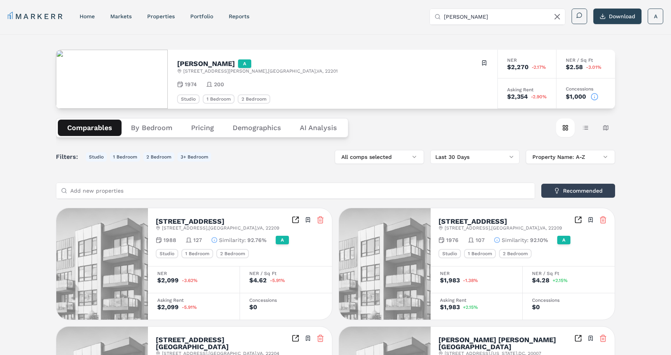
click at [595, 95] on icon at bounding box center [594, 97] width 8 height 8
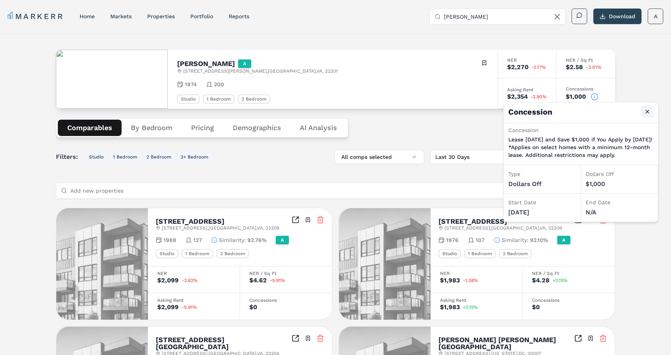
click at [647, 108] on button "Close" at bounding box center [647, 112] width 12 height 12
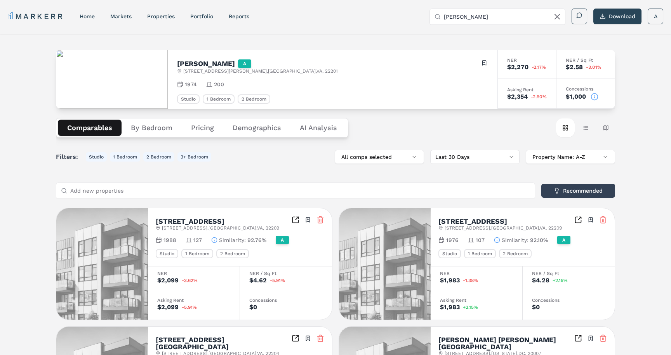
drag, startPoint x: 487, startPoint y: 16, endPoint x: 382, endPoint y: 3, distance: 105.6
click at [382, 3] on div "MARKERR home markets properties Portfolio reports Search by MSA, ZIP, Property …" at bounding box center [335, 15] width 671 height 31
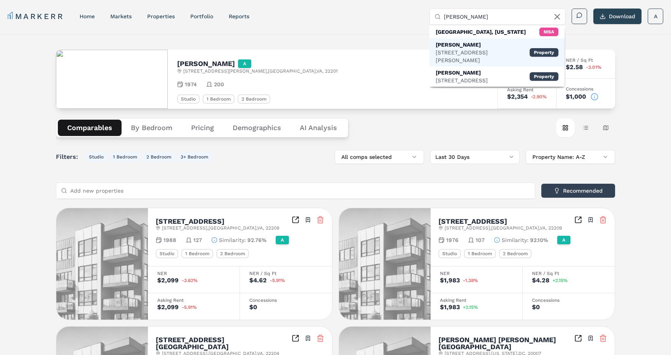
type input "[PERSON_NAME]"
click at [450, 49] on div "[STREET_ADDRESS][PERSON_NAME]" at bounding box center [483, 57] width 94 height 16
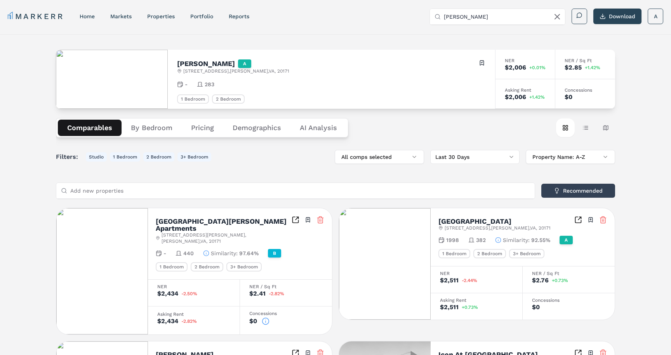
click at [194, 127] on button "Pricing" at bounding box center [203, 128] width 42 height 16
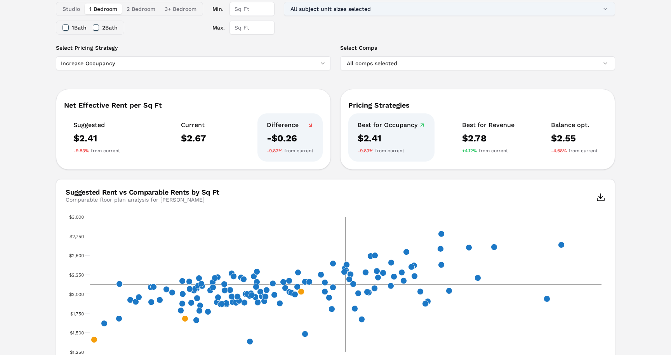
scroll to position [152, 0]
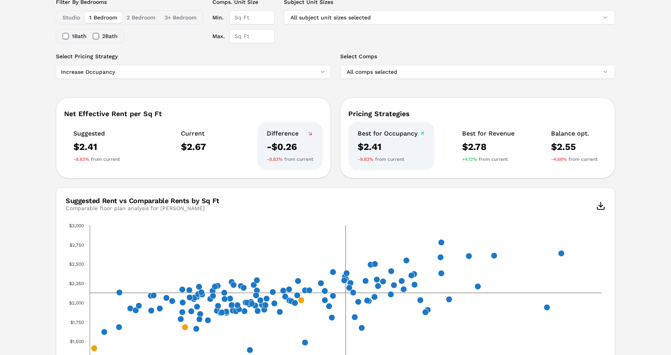
click at [311, 73] on html "MARKERR home markets properties Portfolio reports Search by MSA, ZIP, Property …" at bounding box center [335, 229] width 671 height 762
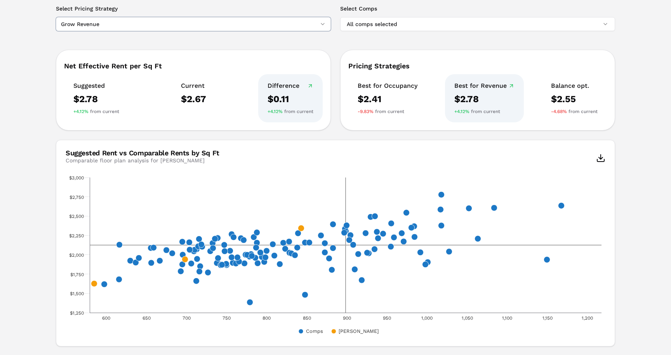
scroll to position [186, 0]
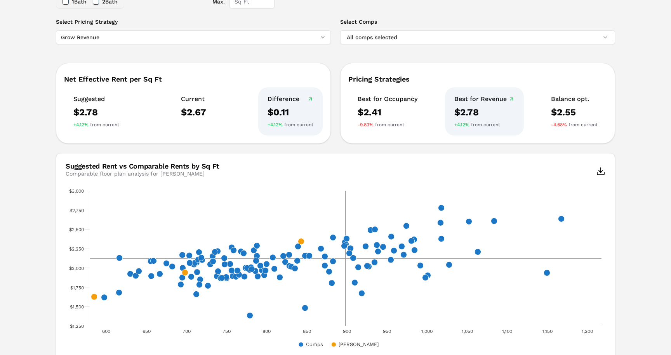
click at [293, 35] on html "MARKERR home markets properties Portfolio reports Search by MSA, ZIP, Property …" at bounding box center [335, 195] width 671 height 762
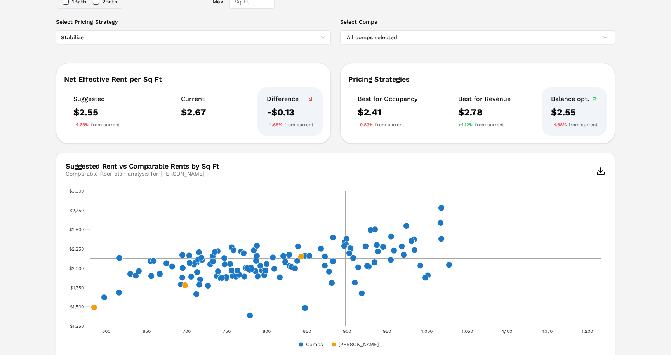
click at [287, 38] on html "MARKERR home markets properties Portfolio reports Search by MSA, ZIP, Property …" at bounding box center [335, 195] width 671 height 762
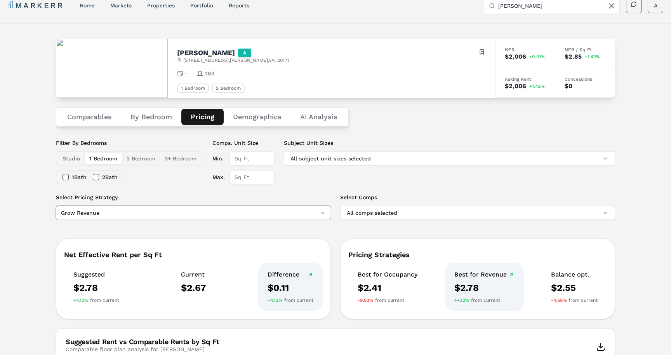
scroll to position [12, 0]
click at [260, 116] on button "Demographics" at bounding box center [257, 116] width 67 height 16
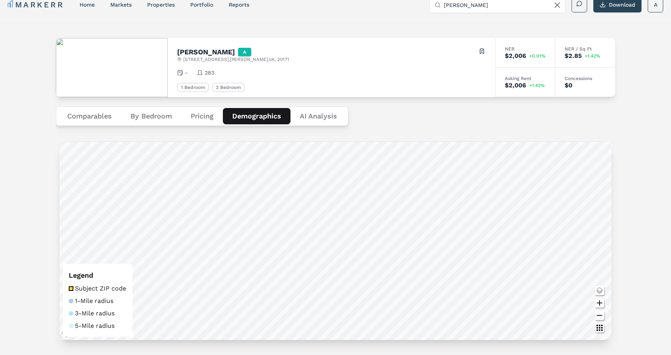
click at [597, 302] on icon "Zoom in map button" at bounding box center [599, 302] width 9 height 9
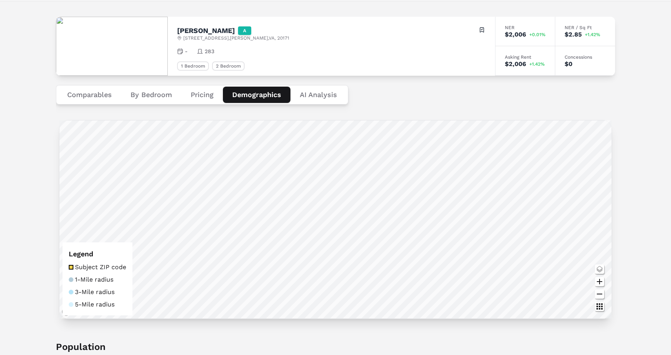
scroll to position [31, 0]
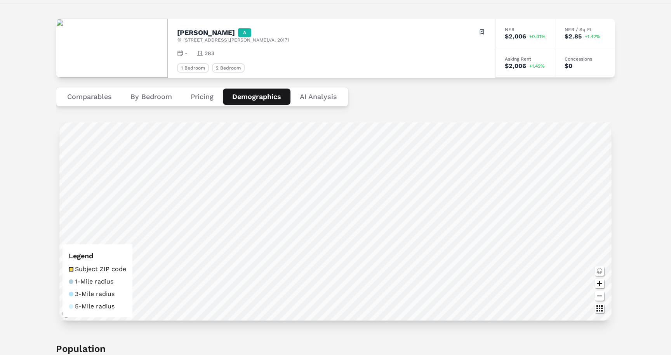
click at [603, 291] on div at bounding box center [599, 296] width 12 height 12
click at [599, 294] on icon "Zoom out map button" at bounding box center [599, 295] width 9 height 9
click at [599, 285] on icon "Zoom in map button" at bounding box center [599, 283] width 5 height 5
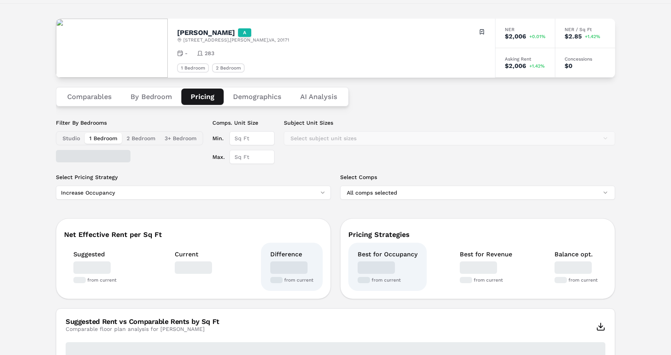
click at [205, 99] on button "Pricing" at bounding box center [202, 97] width 42 height 16
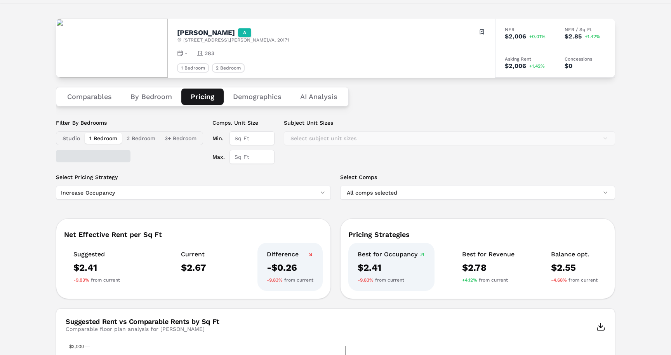
click at [275, 186] on html "MARKERR home markets properties Portfolio reports Search by MSA, ZIP, Property …" at bounding box center [335, 350] width 671 height 762
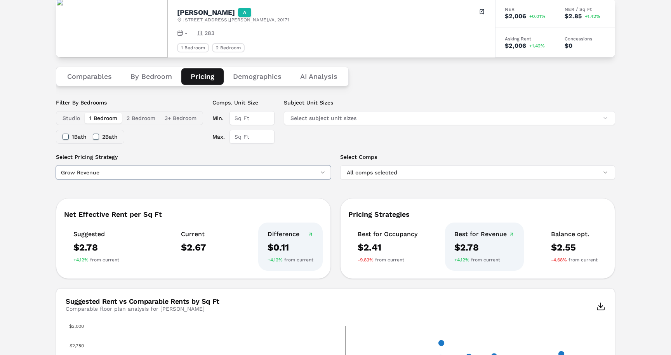
scroll to position [52, 0]
click at [146, 116] on button "2 Bedroom" at bounding box center [141, 117] width 38 height 11
click at [173, 114] on button "3+ Bedroom" at bounding box center [180, 117] width 41 height 11
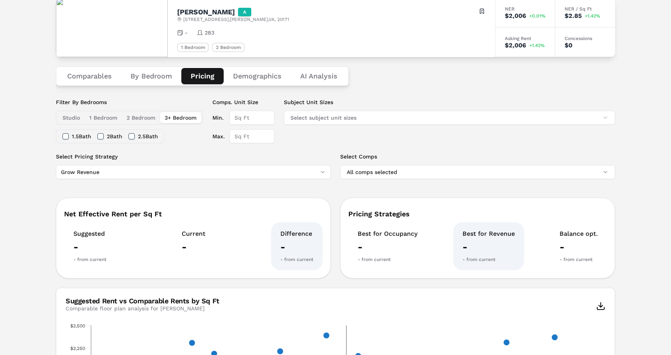
click at [77, 118] on button "Studio" at bounding box center [71, 117] width 27 height 11
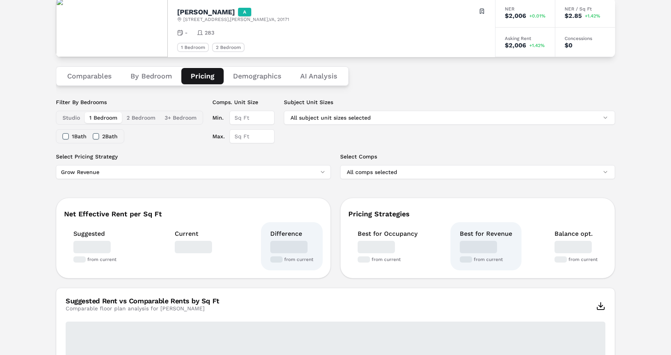
click at [92, 120] on button "1 Bedroom" at bounding box center [103, 117] width 37 height 11
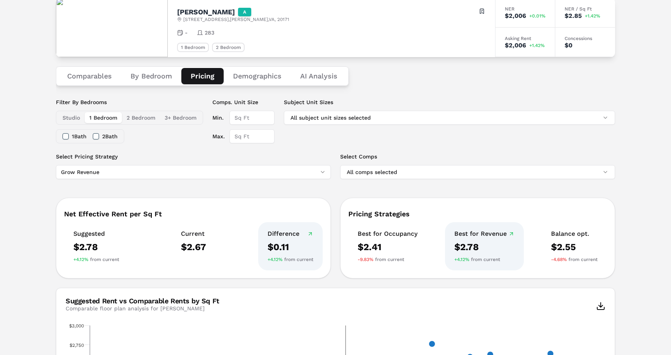
click at [66, 136] on button "1 Bath" at bounding box center [66, 136] width 6 height 6
click at [148, 116] on button "2 Bedroom" at bounding box center [141, 117] width 38 height 11
click at [99, 135] on button "2 Bath" at bounding box center [96, 136] width 6 height 6
click at [130, 135] on button "2.5 Bath" at bounding box center [127, 136] width 6 height 6
click at [66, 139] on button "1 Bath" at bounding box center [66, 136] width 6 height 6
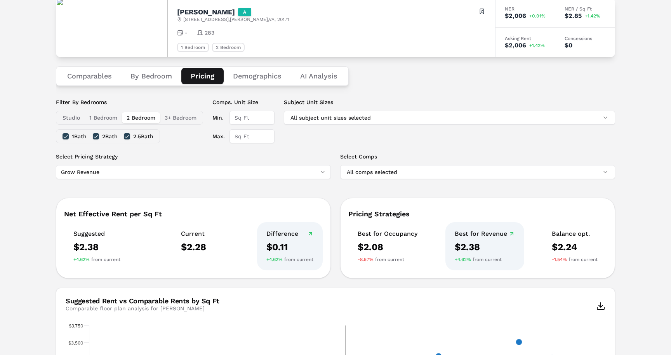
click at [260, 74] on button "Demographics" at bounding box center [257, 76] width 67 height 16
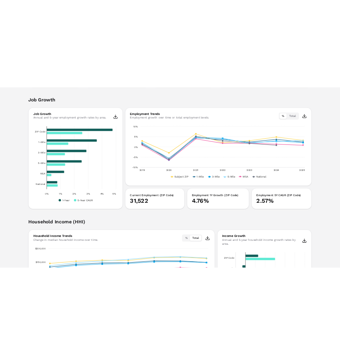
scroll to position [833, 0]
